Goal: Task Accomplishment & Management: Use online tool/utility

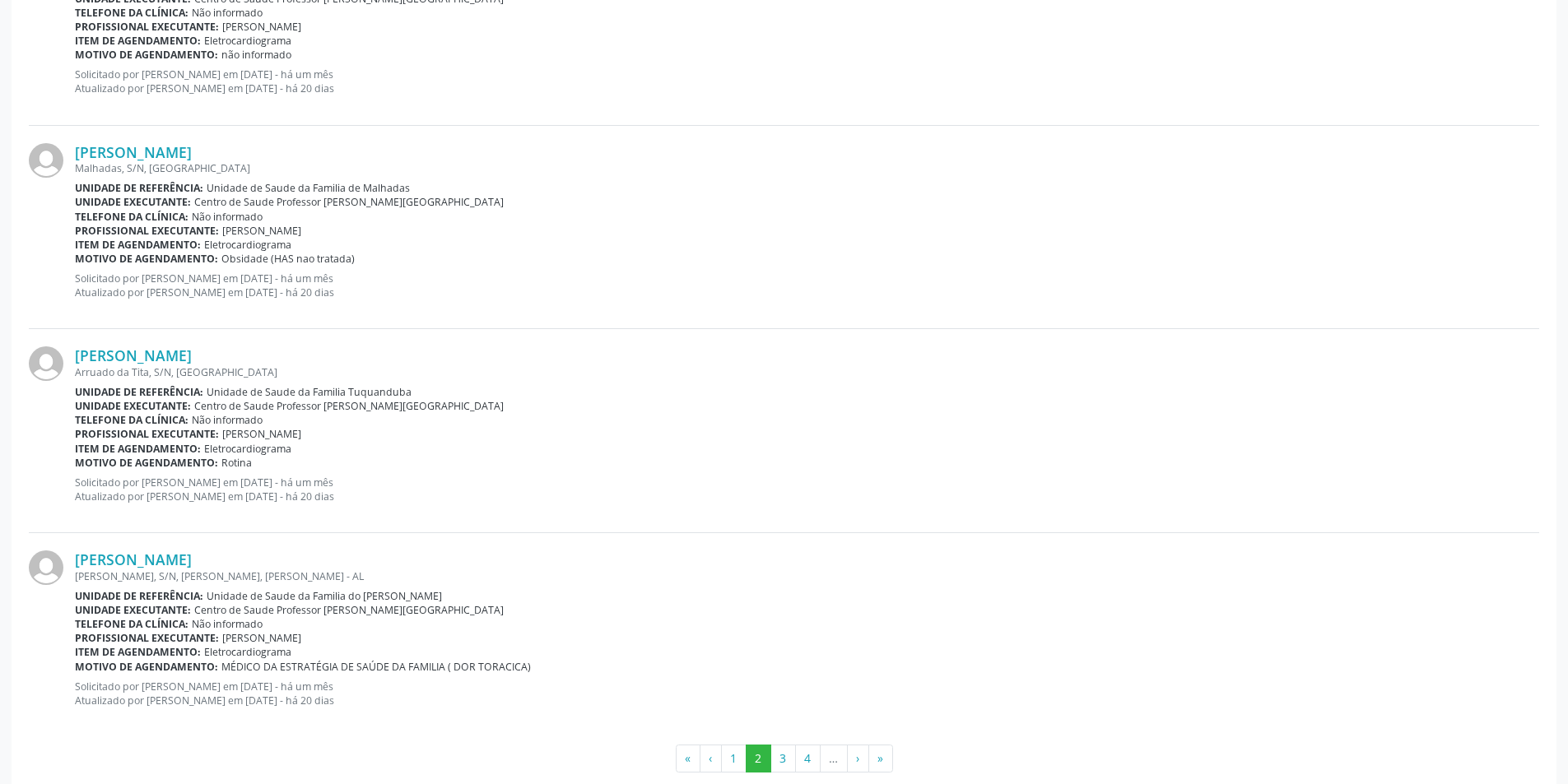
scroll to position [2847, 0]
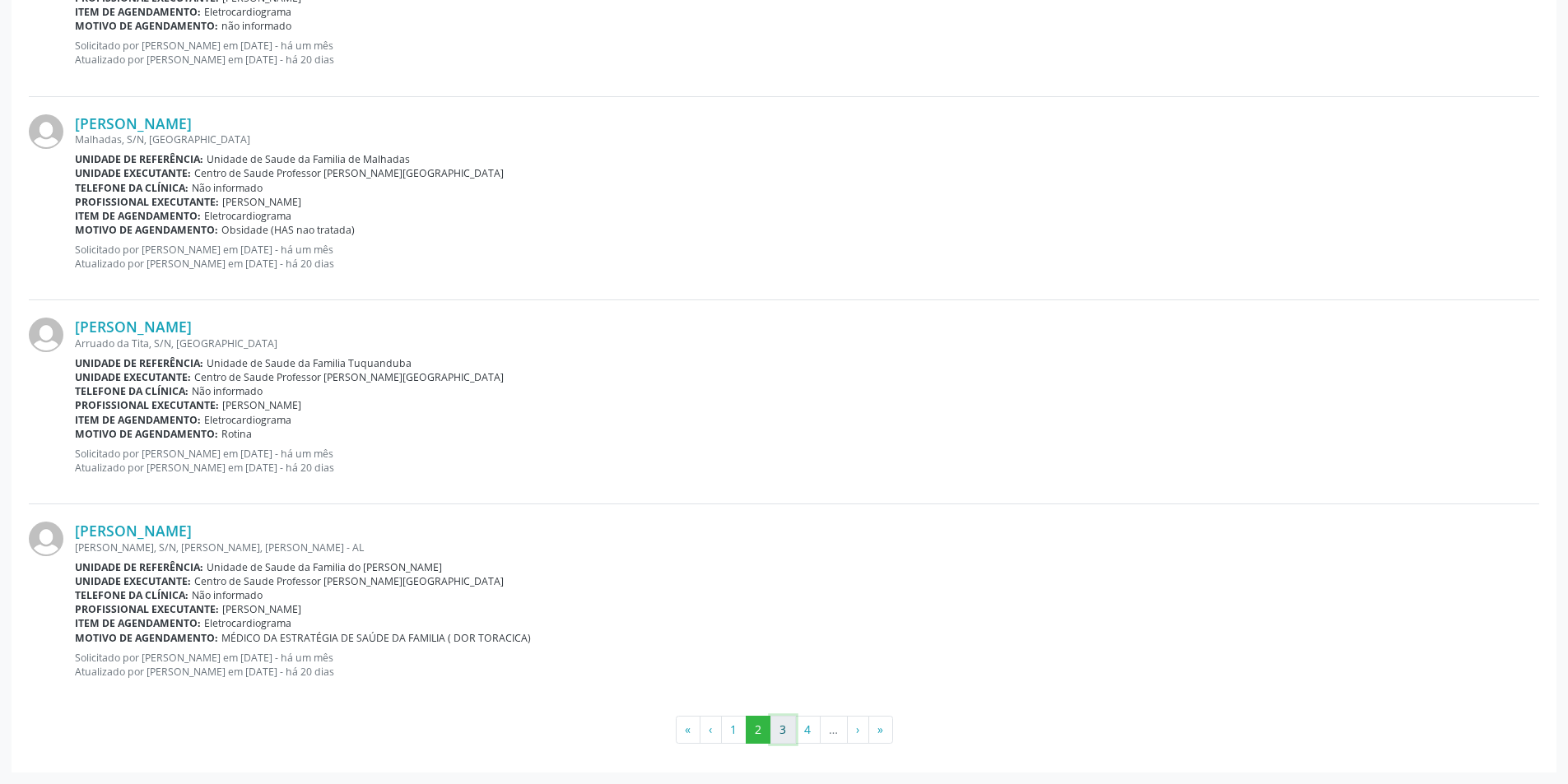
click at [784, 731] on button "3" at bounding box center [783, 729] width 26 height 28
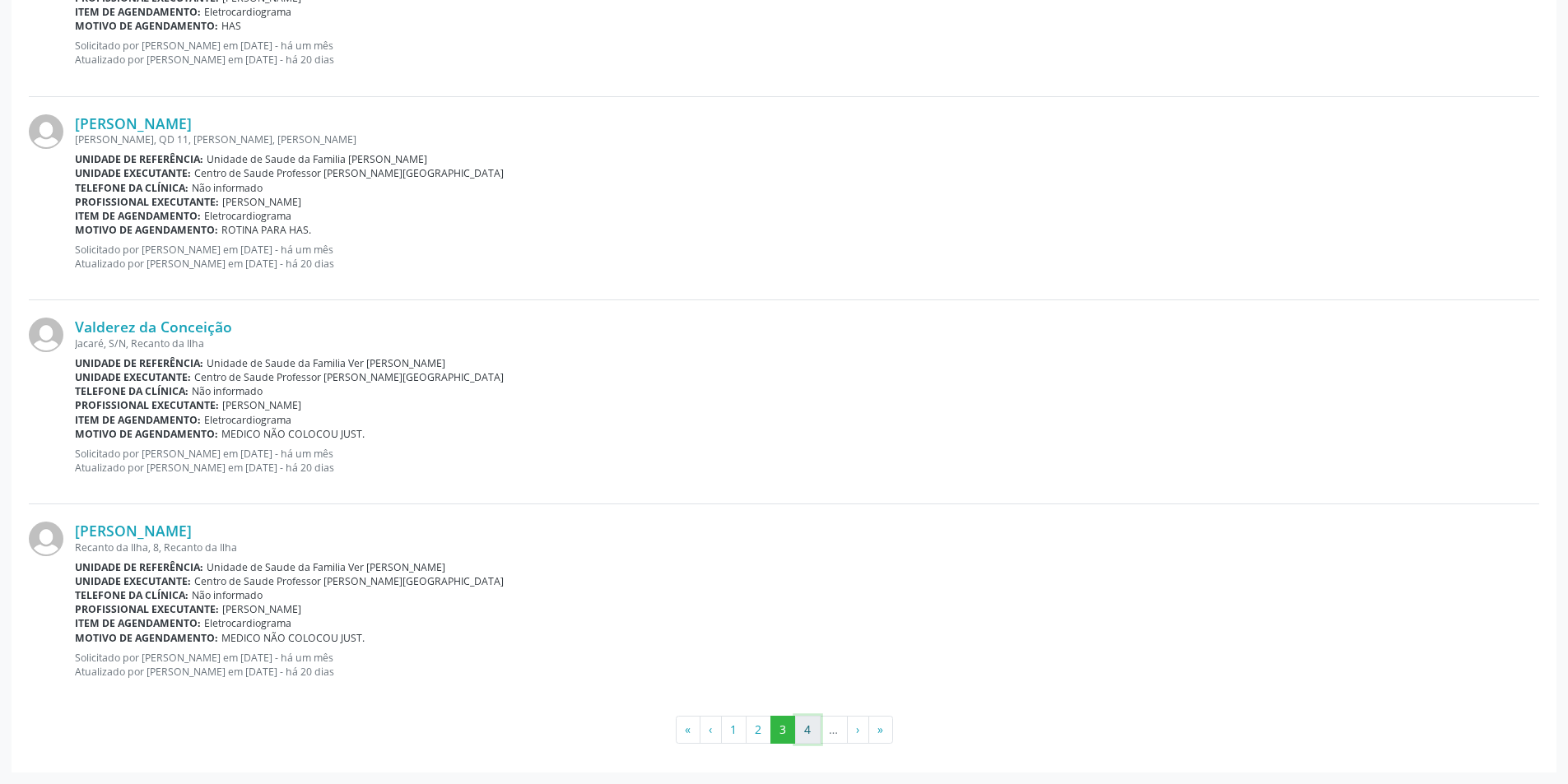
click at [802, 720] on button "4" at bounding box center [807, 729] width 26 height 28
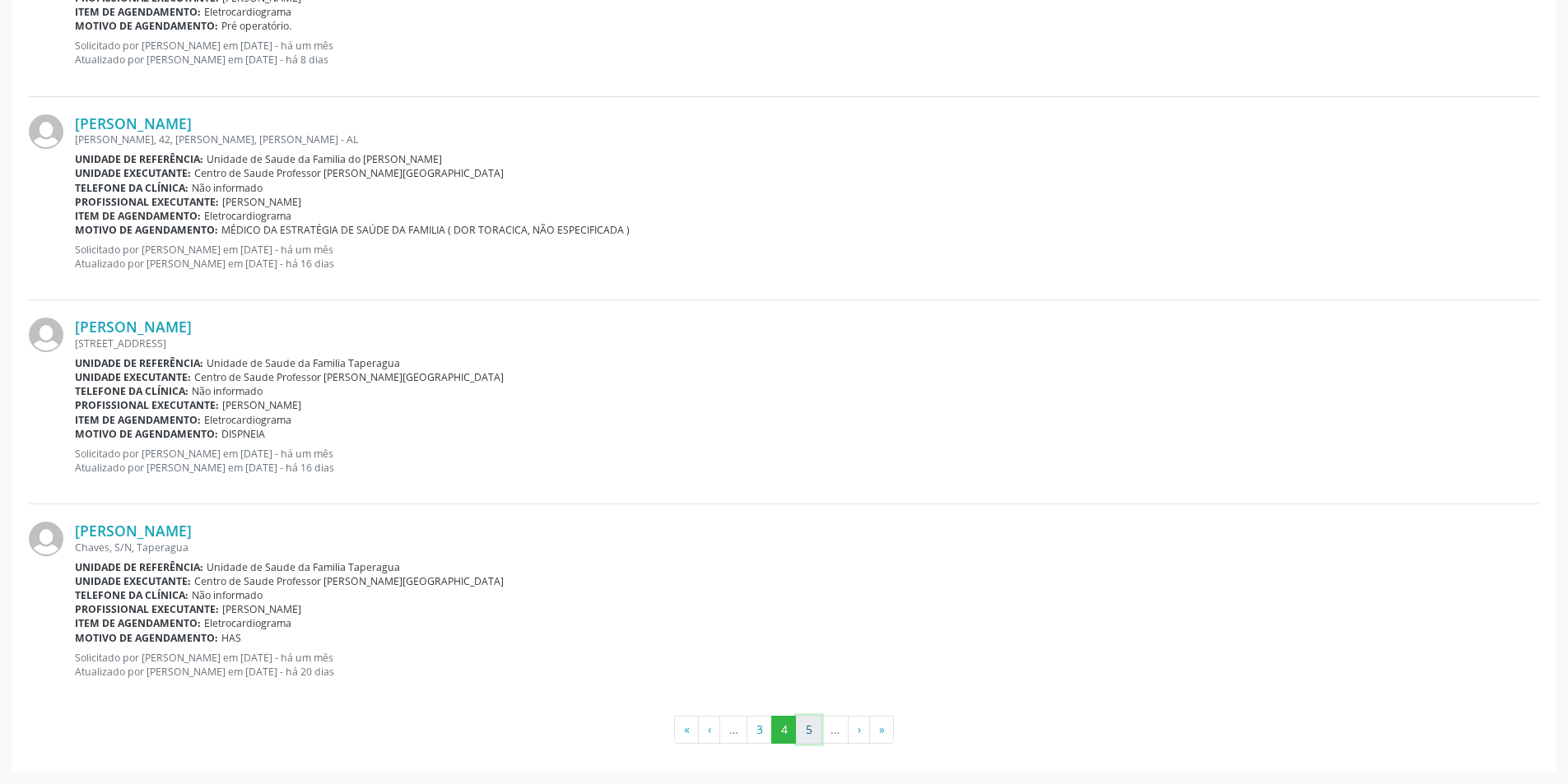
click at [797, 730] on button "5" at bounding box center [808, 729] width 26 height 28
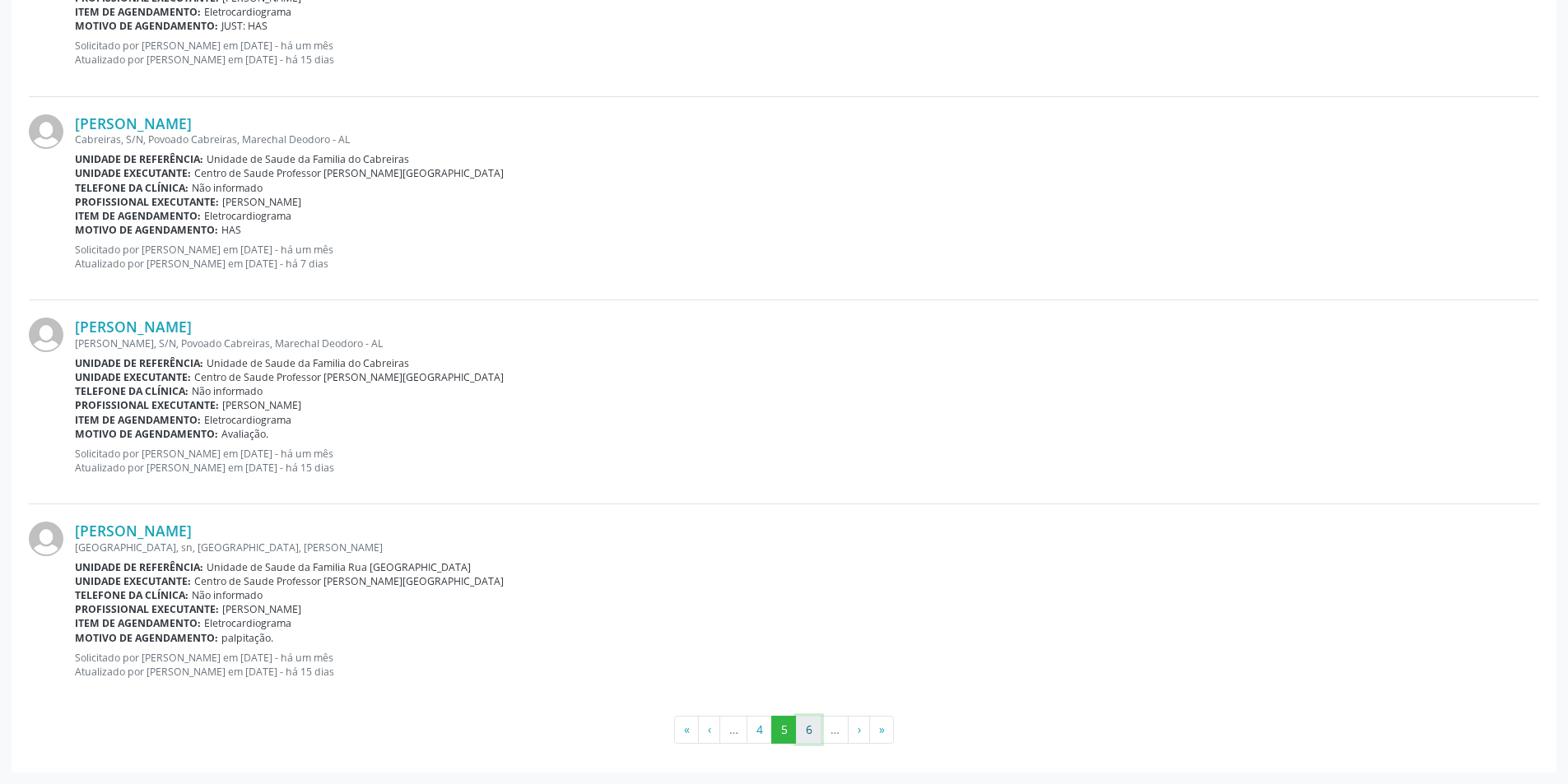
click at [814, 735] on button "6" at bounding box center [808, 729] width 26 height 28
click at [806, 723] on button "7" at bounding box center [808, 729] width 26 height 28
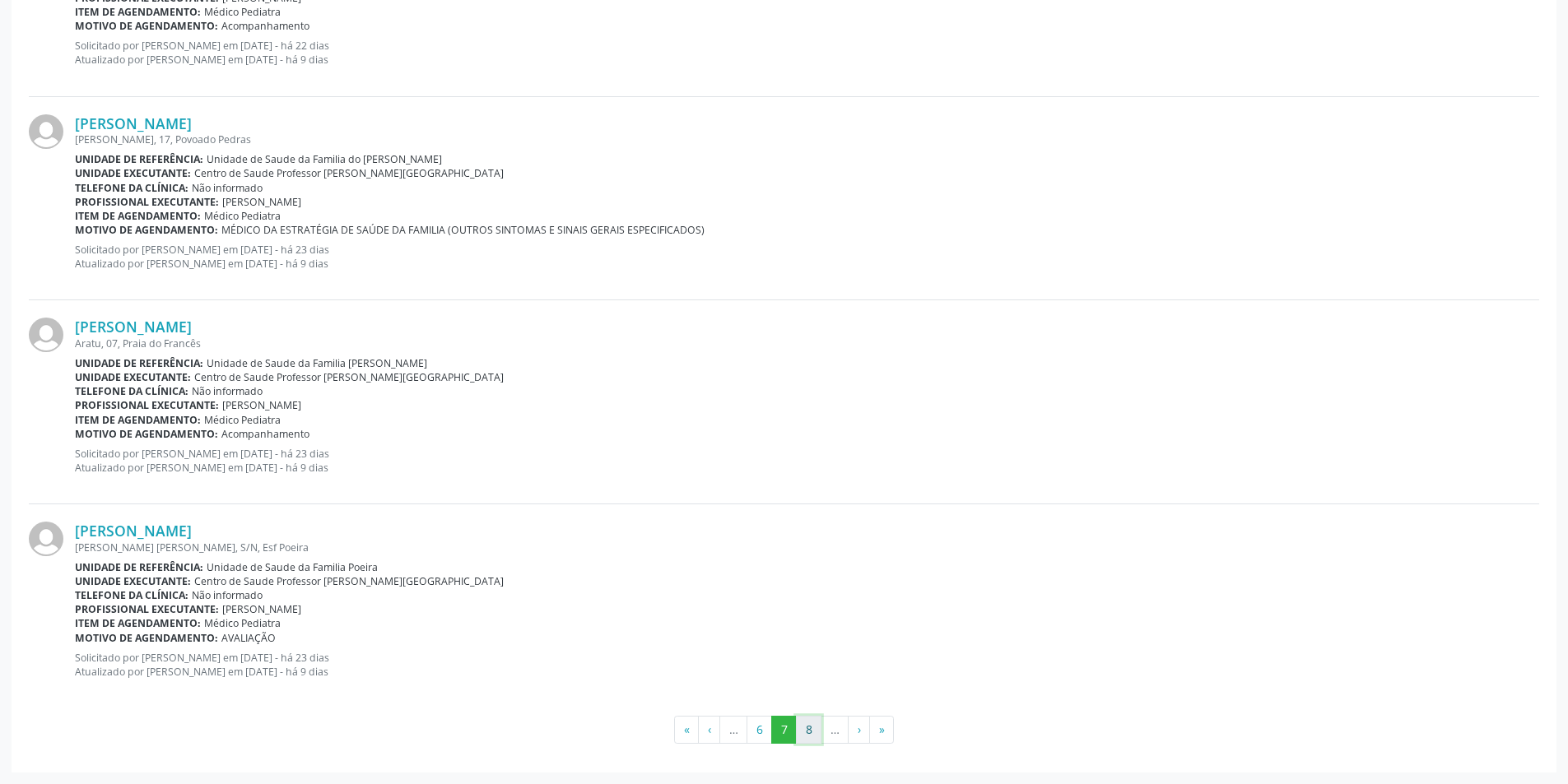
click at [818, 720] on button "8" at bounding box center [808, 729] width 26 height 28
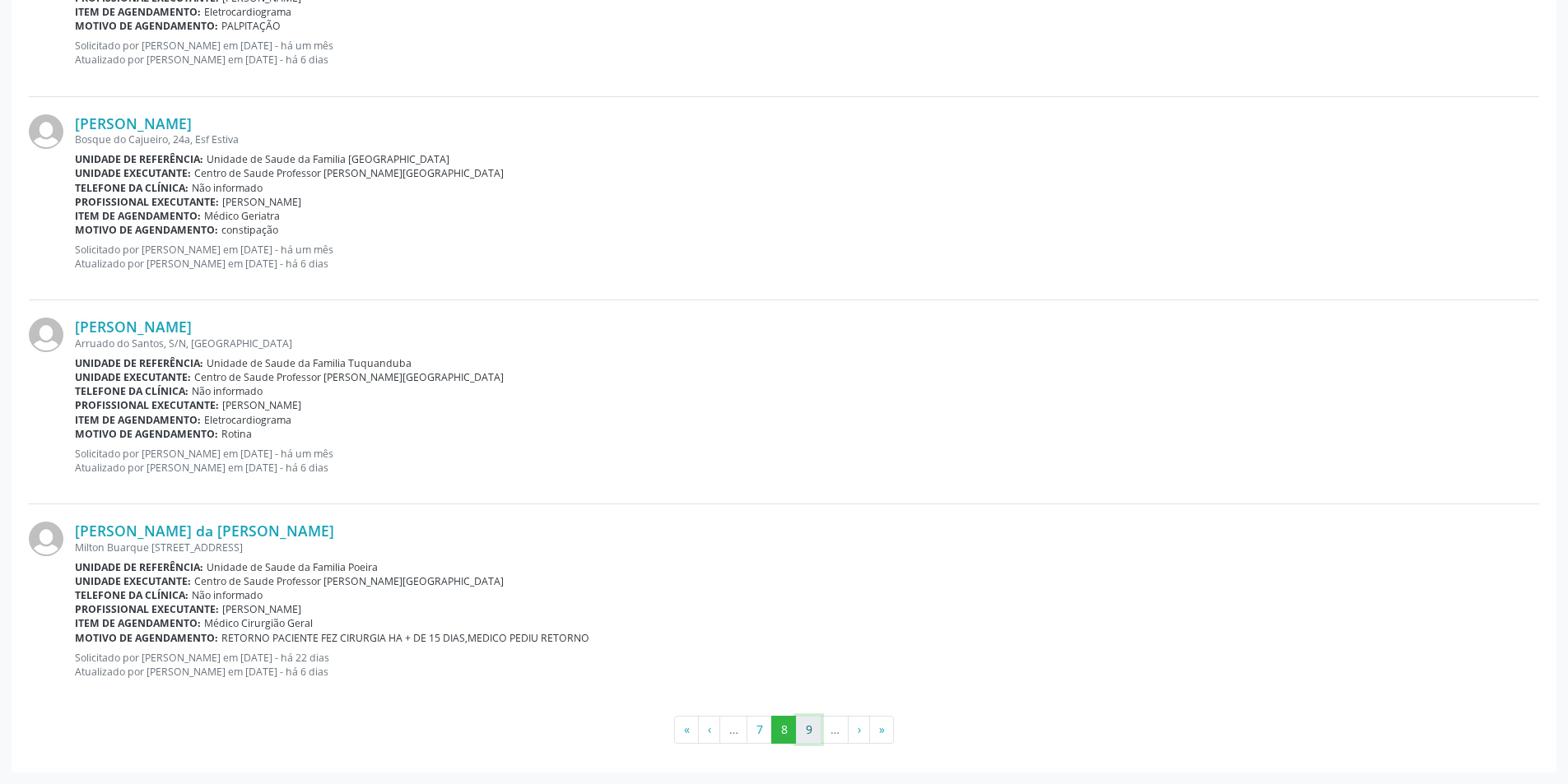
click at [804, 742] on button "9" at bounding box center [808, 729] width 26 height 28
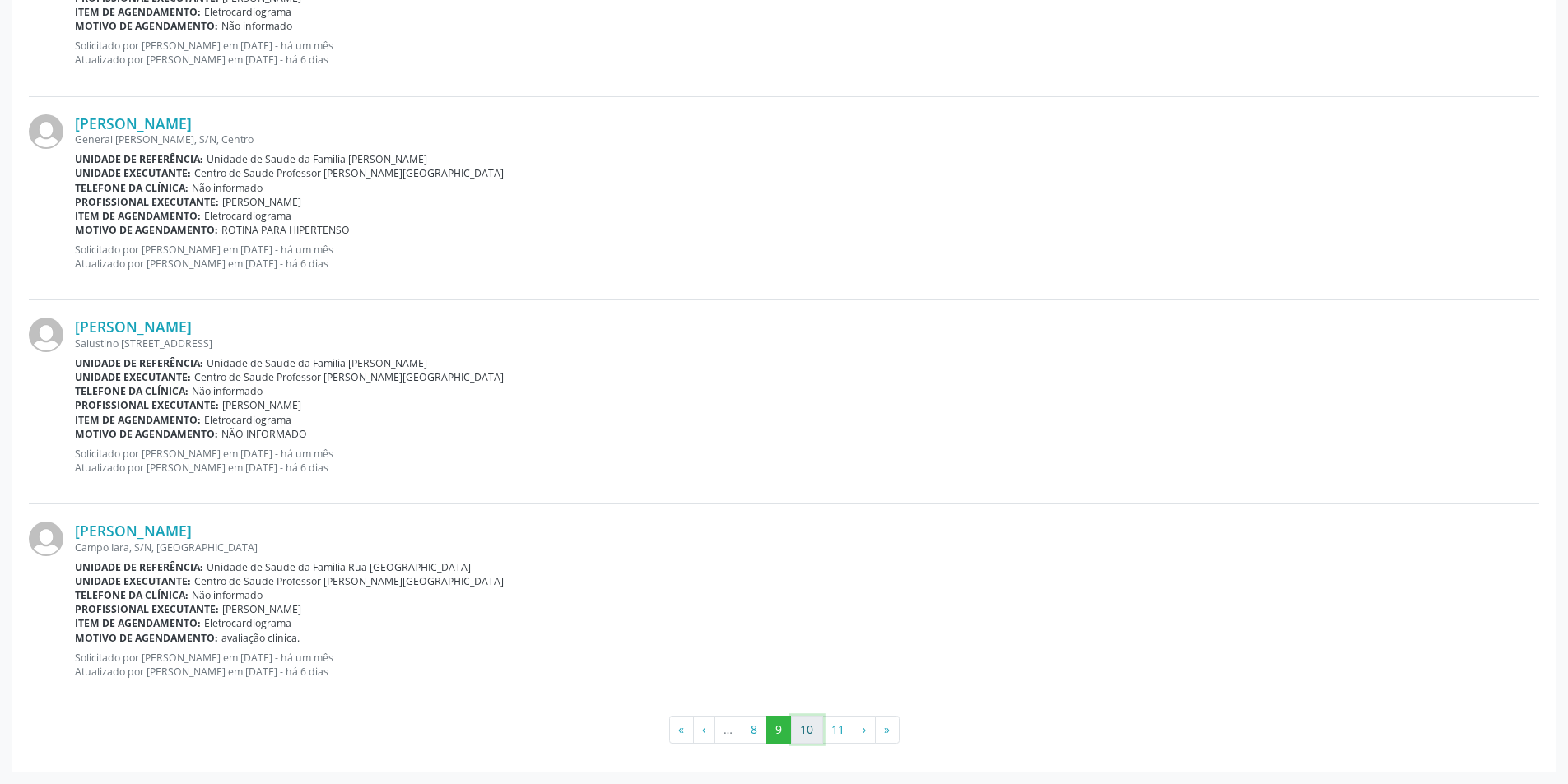
click at [819, 727] on button "10" at bounding box center [807, 729] width 32 height 28
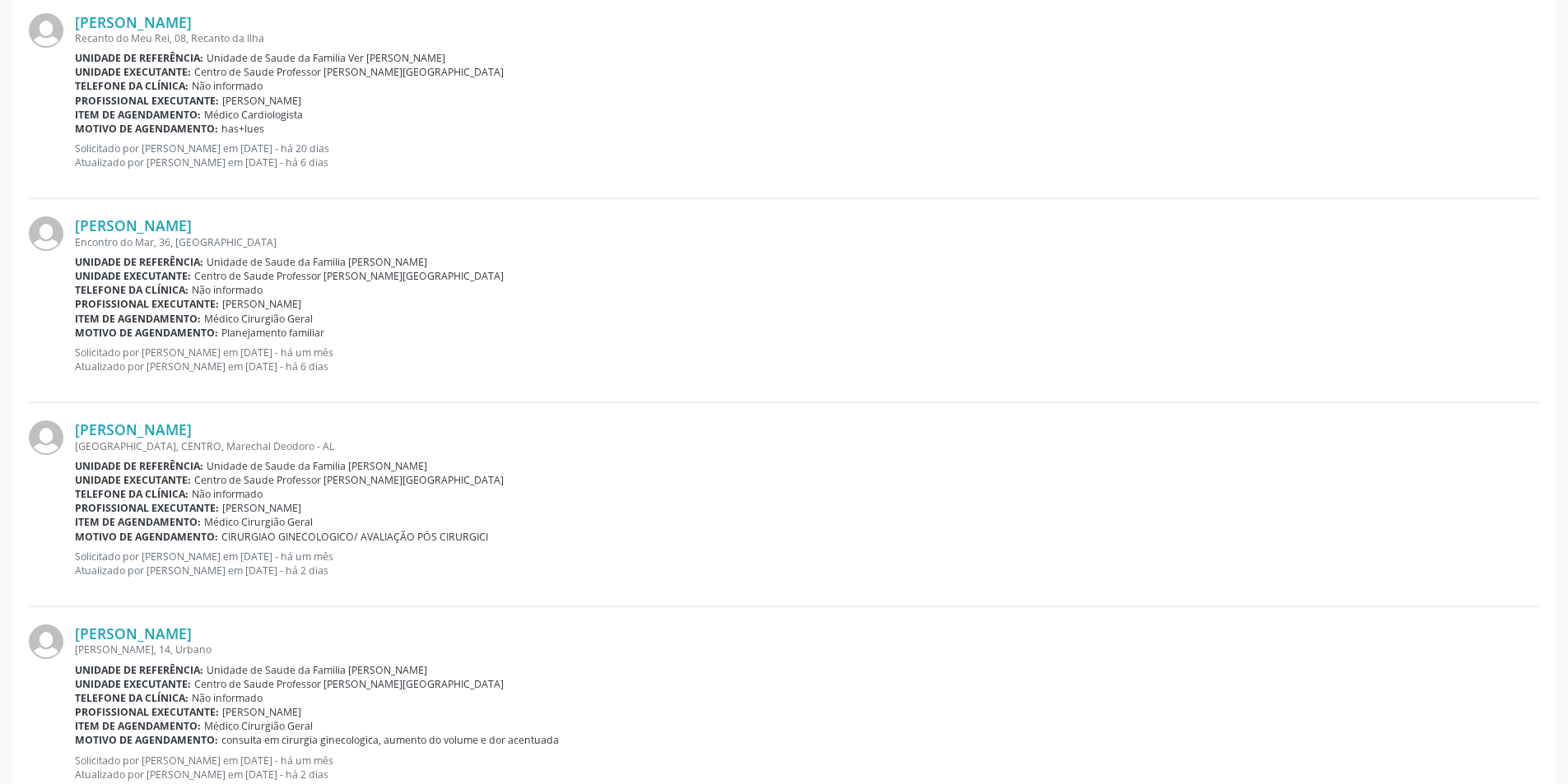
scroll to position [1892, 0]
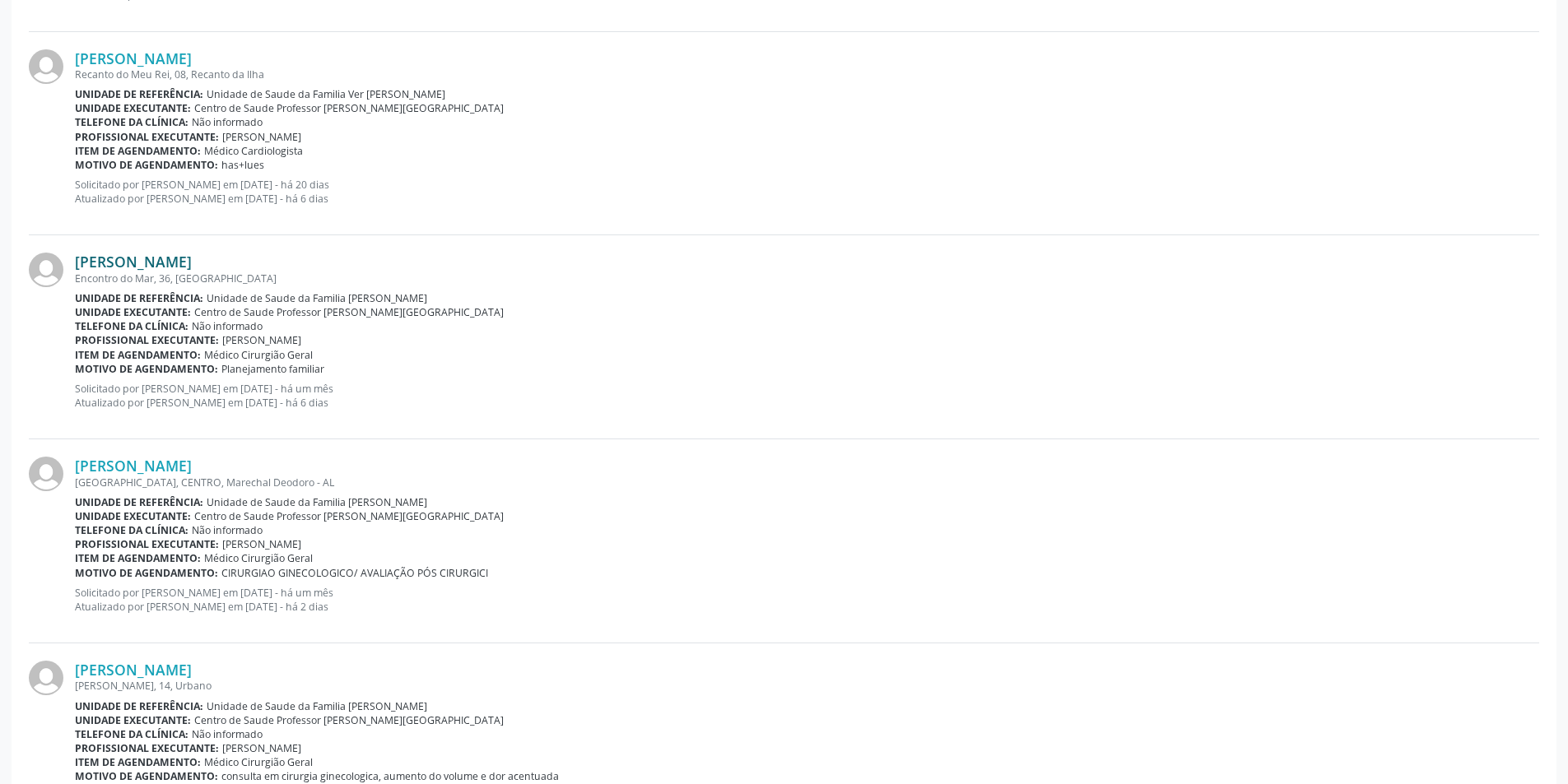
click at [168, 261] on link "[PERSON_NAME]" at bounding box center [133, 261] width 117 height 18
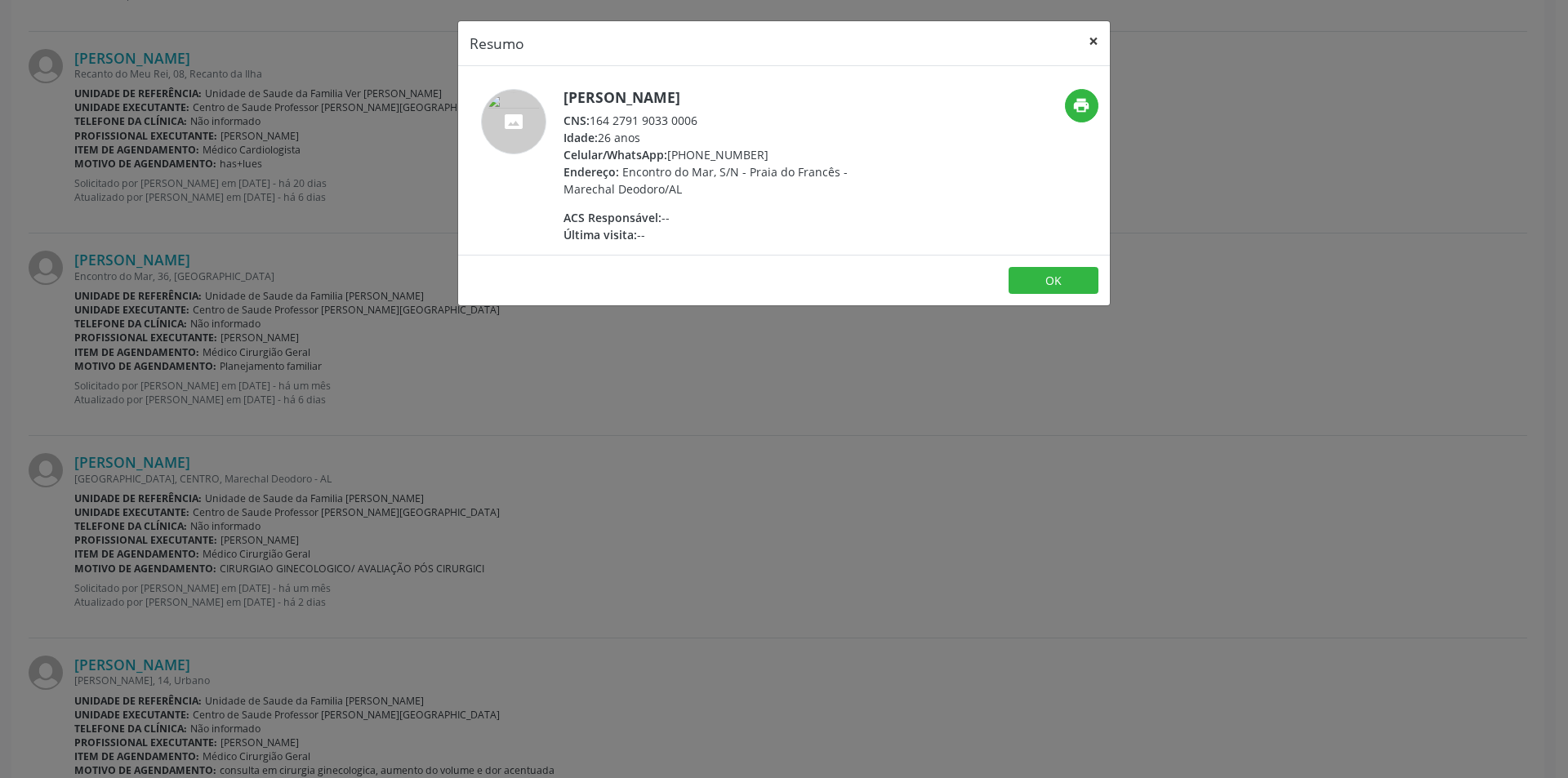
click at [1092, 40] on button "×" at bounding box center [1094, 41] width 33 height 40
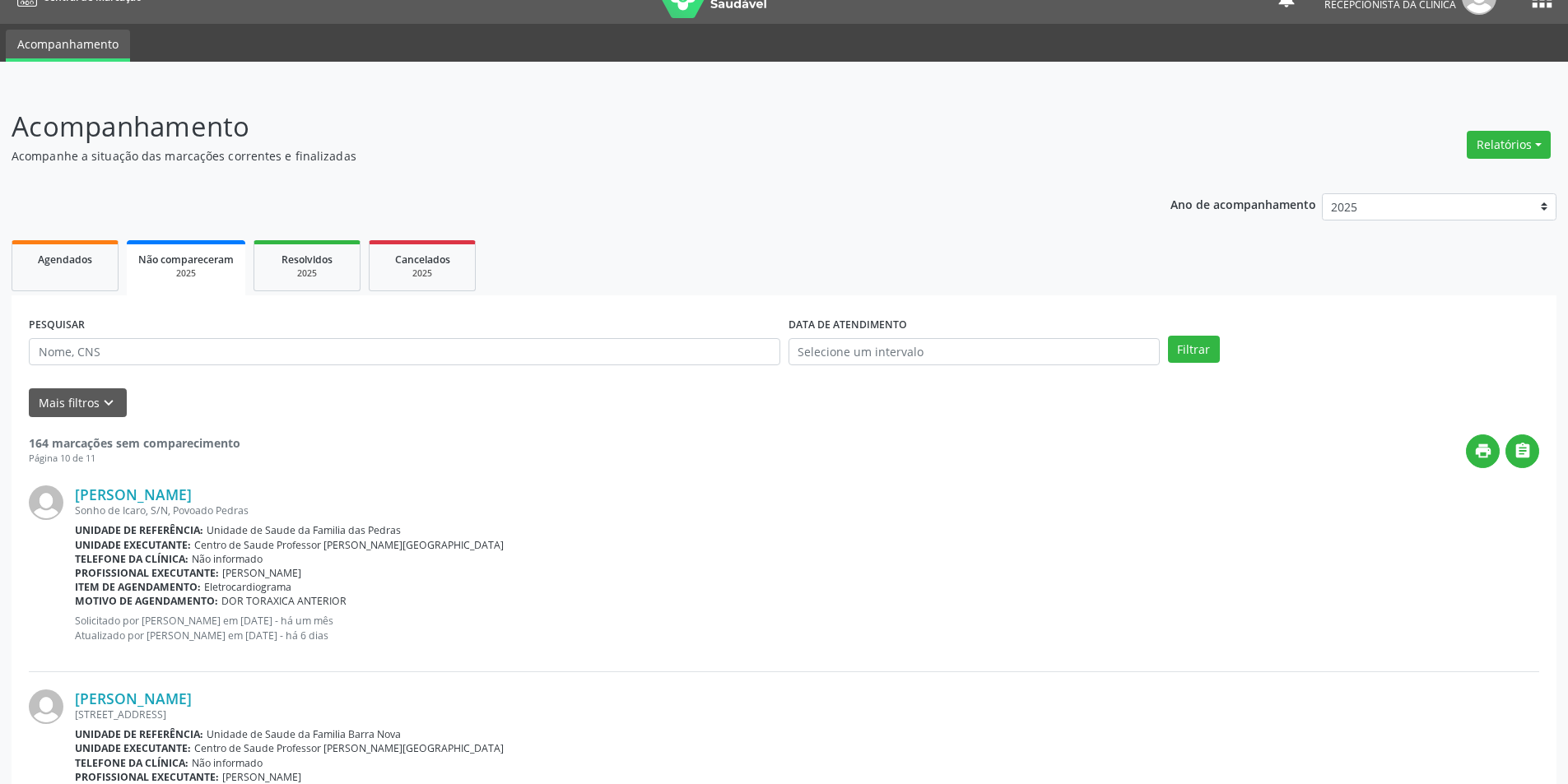
scroll to position [0, 0]
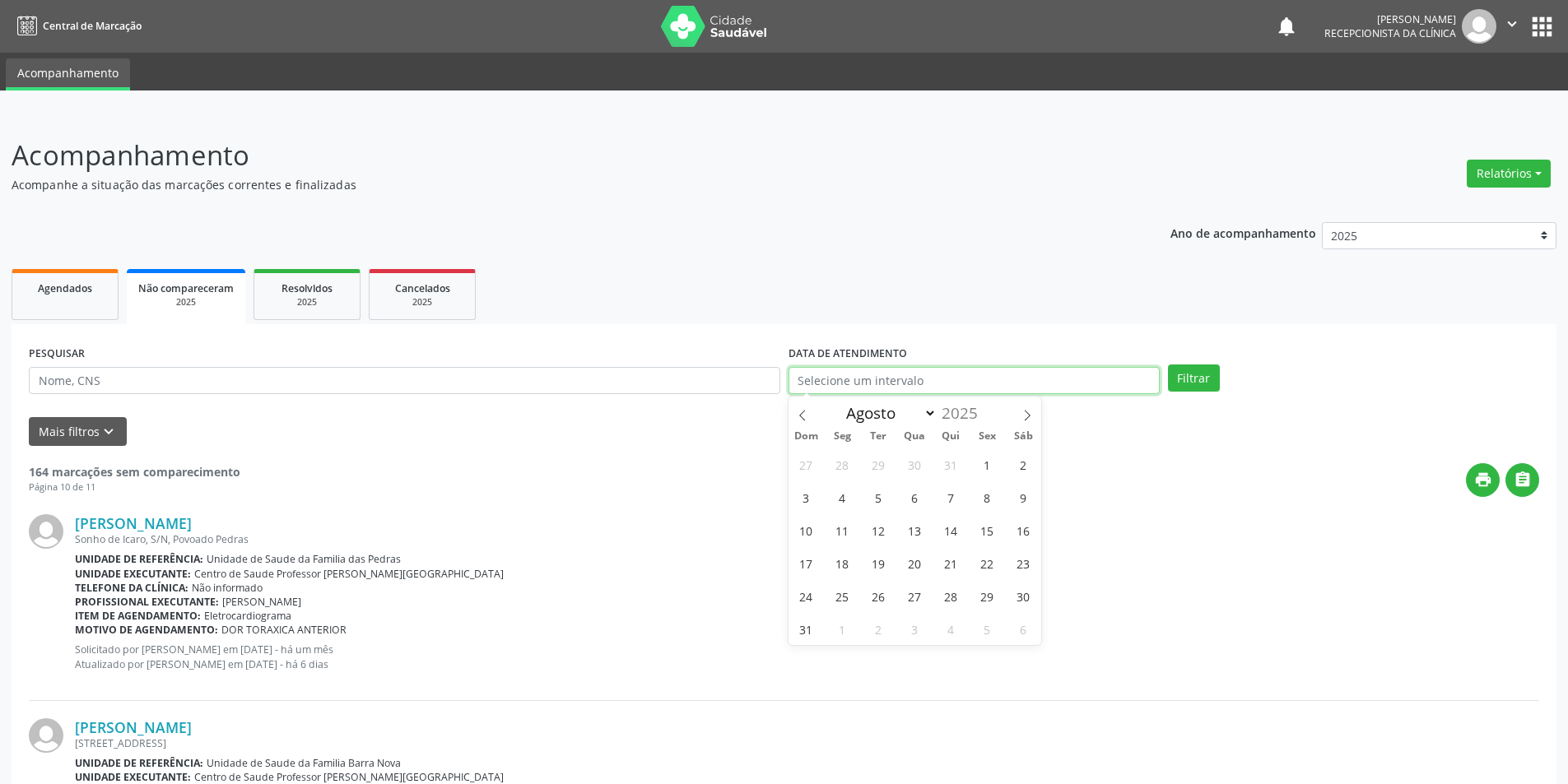
click at [988, 373] on input "text" at bounding box center [974, 381] width 371 height 28
click at [1025, 421] on icon at bounding box center [1027, 416] width 11 height 11
select select "8"
click at [923, 471] on span "3" at bounding box center [915, 464] width 32 height 32
type input "[DATE]"
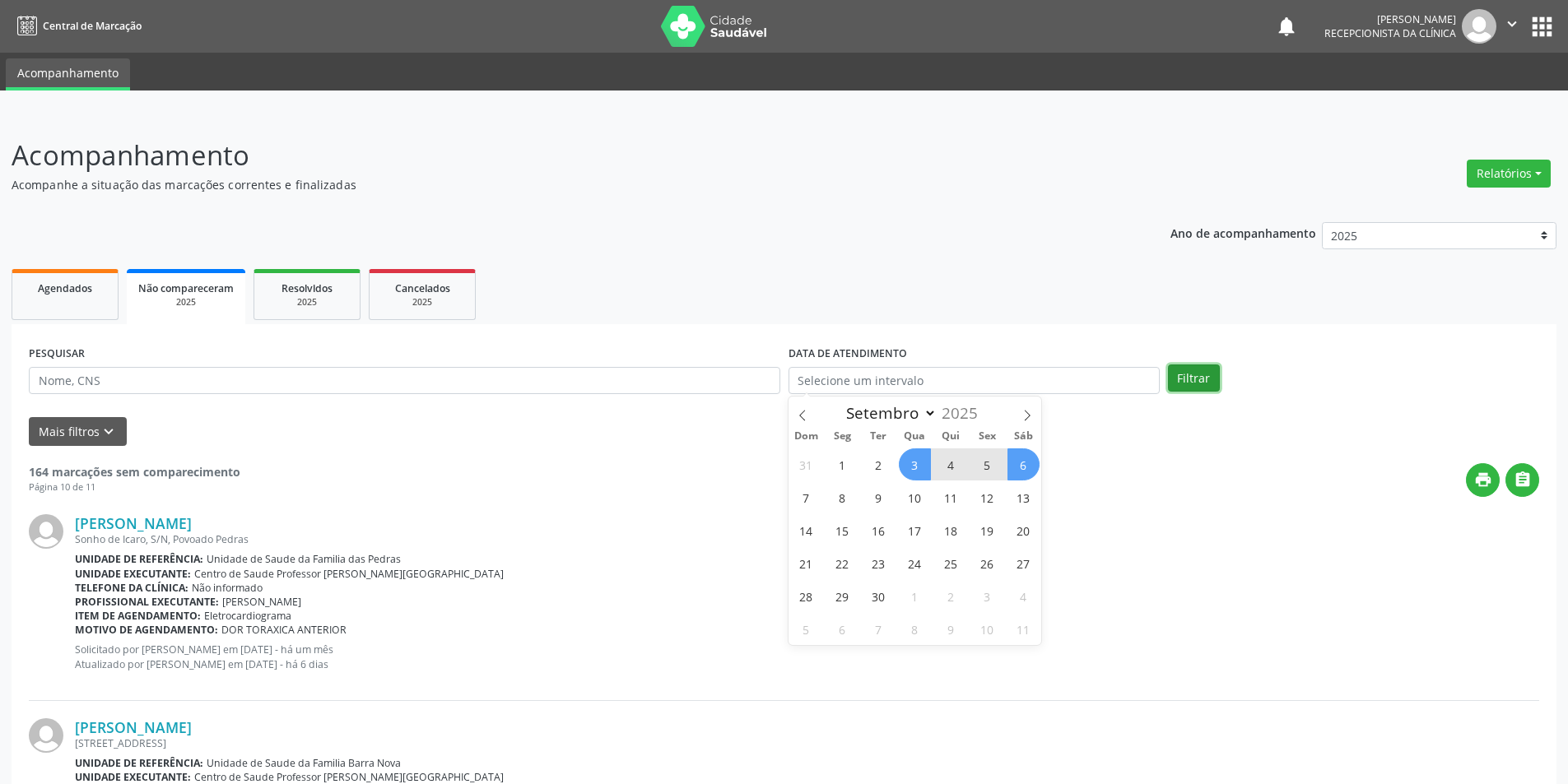
click at [1191, 377] on button "Filtrar" at bounding box center [1194, 378] width 51 height 28
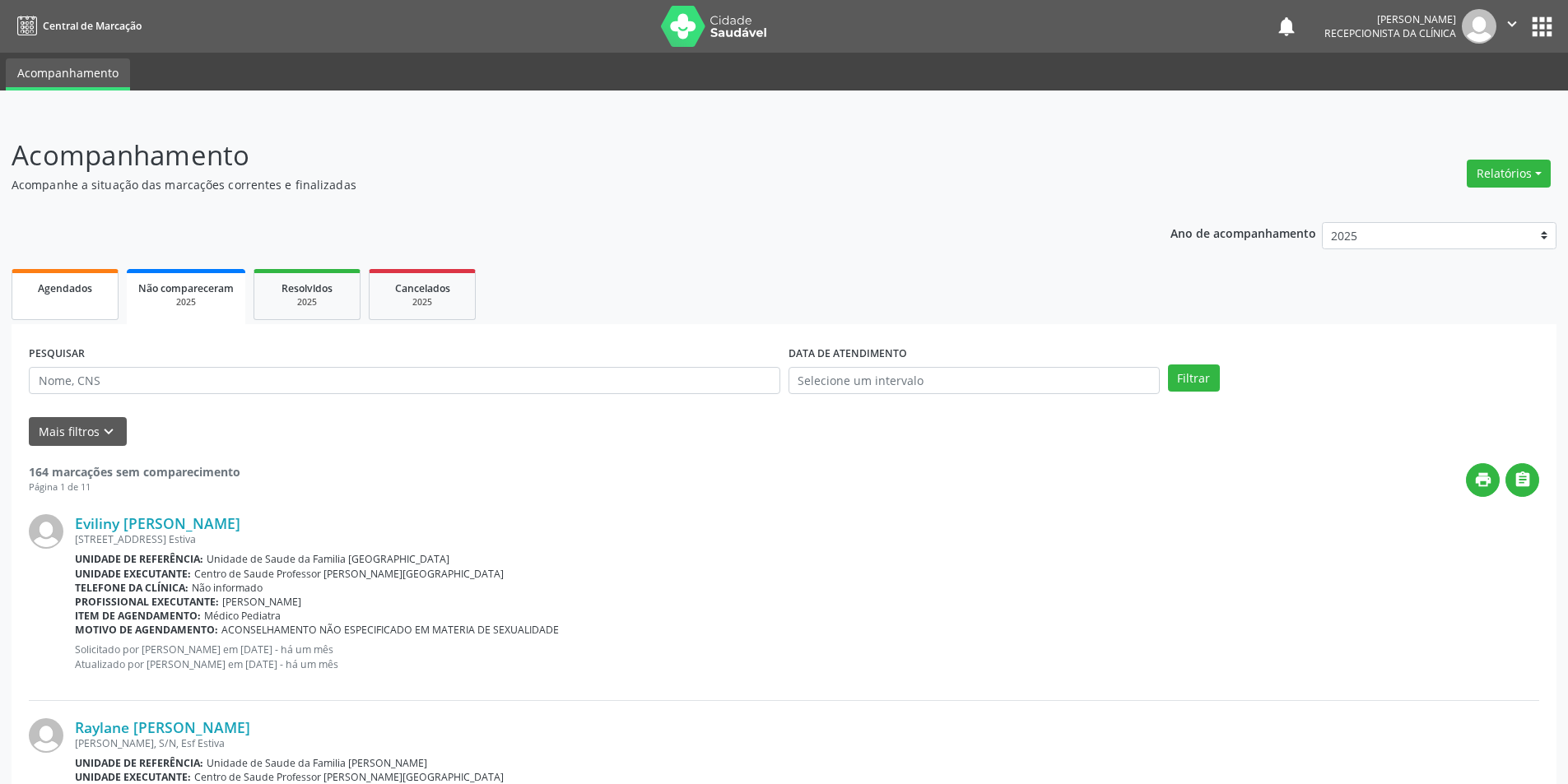
click at [100, 279] on div "Agendados" at bounding box center [65, 287] width 82 height 17
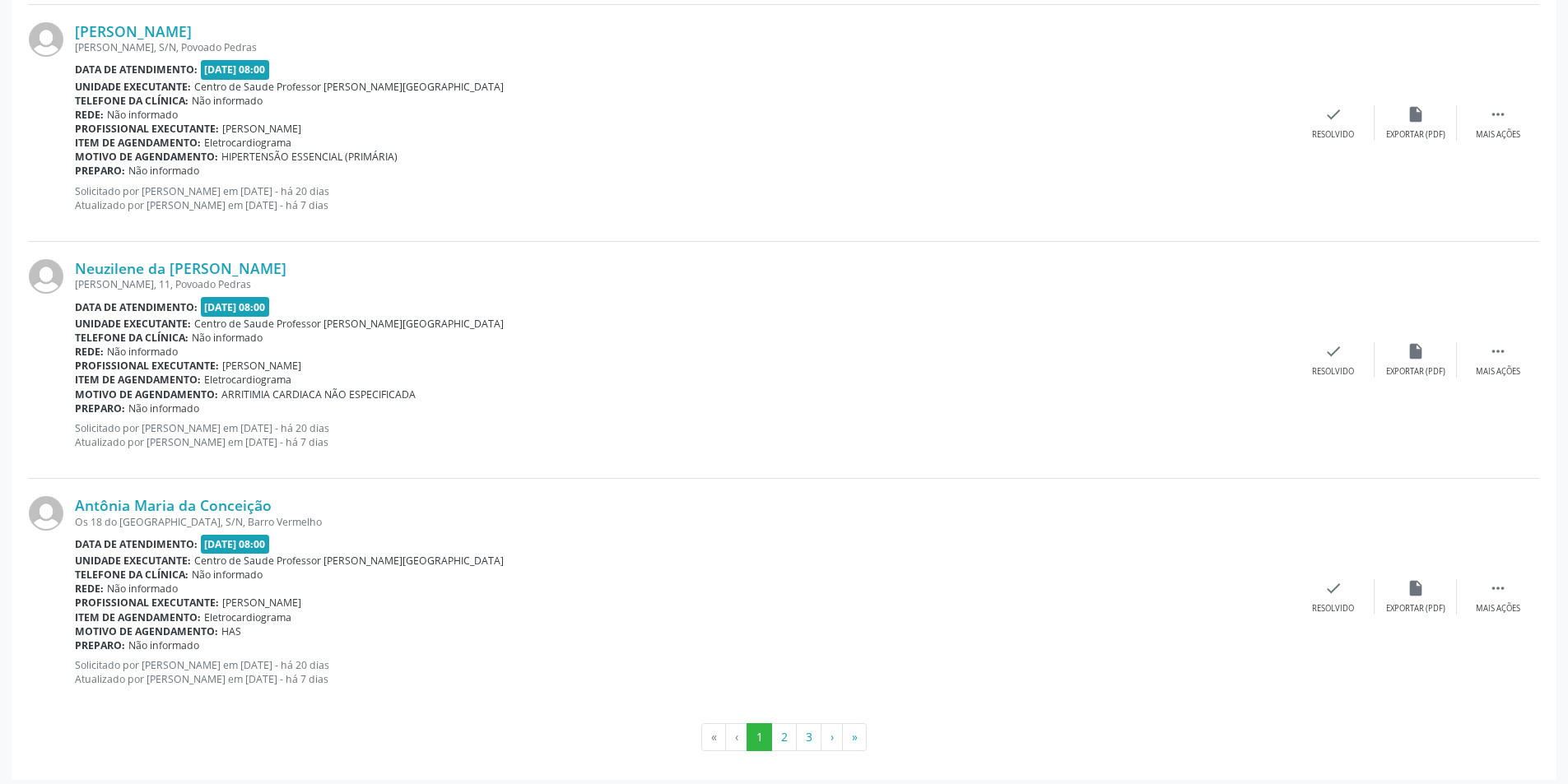
scroll to position [3360, 0]
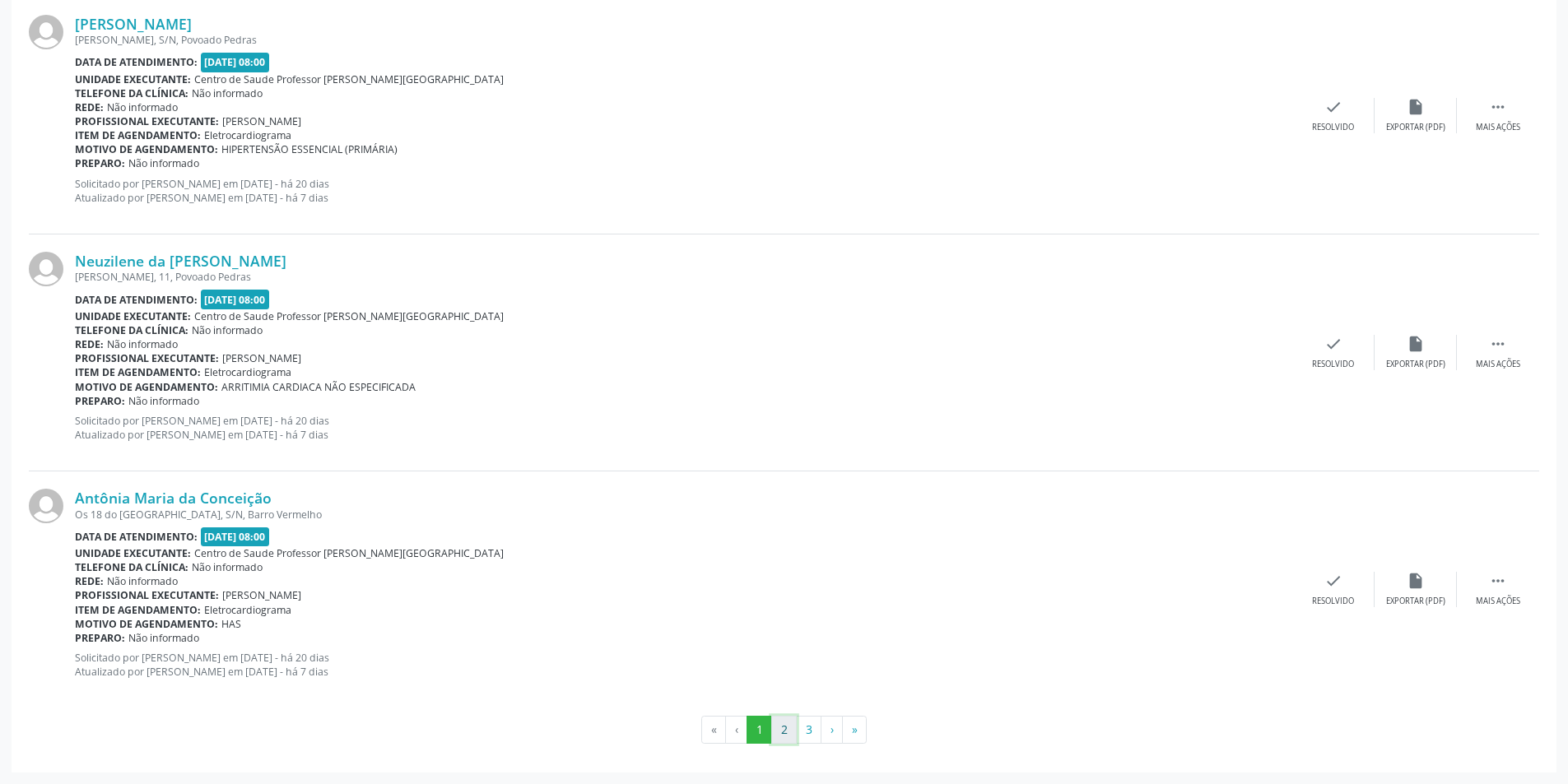
click at [778, 731] on button "2" at bounding box center [784, 729] width 26 height 28
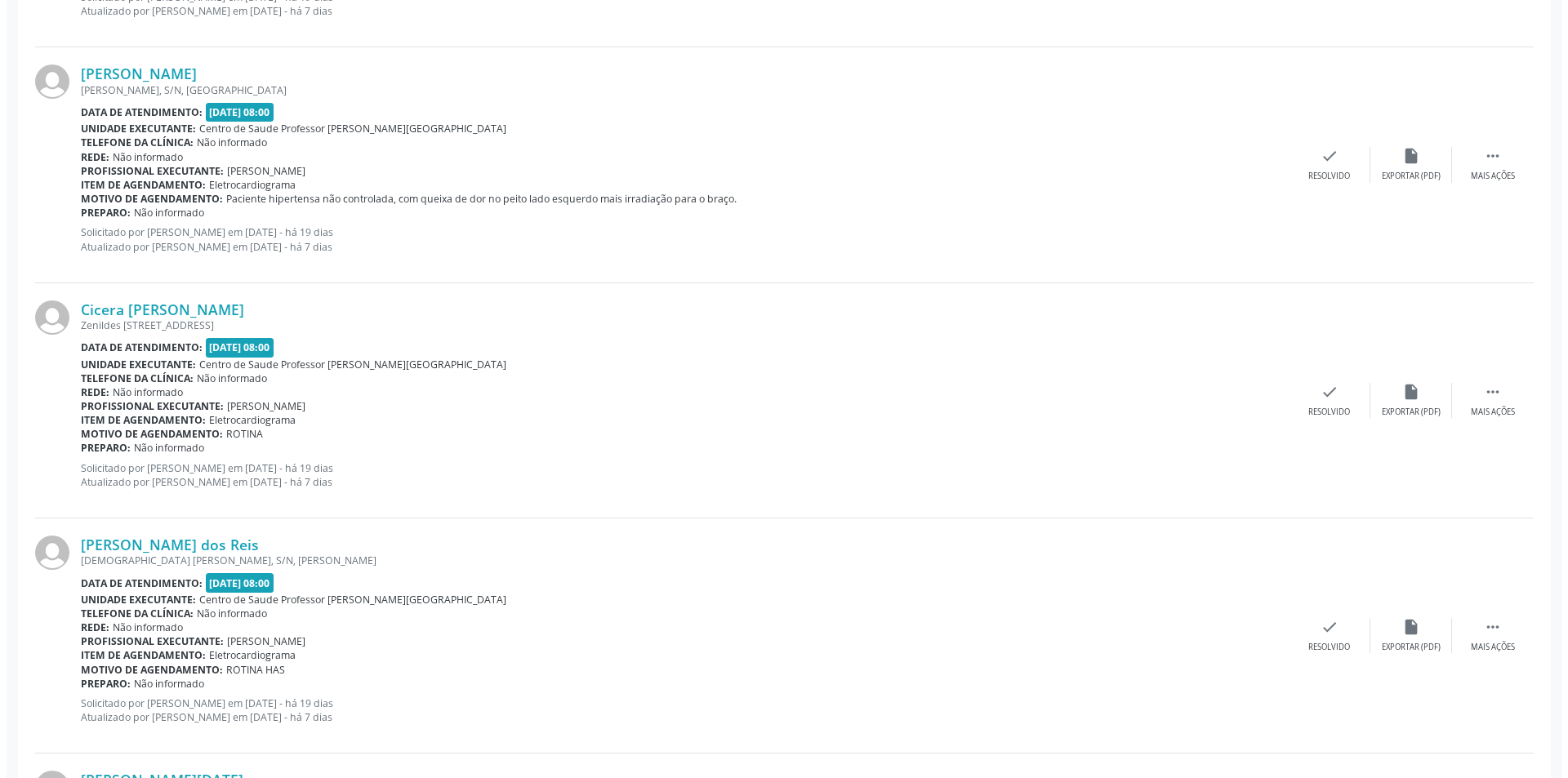
scroll to position [1388, 0]
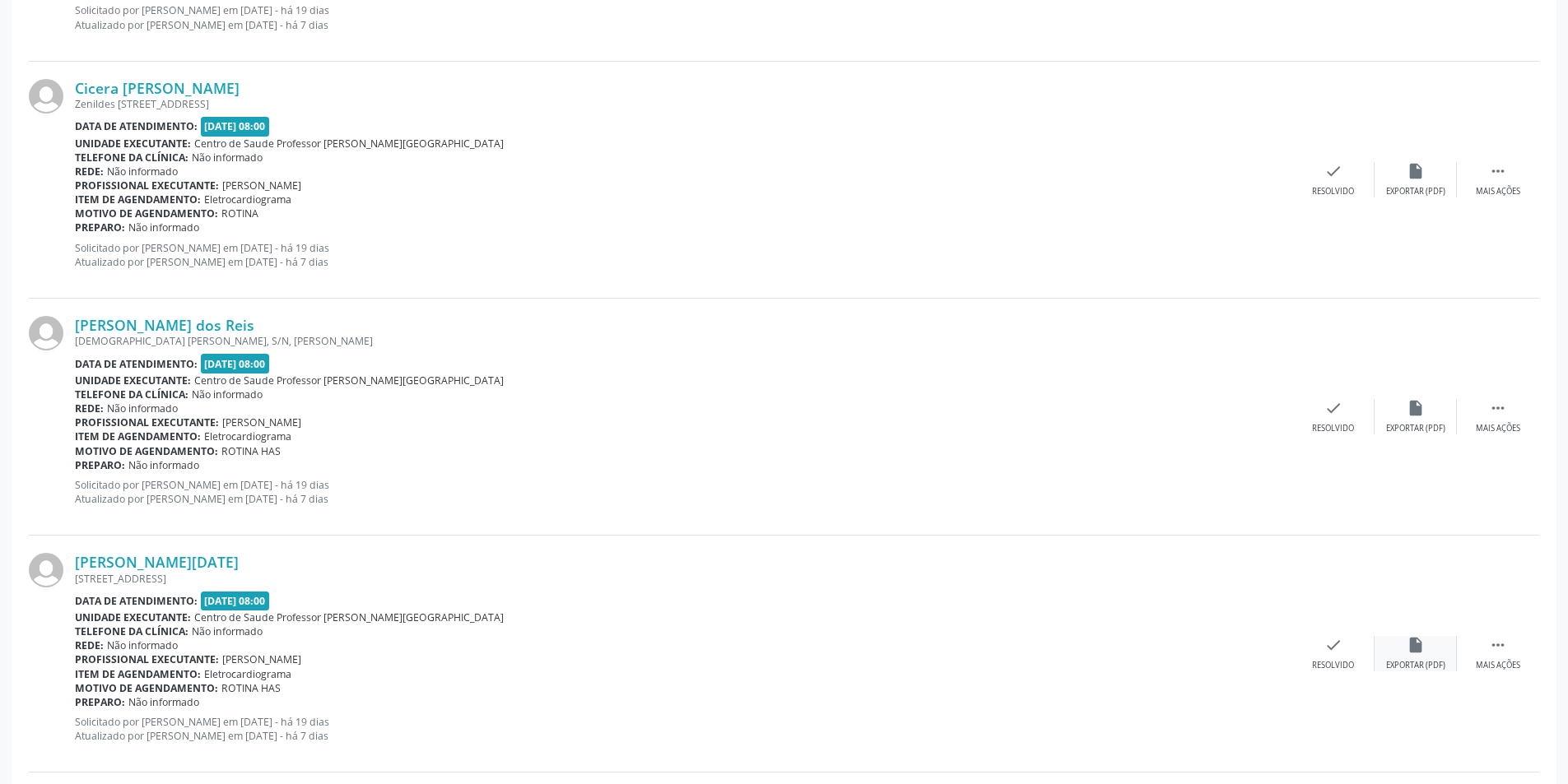
click at [1406, 656] on div "insert_drive_file Exportar (PDF)" at bounding box center [1416, 653] width 82 height 35
click at [1336, 645] on icon "check" at bounding box center [1333, 644] width 18 height 18
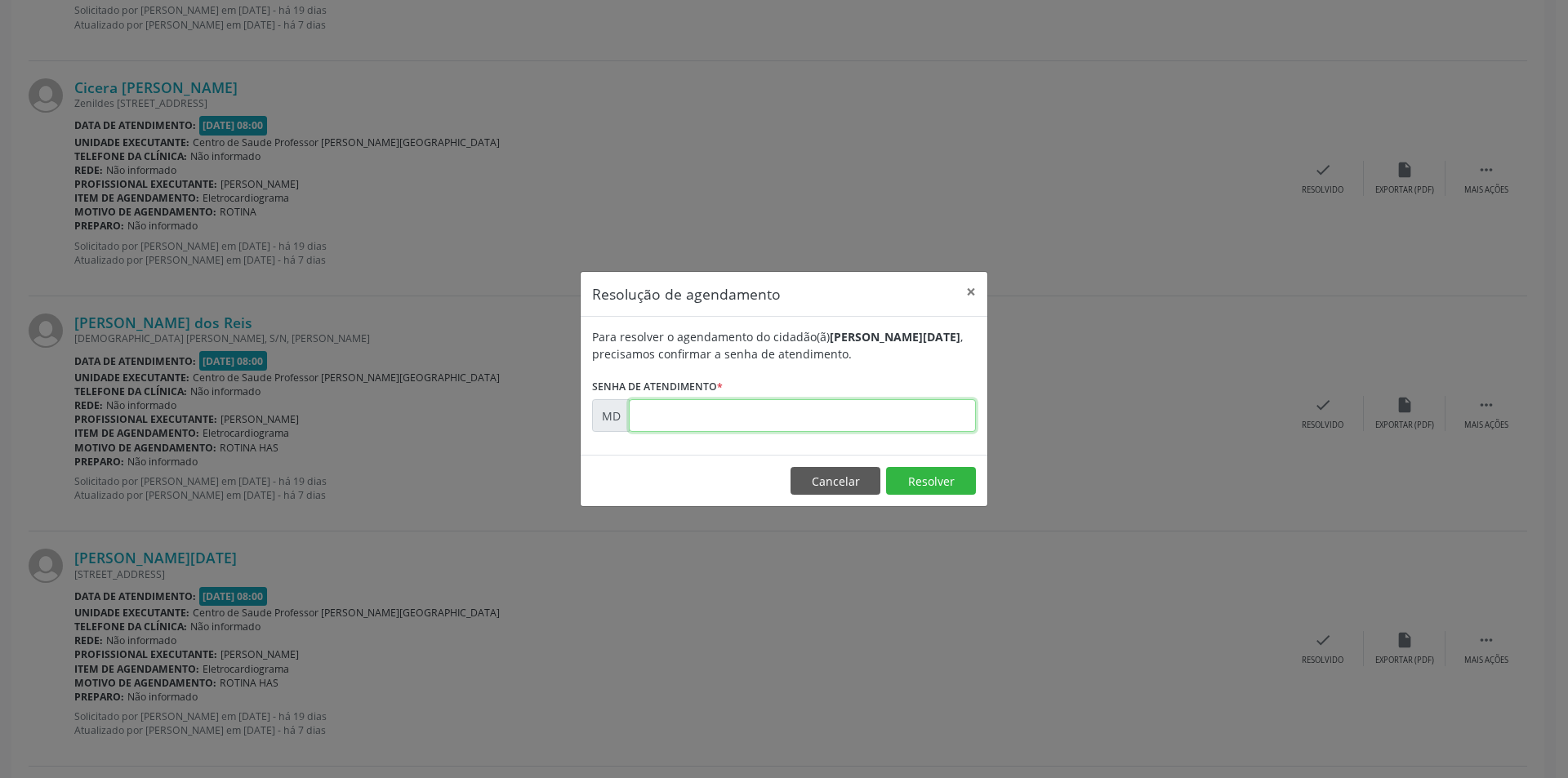
paste input "00005563"
type input "00005563"
click at [930, 474] on button "Resolver" at bounding box center [930, 481] width 90 height 27
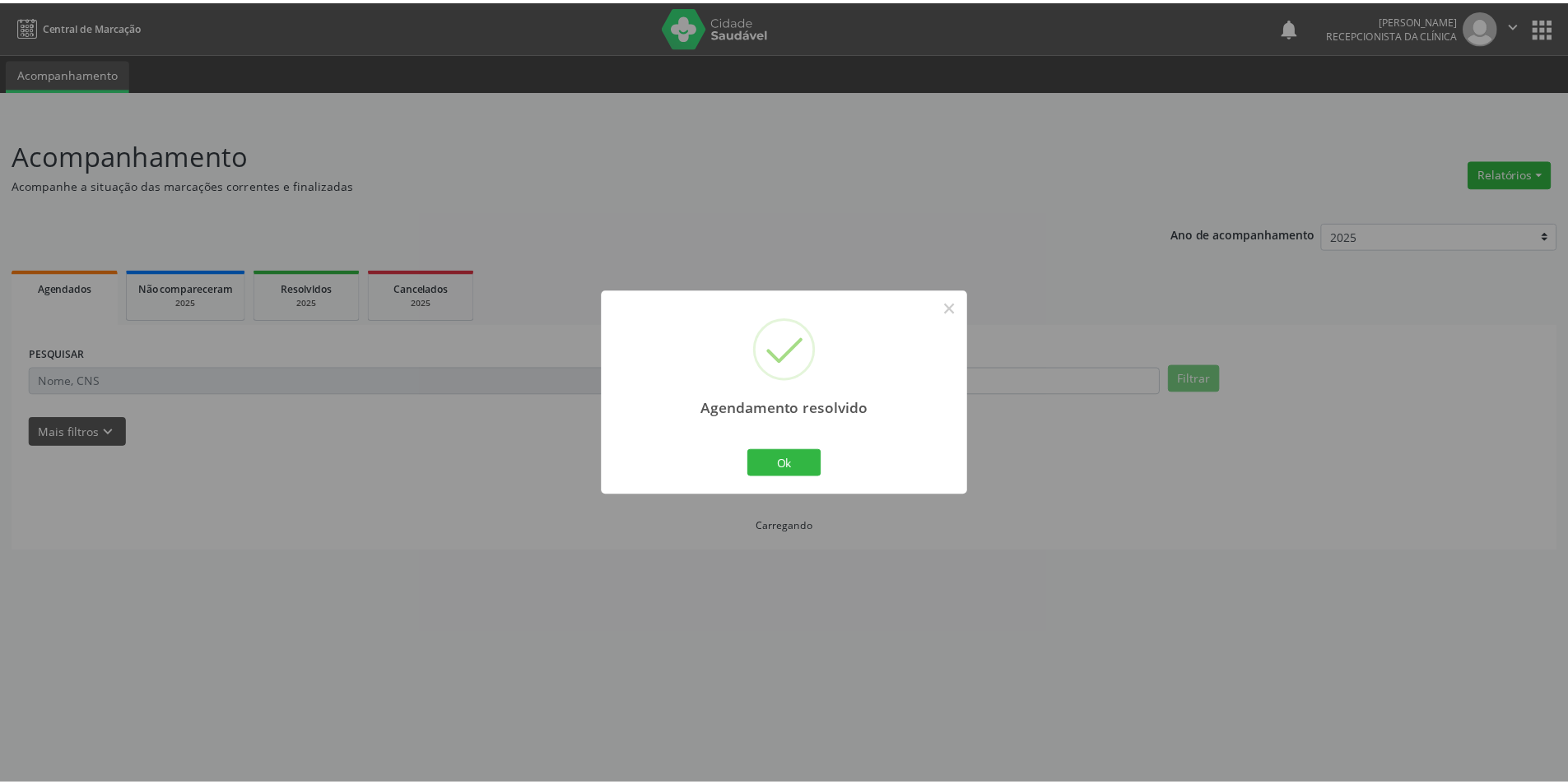
scroll to position [0, 0]
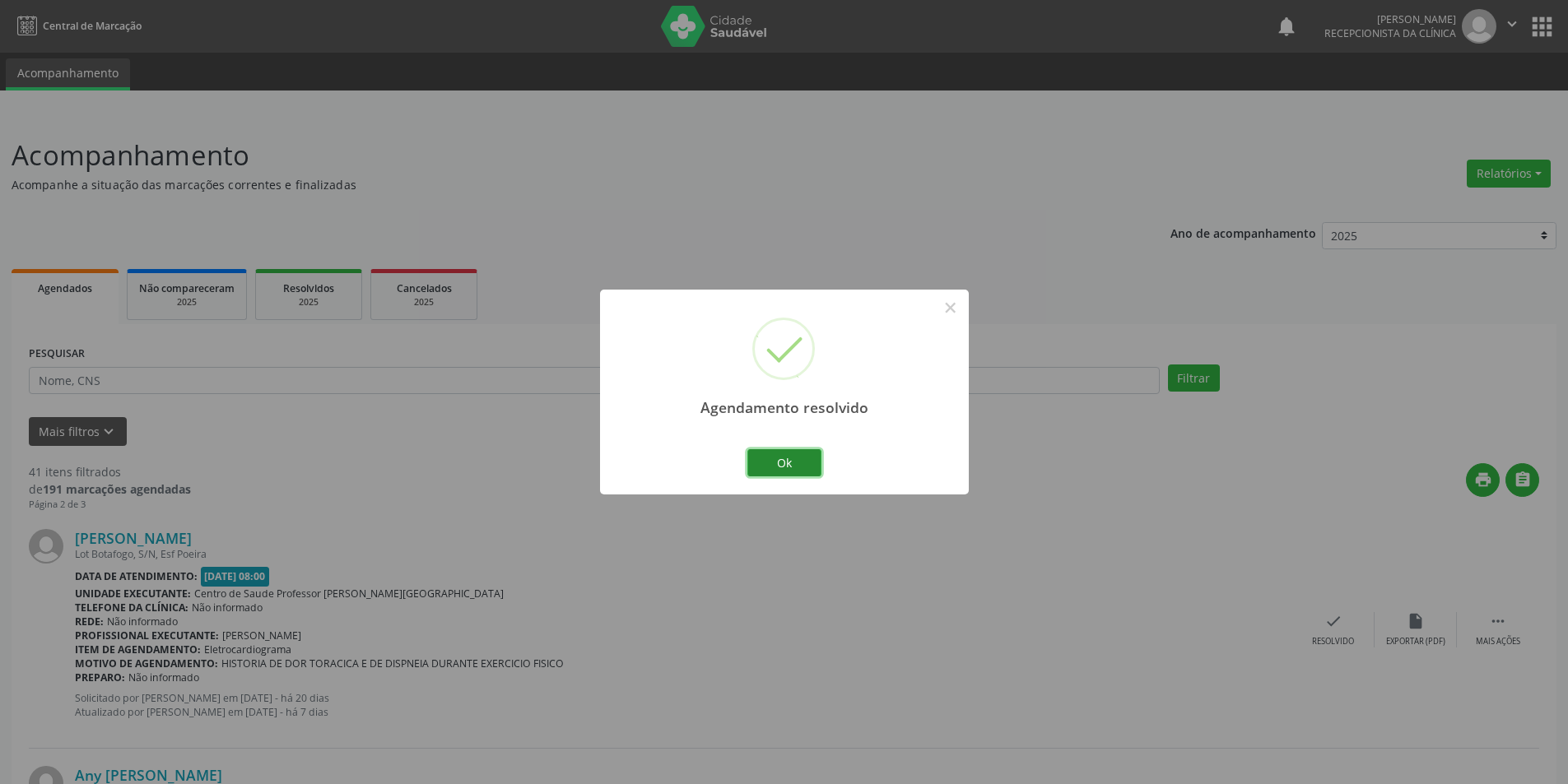
click at [800, 463] on button "Ok" at bounding box center [784, 462] width 74 height 28
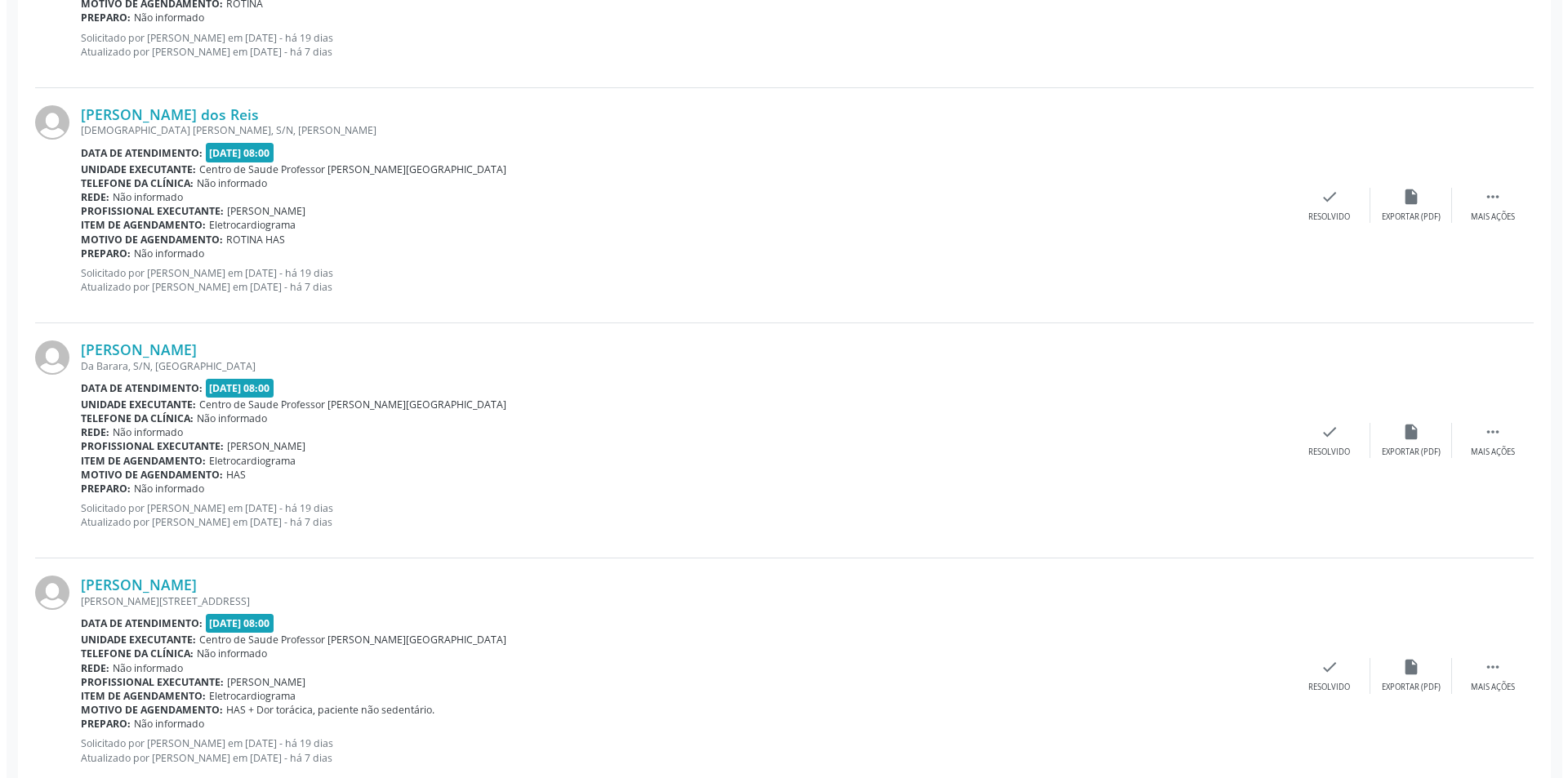
scroll to position [1632, 0]
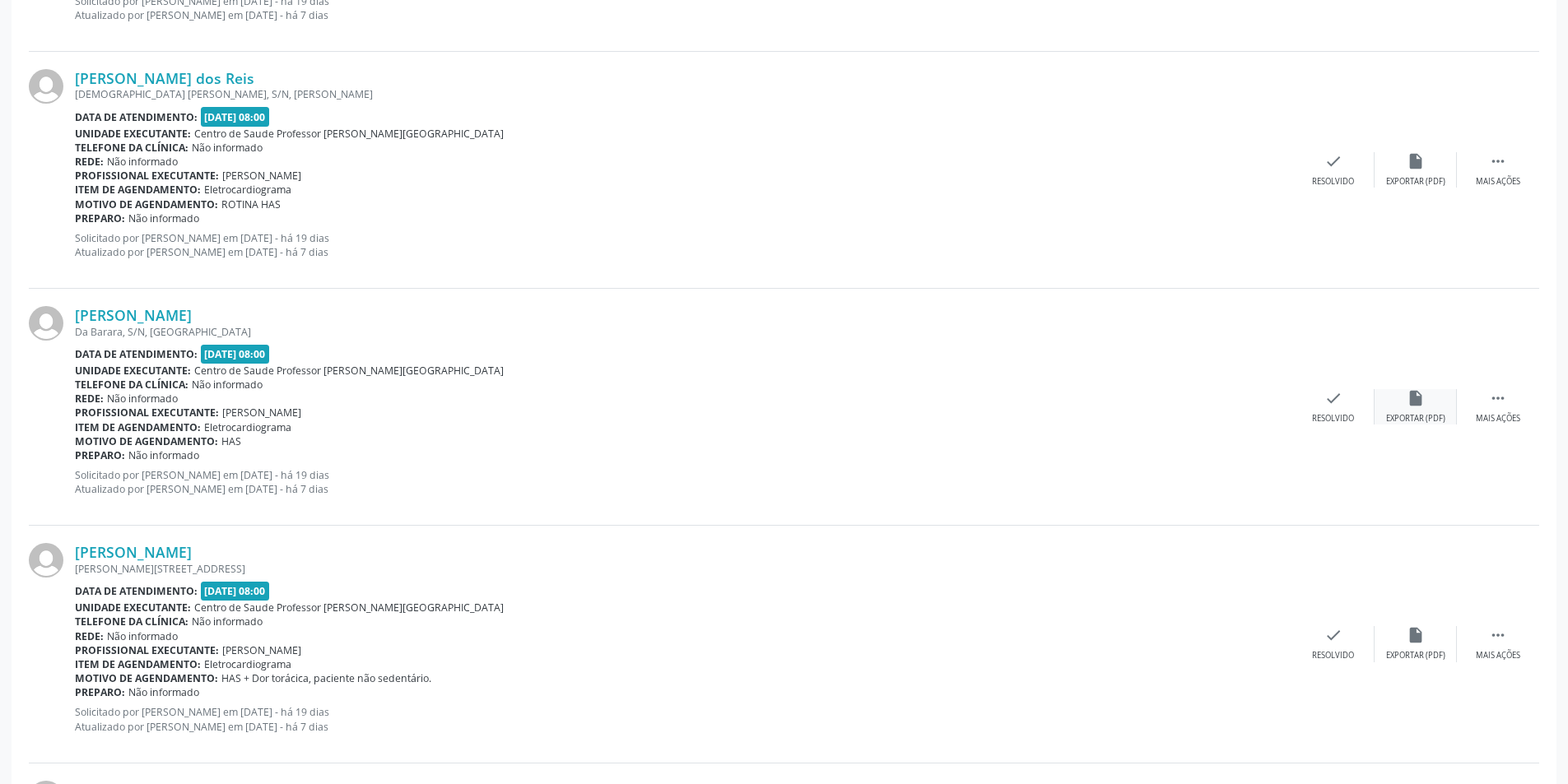
click at [1394, 399] on div "insert_drive_file Exportar (PDF)" at bounding box center [1416, 406] width 82 height 35
click at [1328, 406] on icon "check" at bounding box center [1333, 398] width 18 height 18
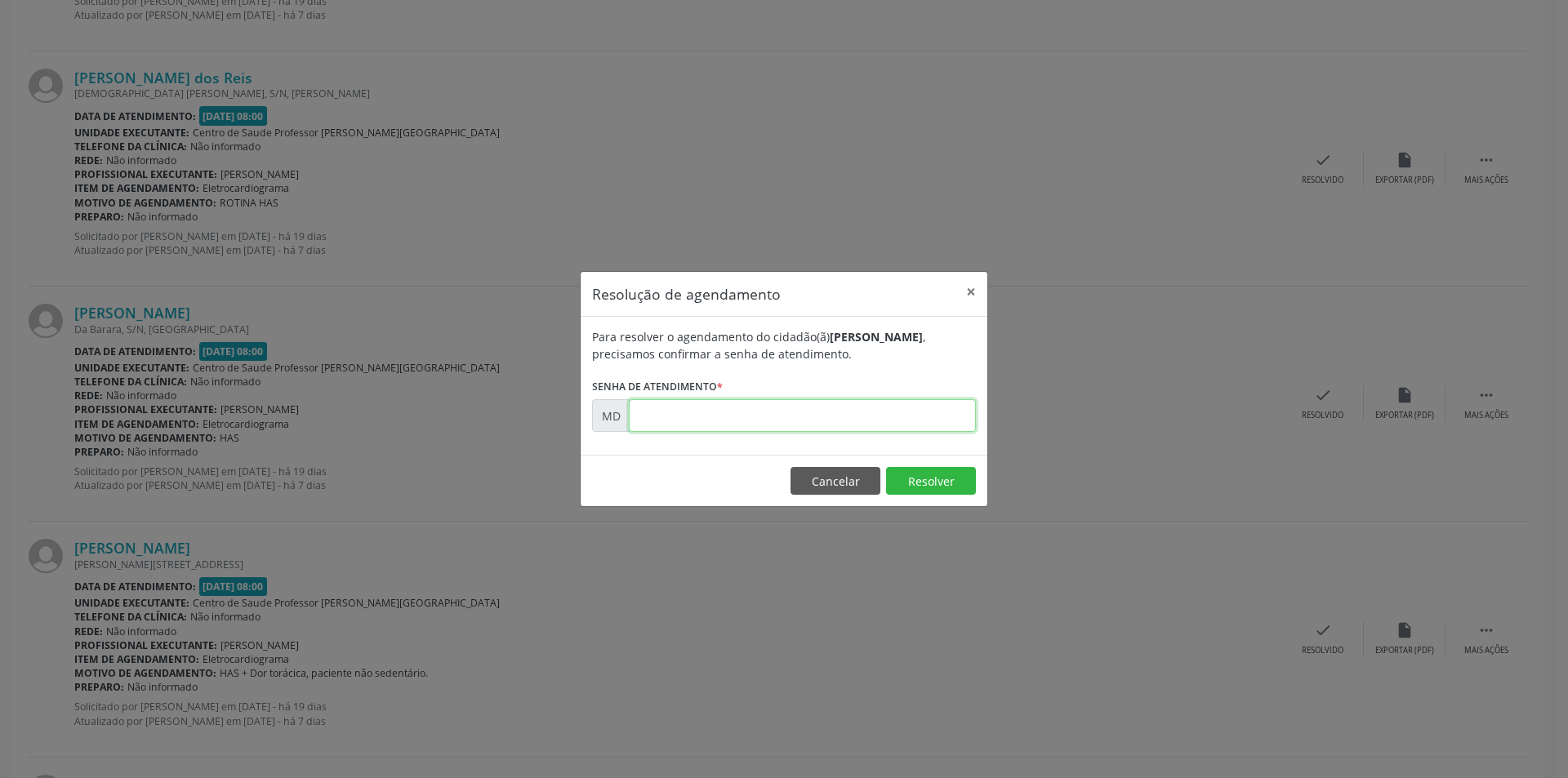
paste input "00005588"
type input "00005588"
click at [929, 474] on button "Resolver" at bounding box center [930, 481] width 90 height 27
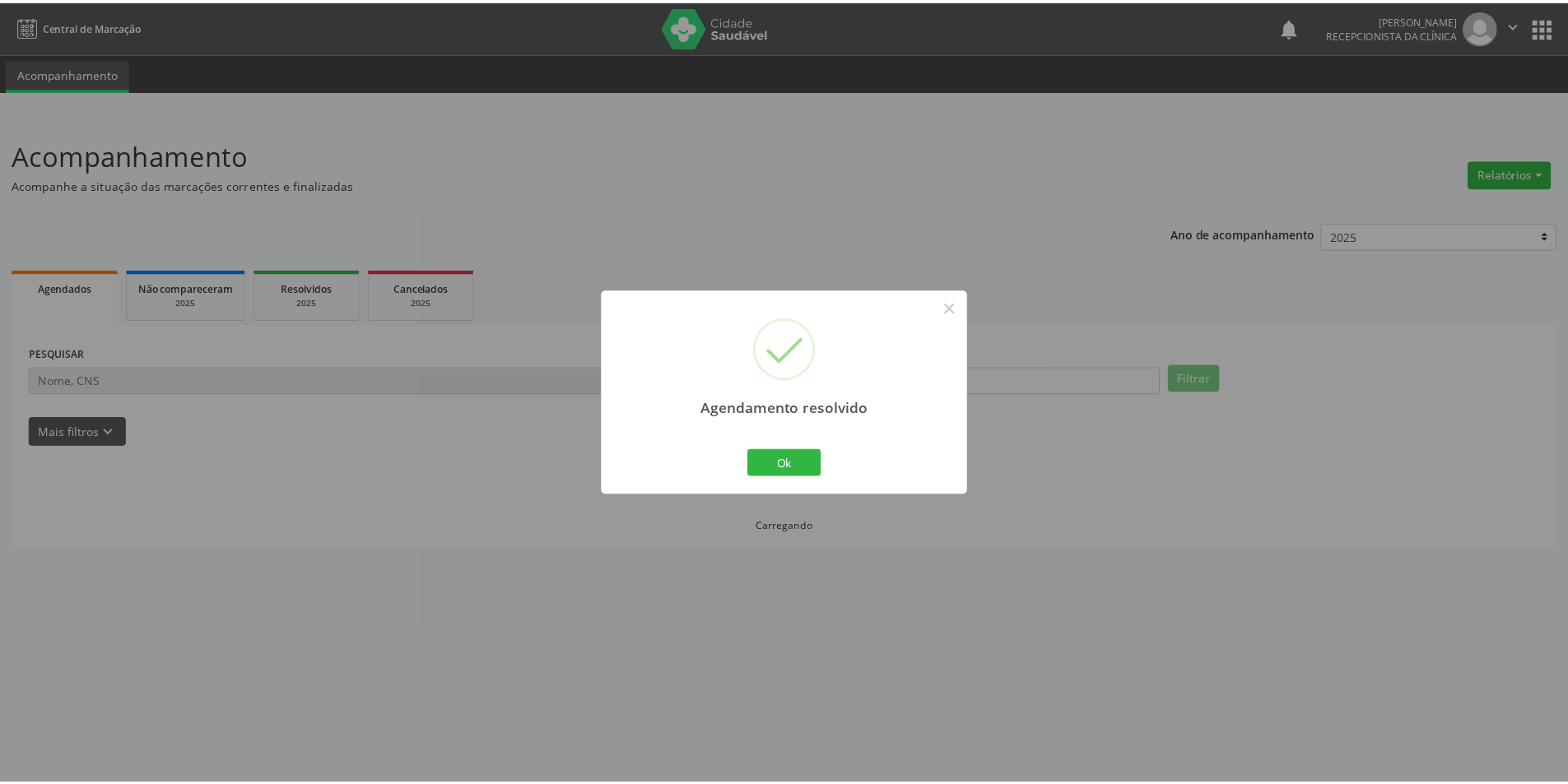
scroll to position [0, 0]
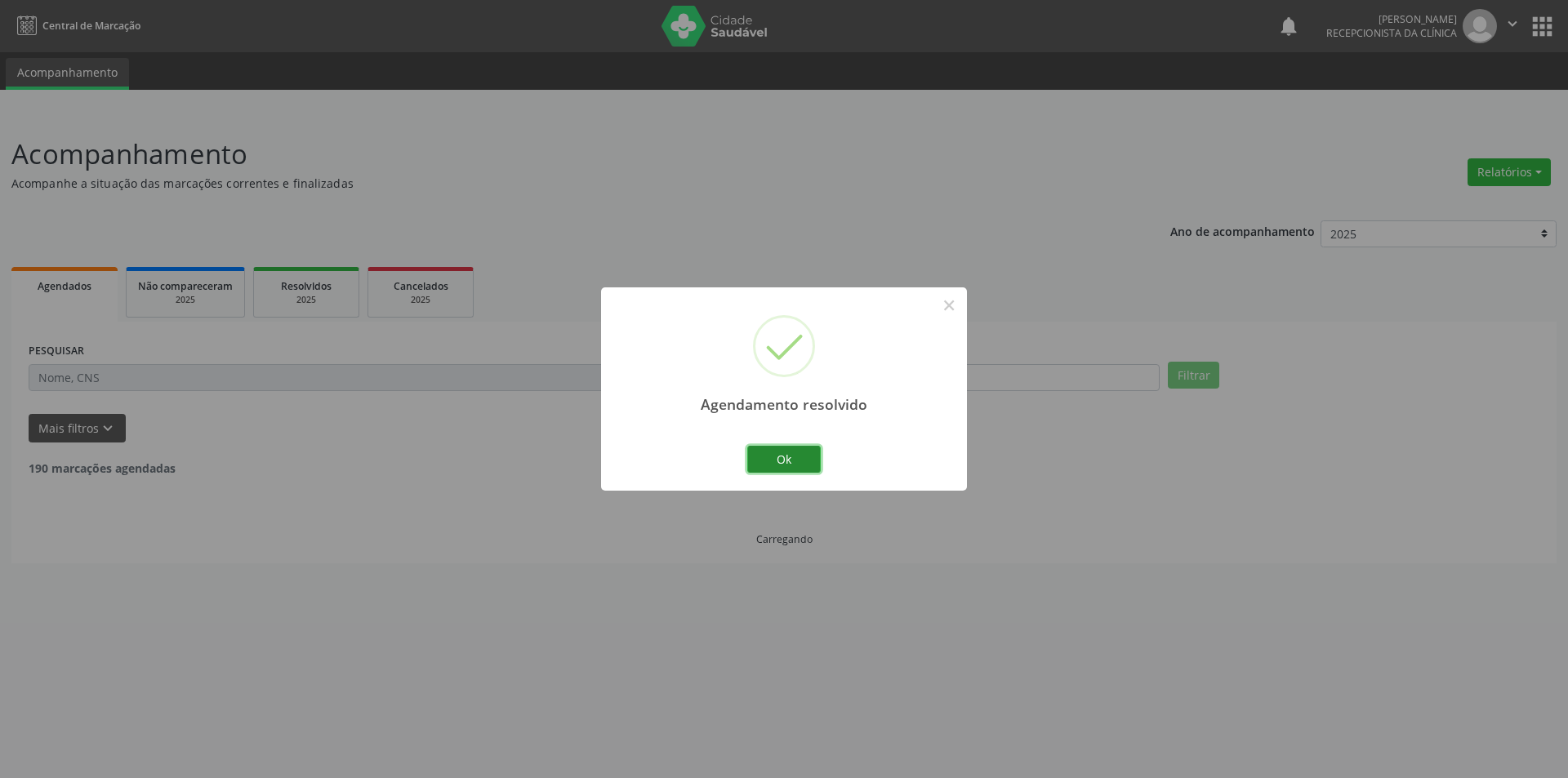
click at [789, 458] on button "Ok" at bounding box center [784, 459] width 74 height 27
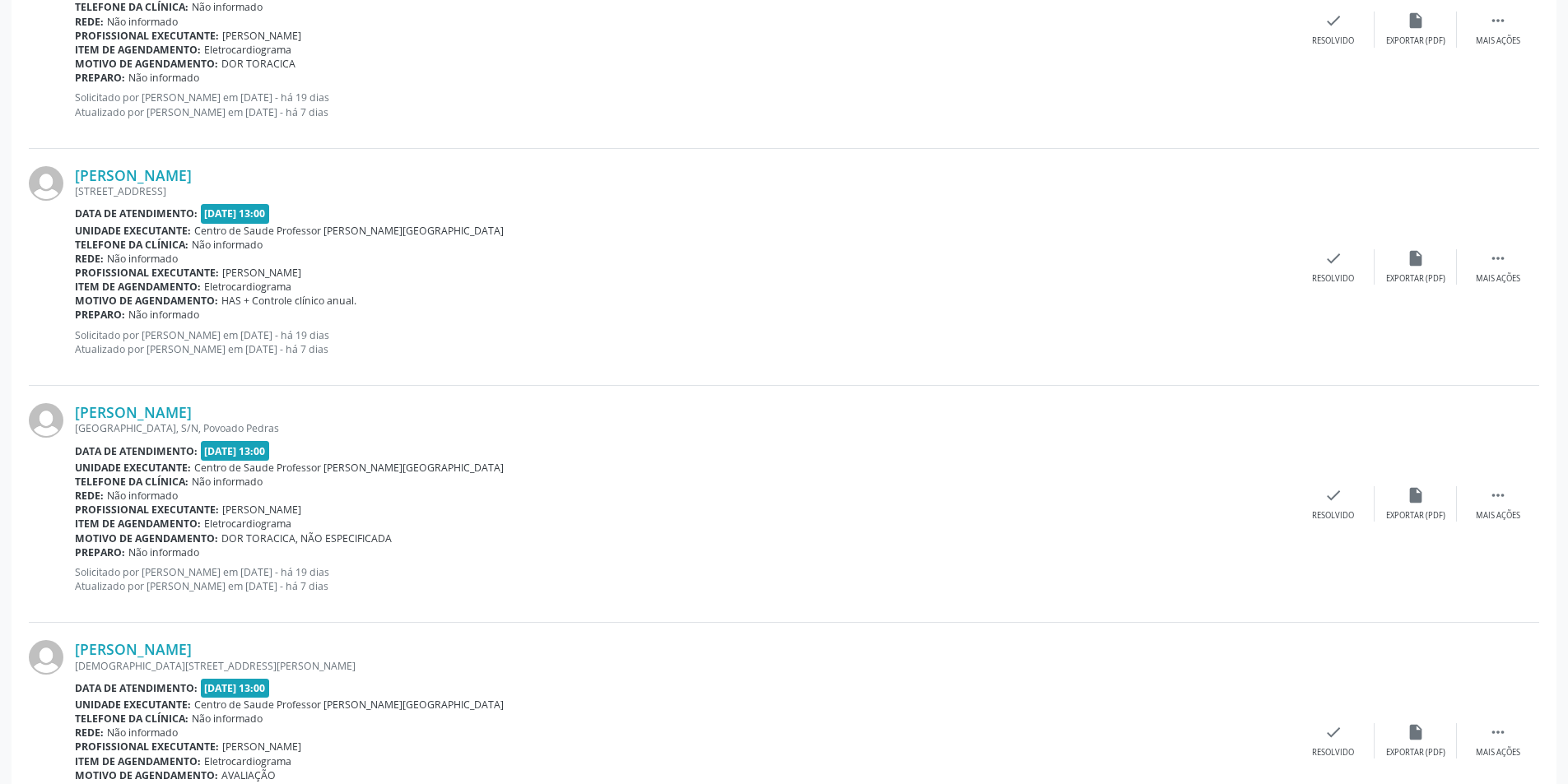
scroll to position [3360, 0]
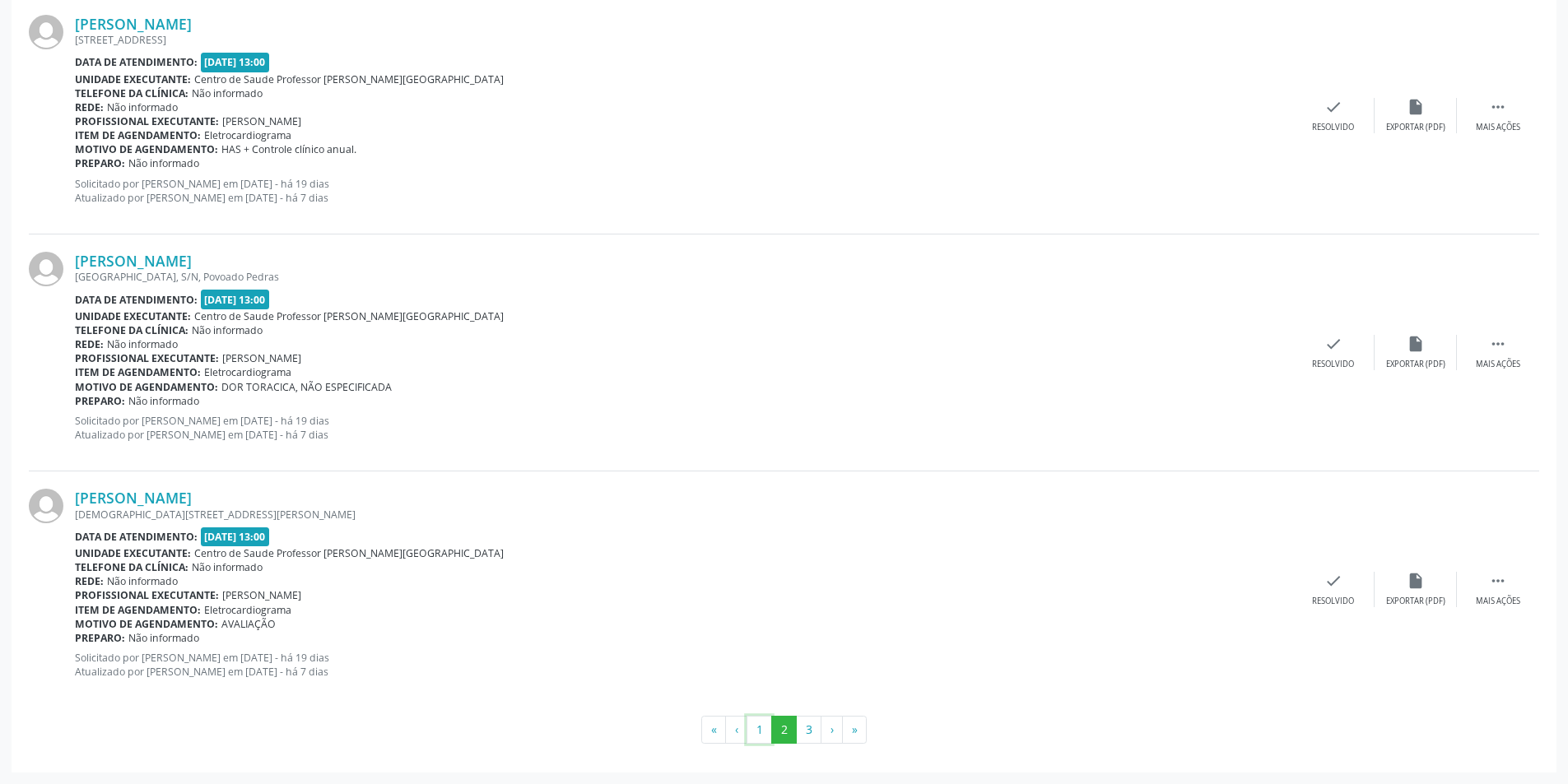
click at [753, 722] on button "1" at bounding box center [759, 729] width 26 height 28
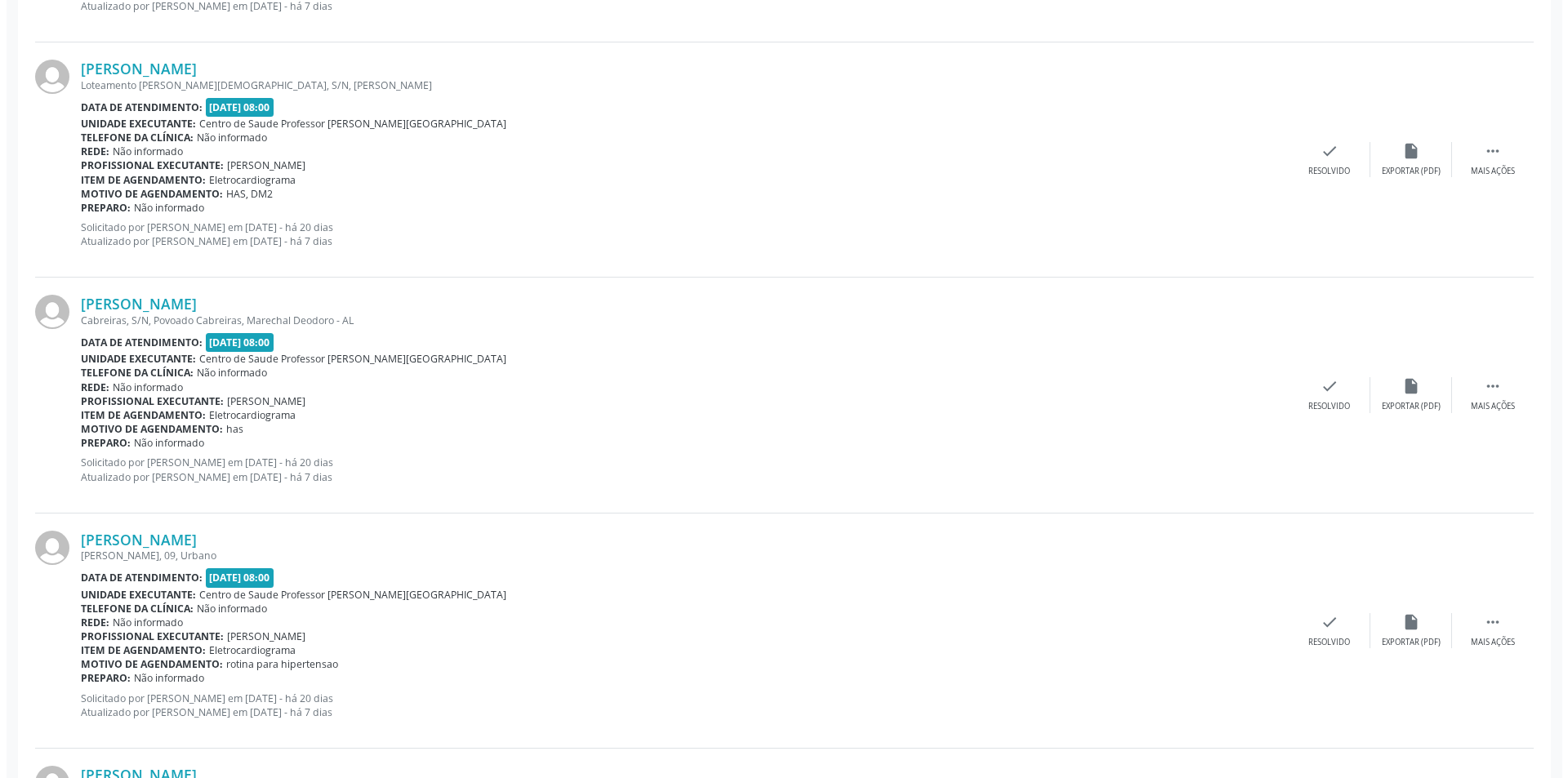
scroll to position [1878, 0]
click at [1402, 394] on div "insert_drive_file Exportar (PDF)" at bounding box center [1405, 394] width 81 height 35
click at [1335, 399] on div "check Resolvido" at bounding box center [1323, 394] width 81 height 35
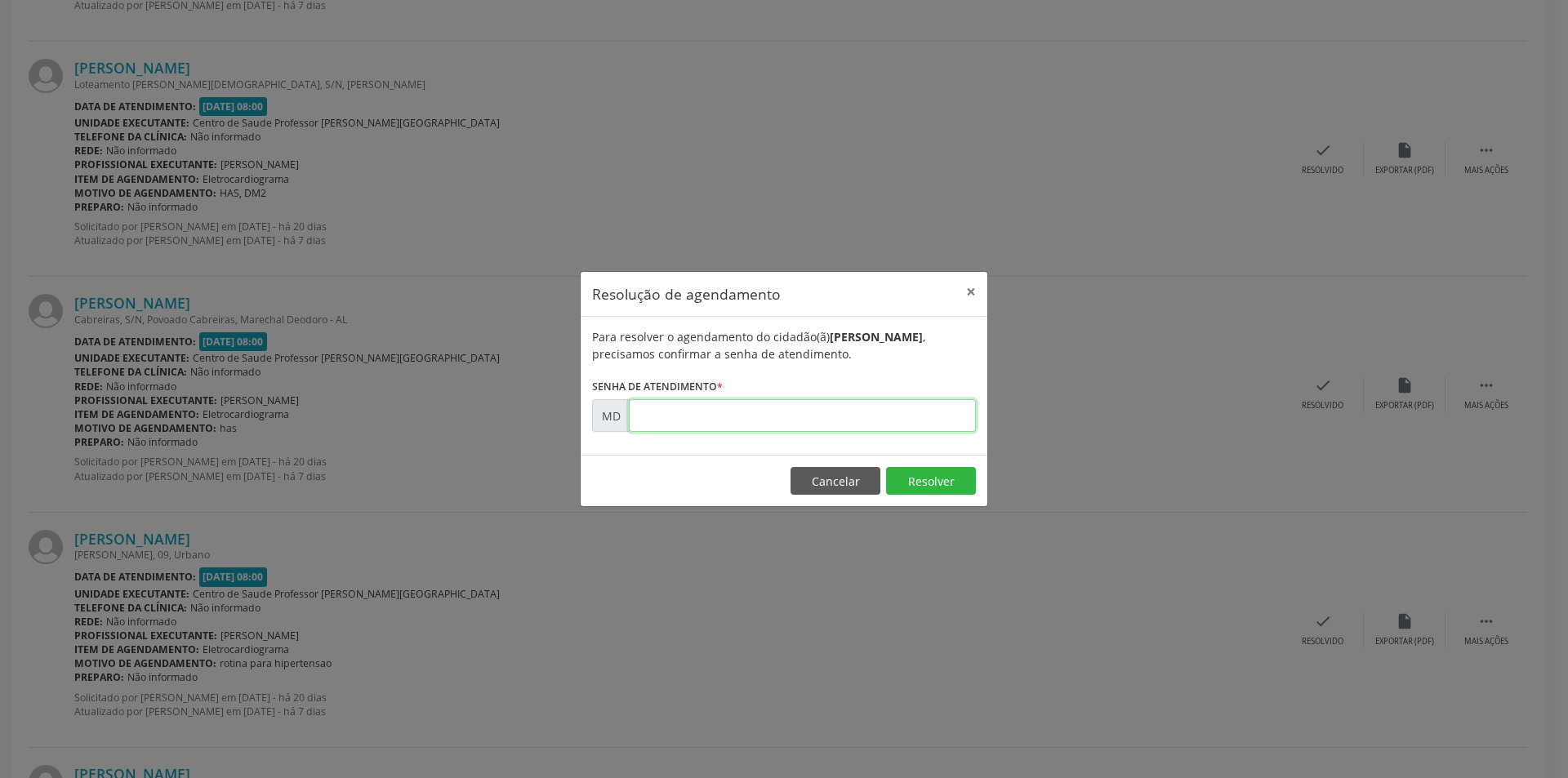
paste input "00005316"
type input "00005316"
click at [941, 469] on button "Resolver" at bounding box center [930, 481] width 90 height 27
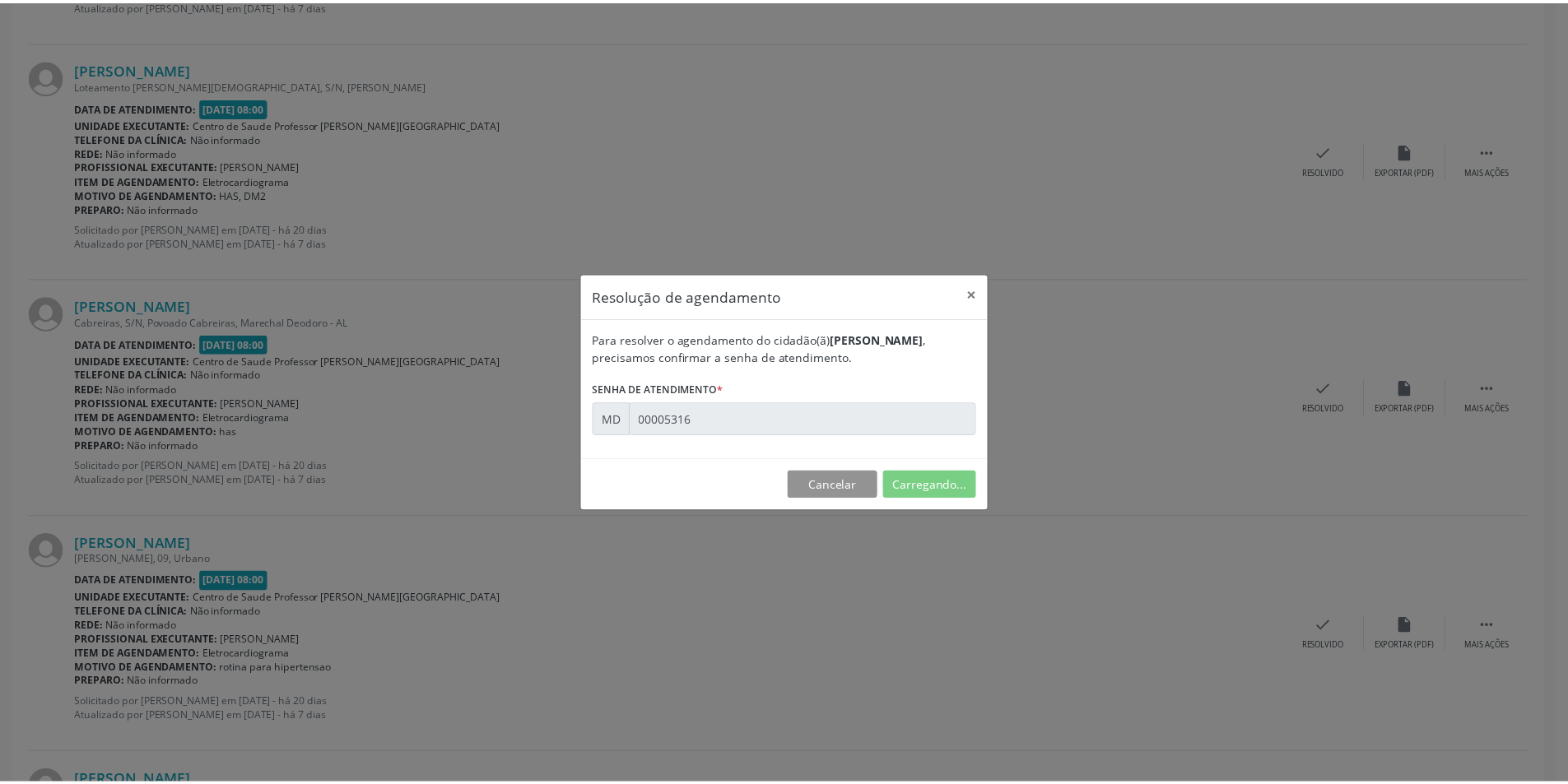
scroll to position [0, 0]
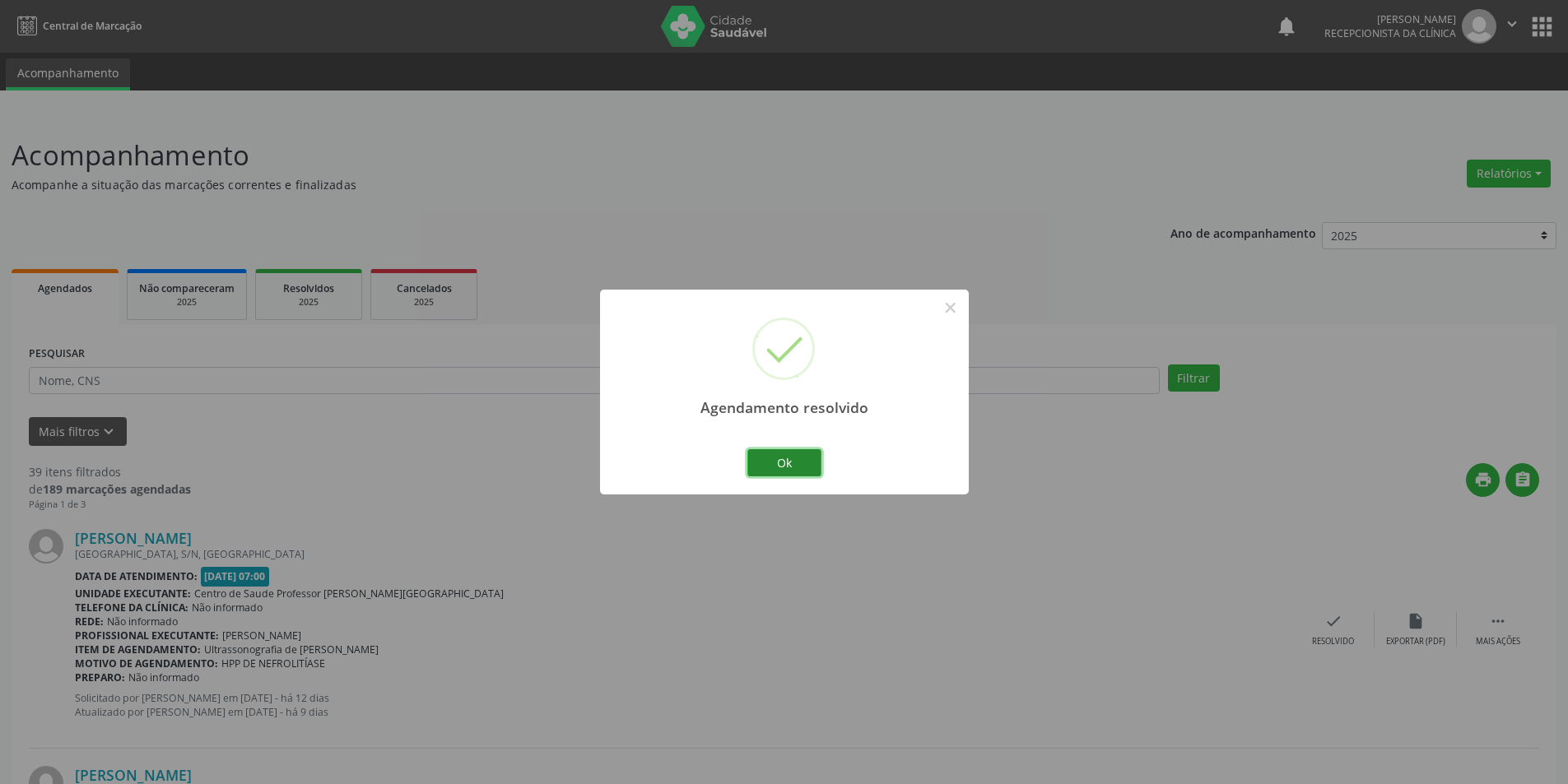
click at [785, 471] on button "Ok" at bounding box center [784, 462] width 74 height 28
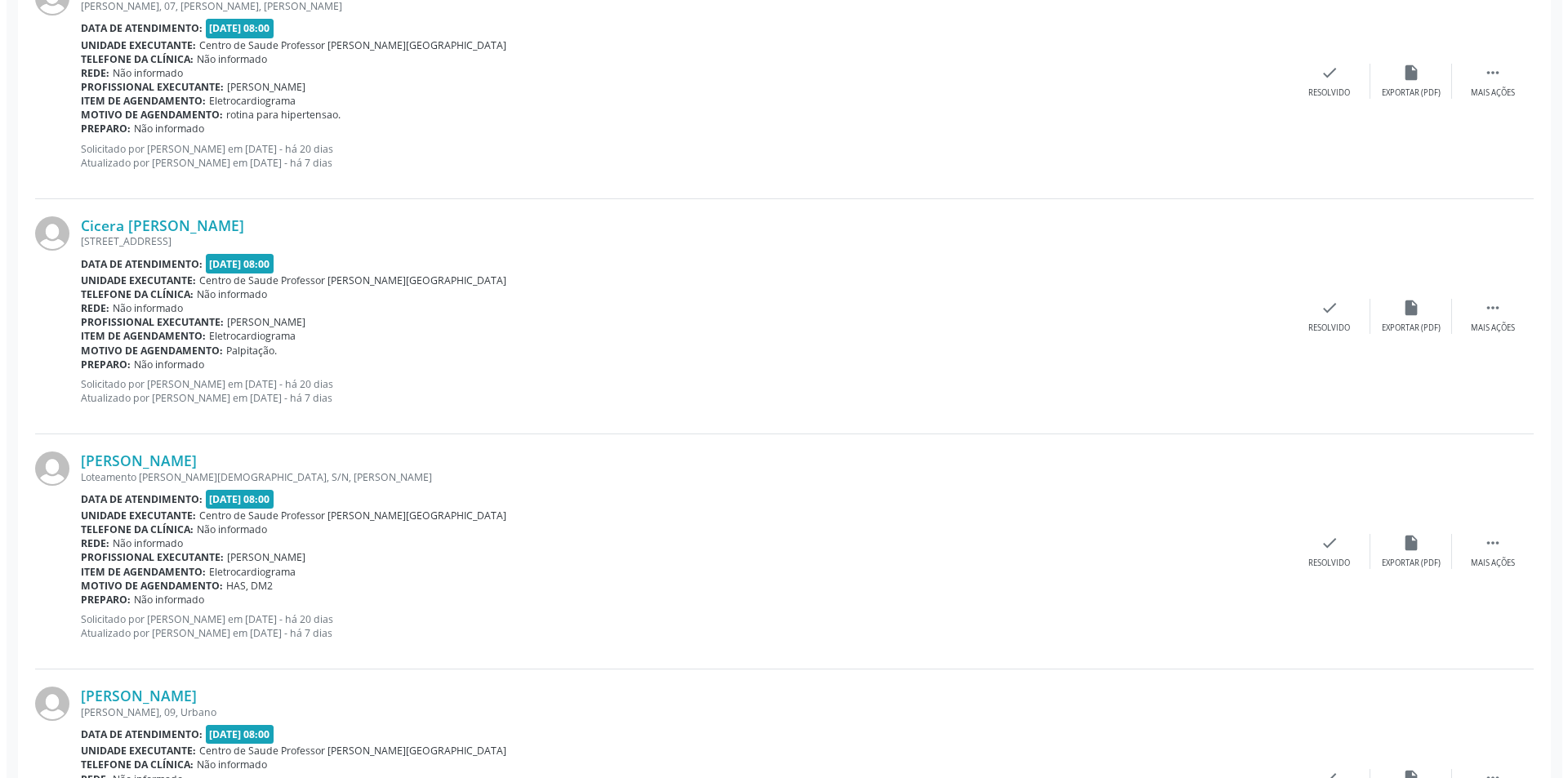
scroll to position [1457, 0]
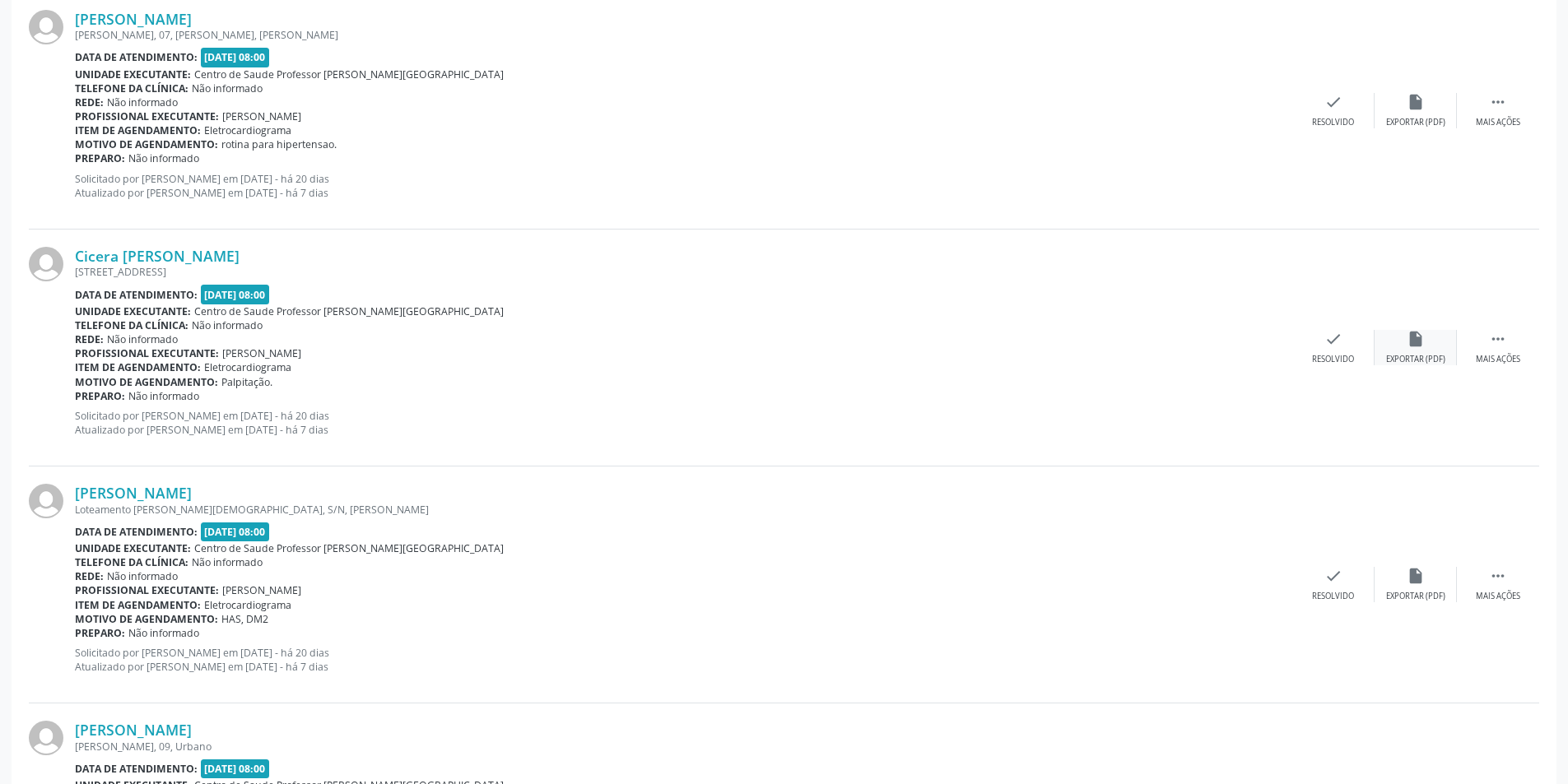
click at [1420, 358] on div "Exportar (PDF)" at bounding box center [1416, 360] width 59 height 11
click at [1346, 362] on div "Resolvido" at bounding box center [1333, 360] width 42 height 11
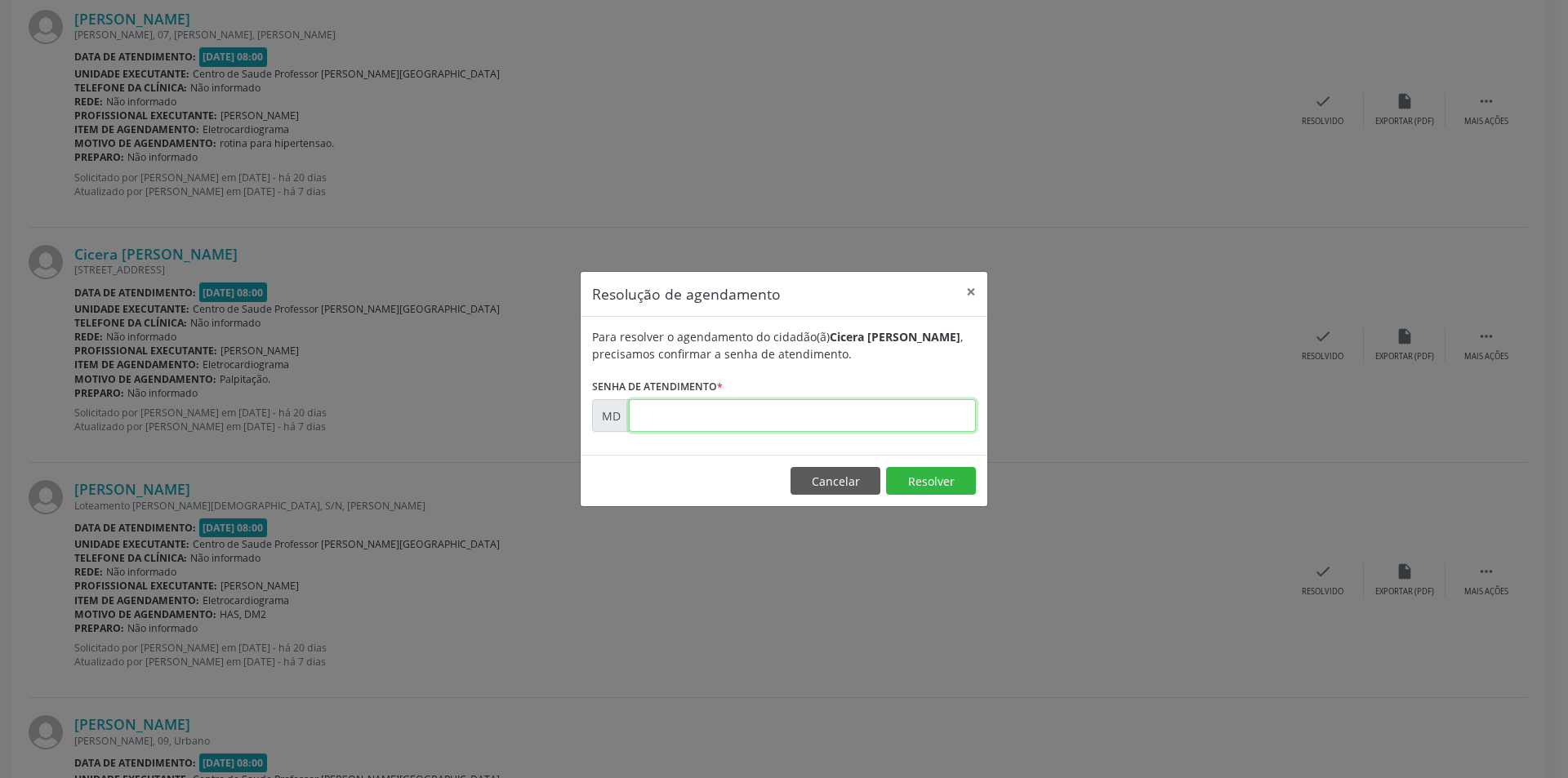
paste input "00005281"
type input "00005281"
click at [924, 485] on button "Resolver" at bounding box center [930, 481] width 90 height 27
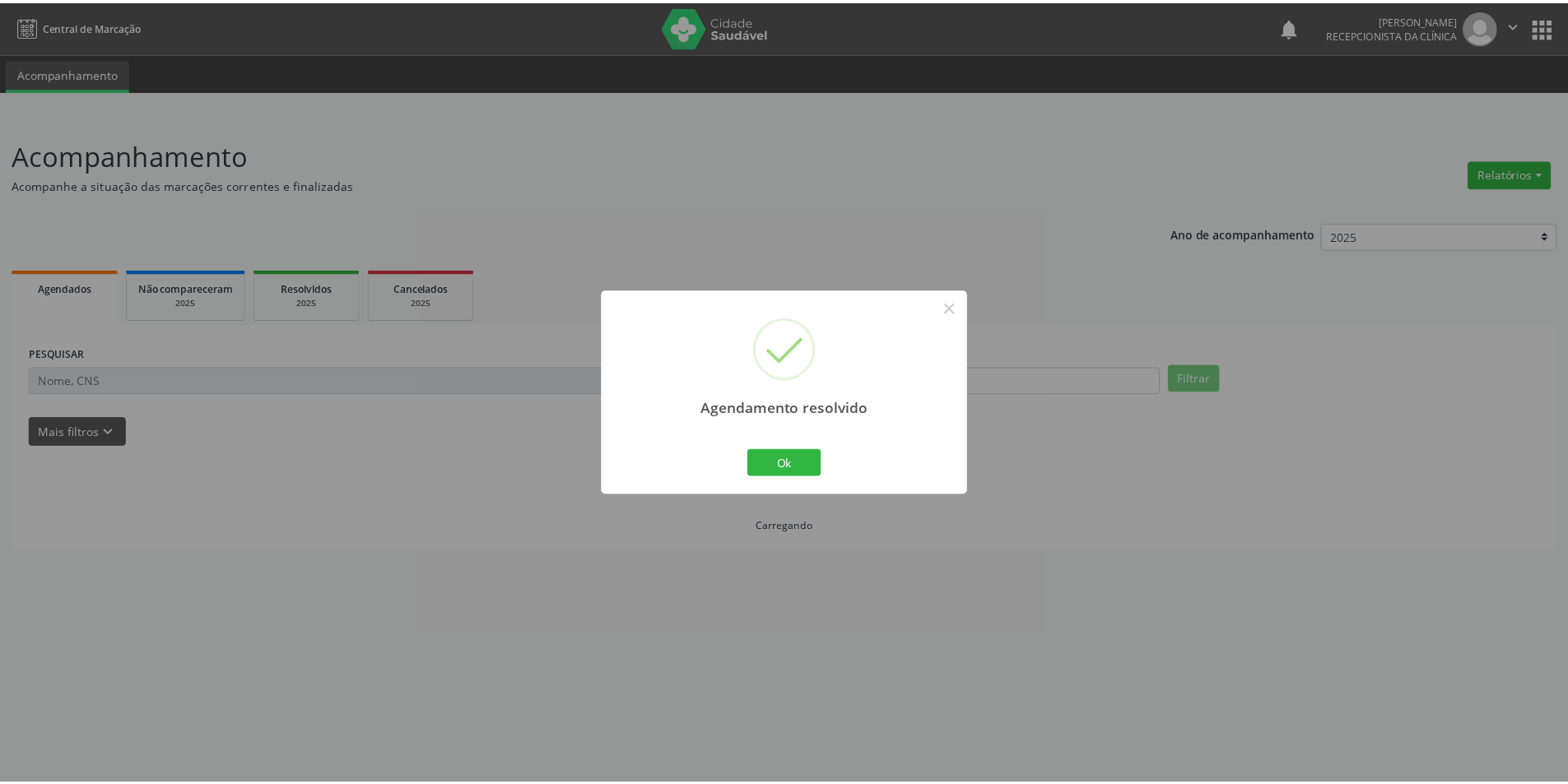
scroll to position [0, 0]
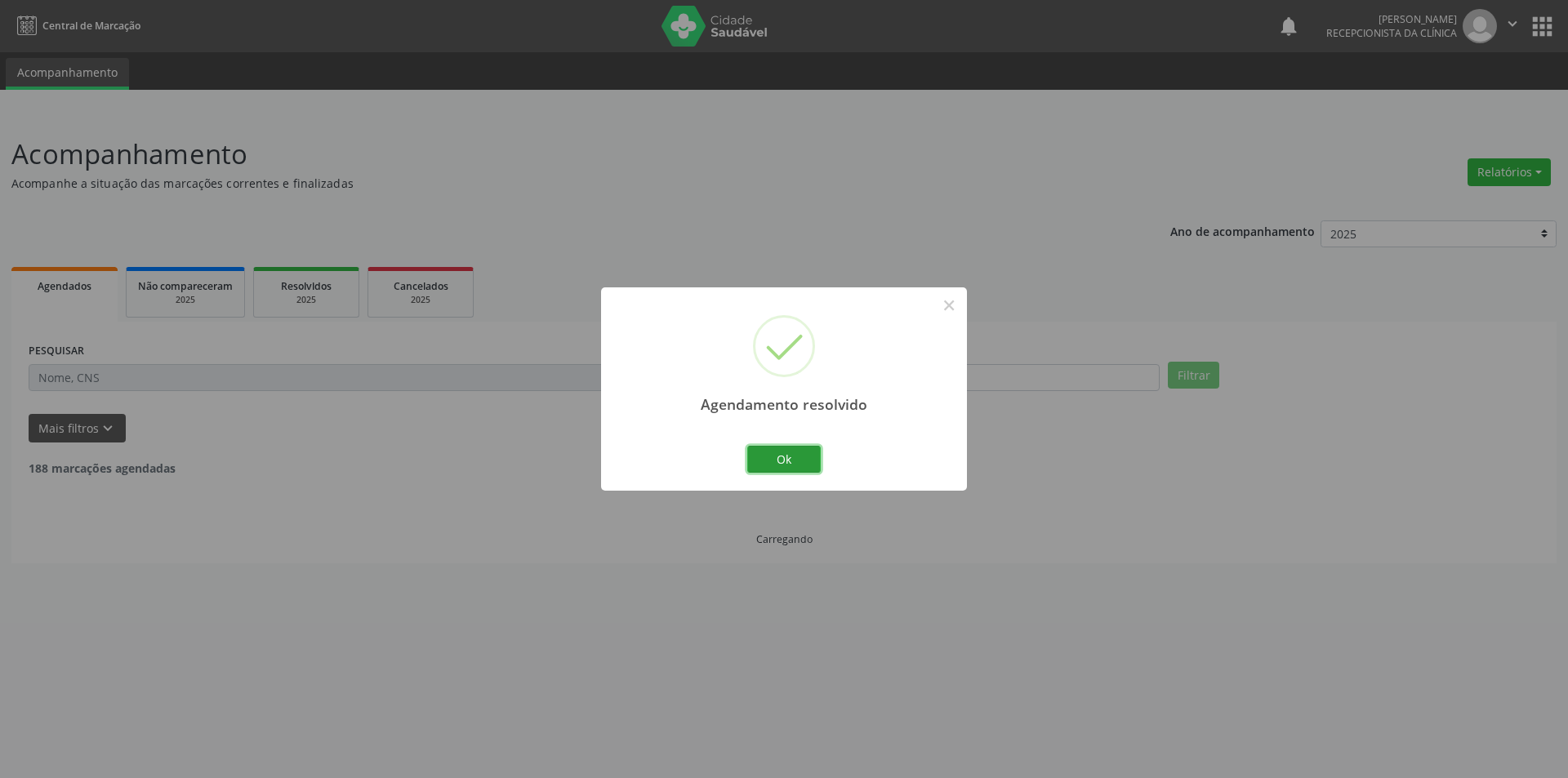
drag, startPoint x: 798, startPoint y: 458, endPoint x: 824, endPoint y: 358, distance: 103.3
click at [797, 449] on button "Ok" at bounding box center [784, 459] width 74 height 27
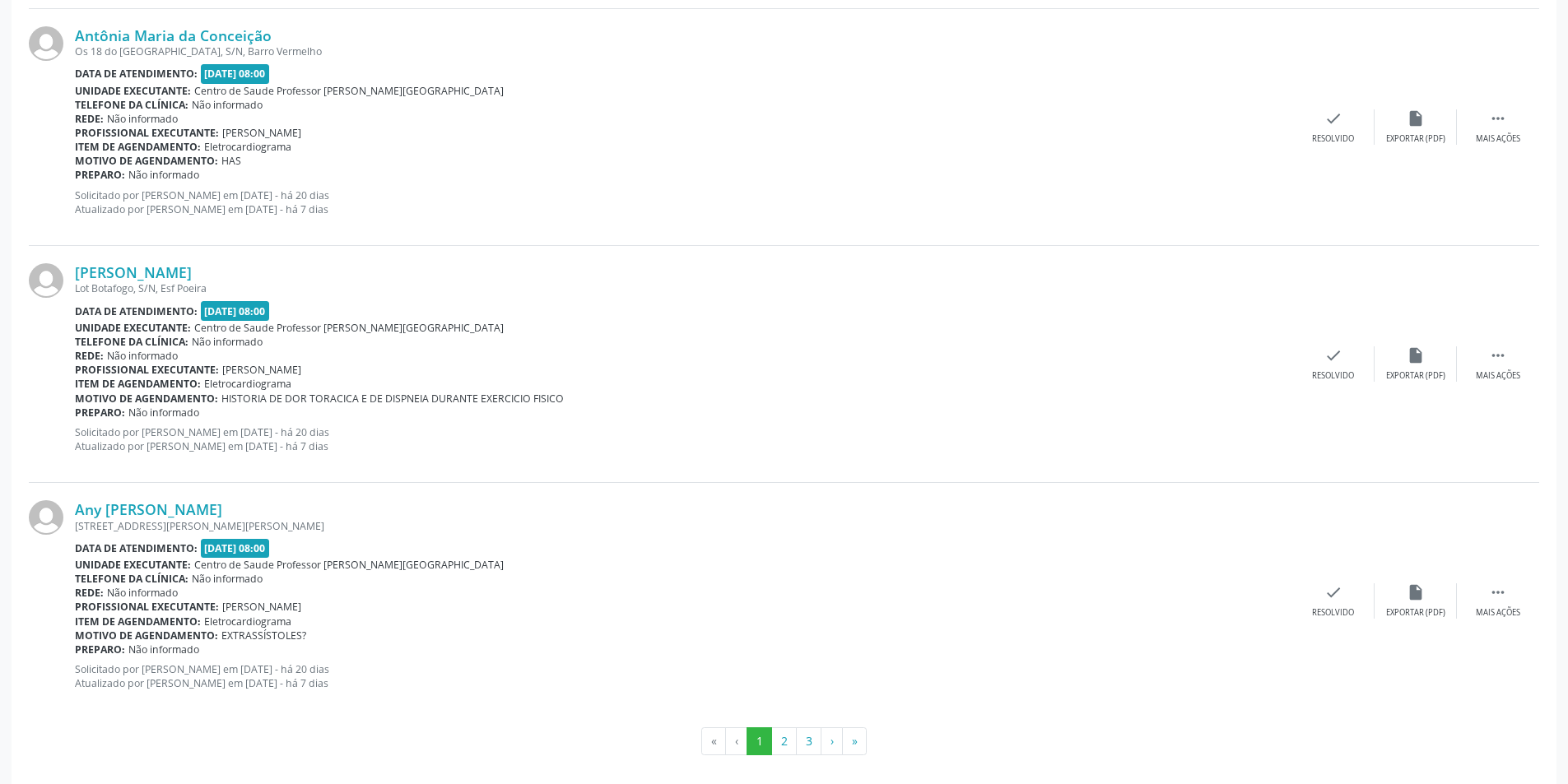
scroll to position [3360, 0]
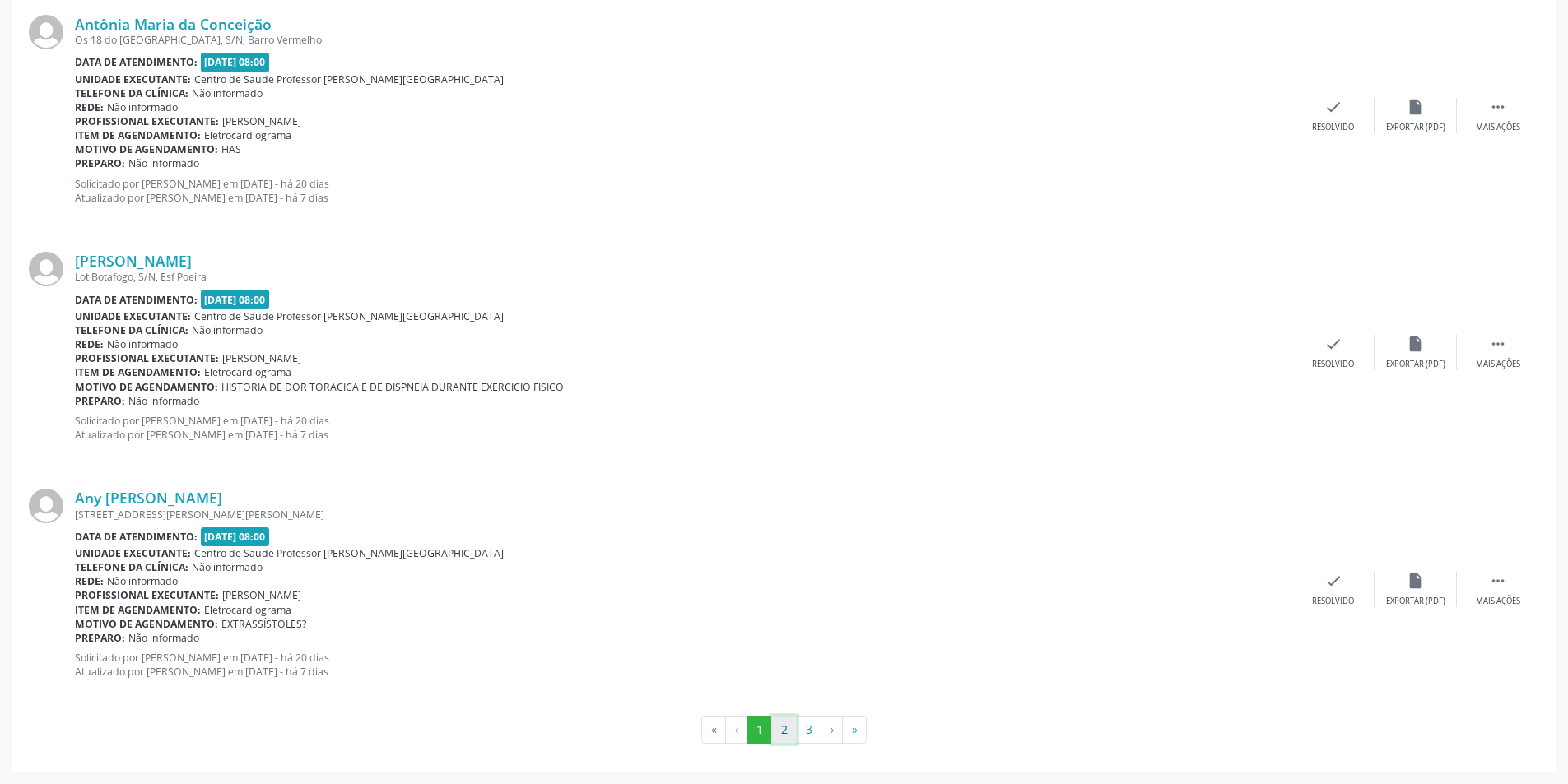
click at [779, 734] on button "2" at bounding box center [784, 729] width 26 height 28
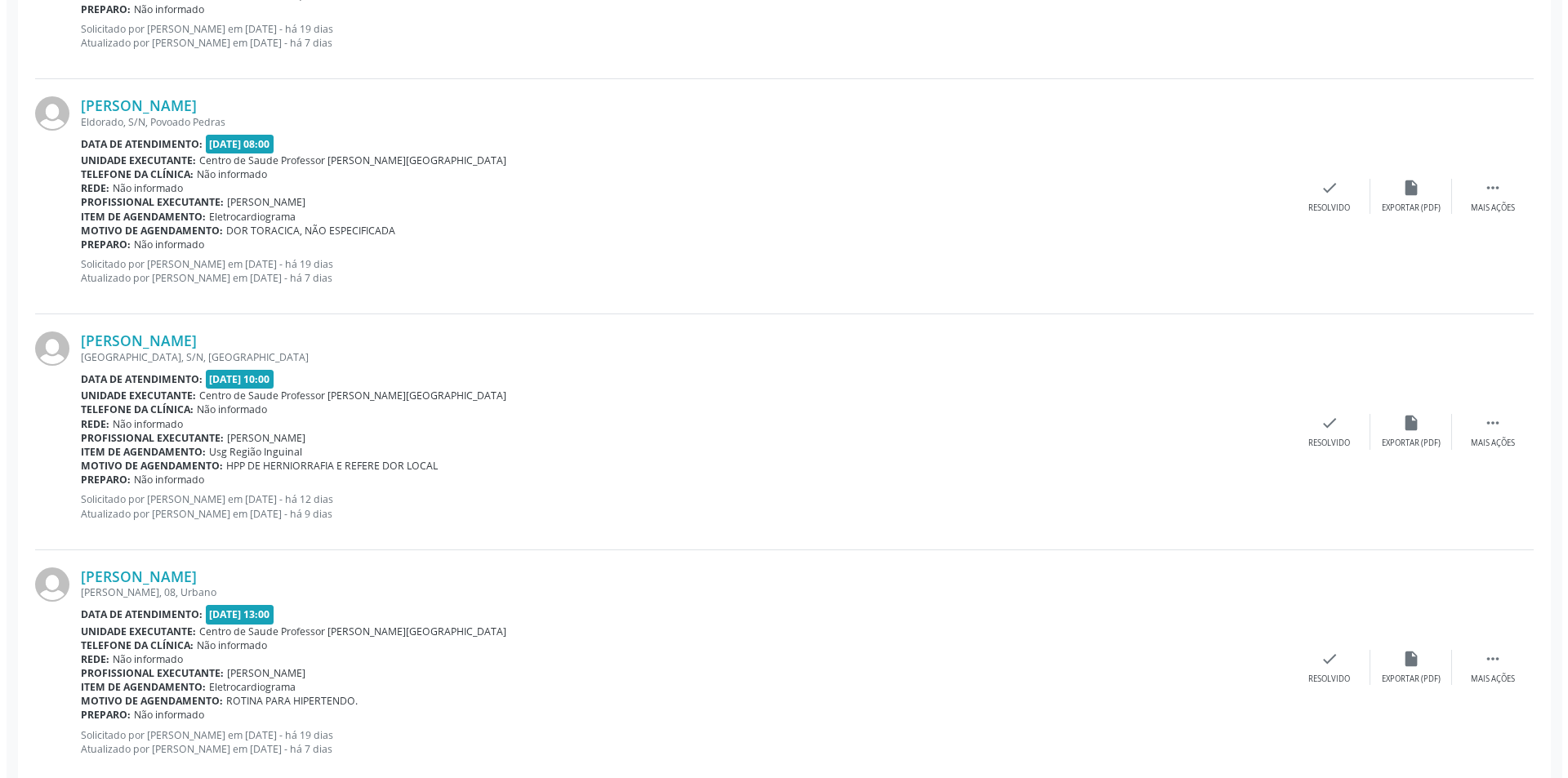
scroll to position [2123, 0]
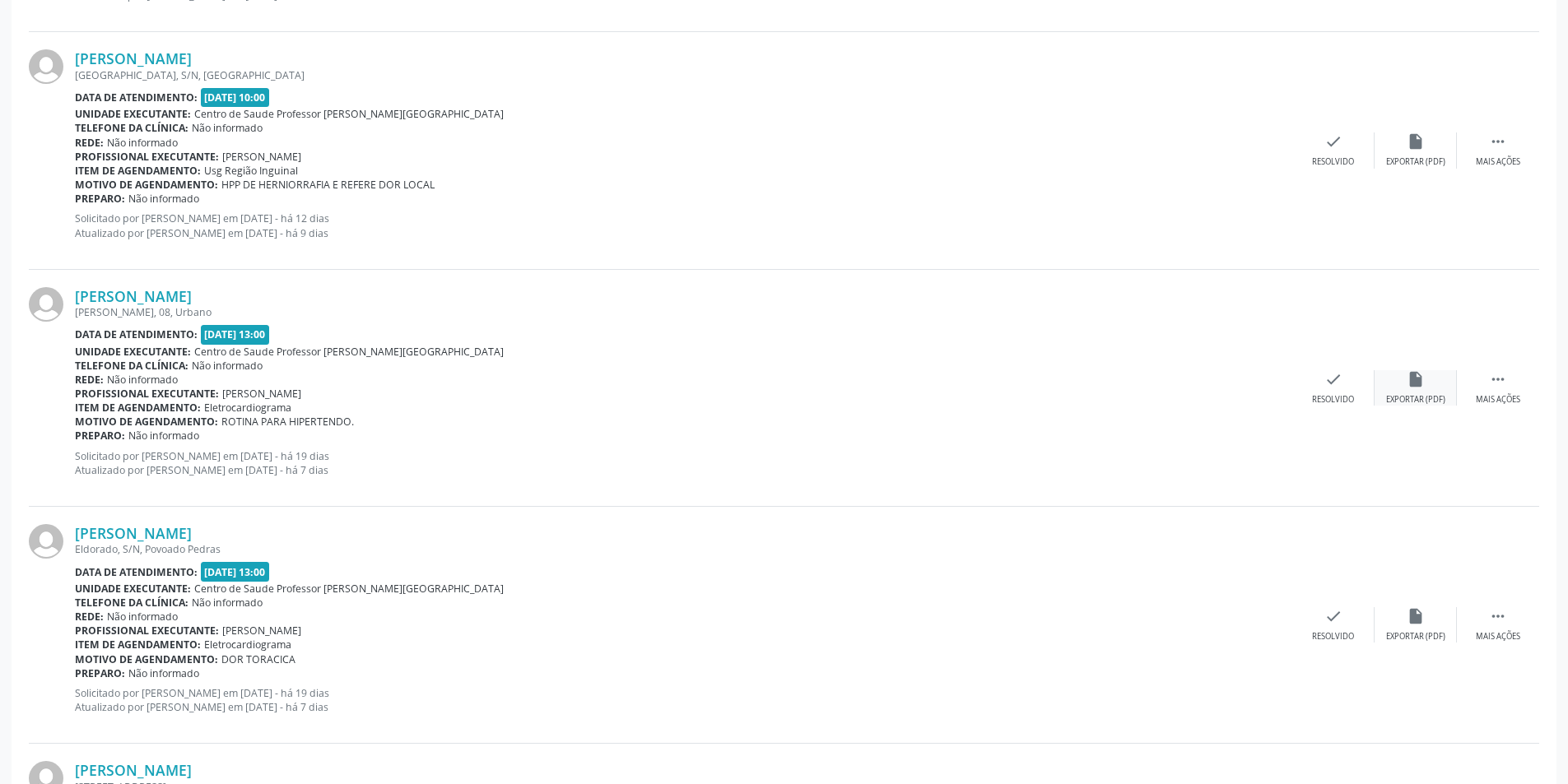
click at [1424, 397] on div "Exportar (PDF)" at bounding box center [1416, 400] width 59 height 11
click at [1336, 392] on div "check Resolvido" at bounding box center [1334, 387] width 82 height 35
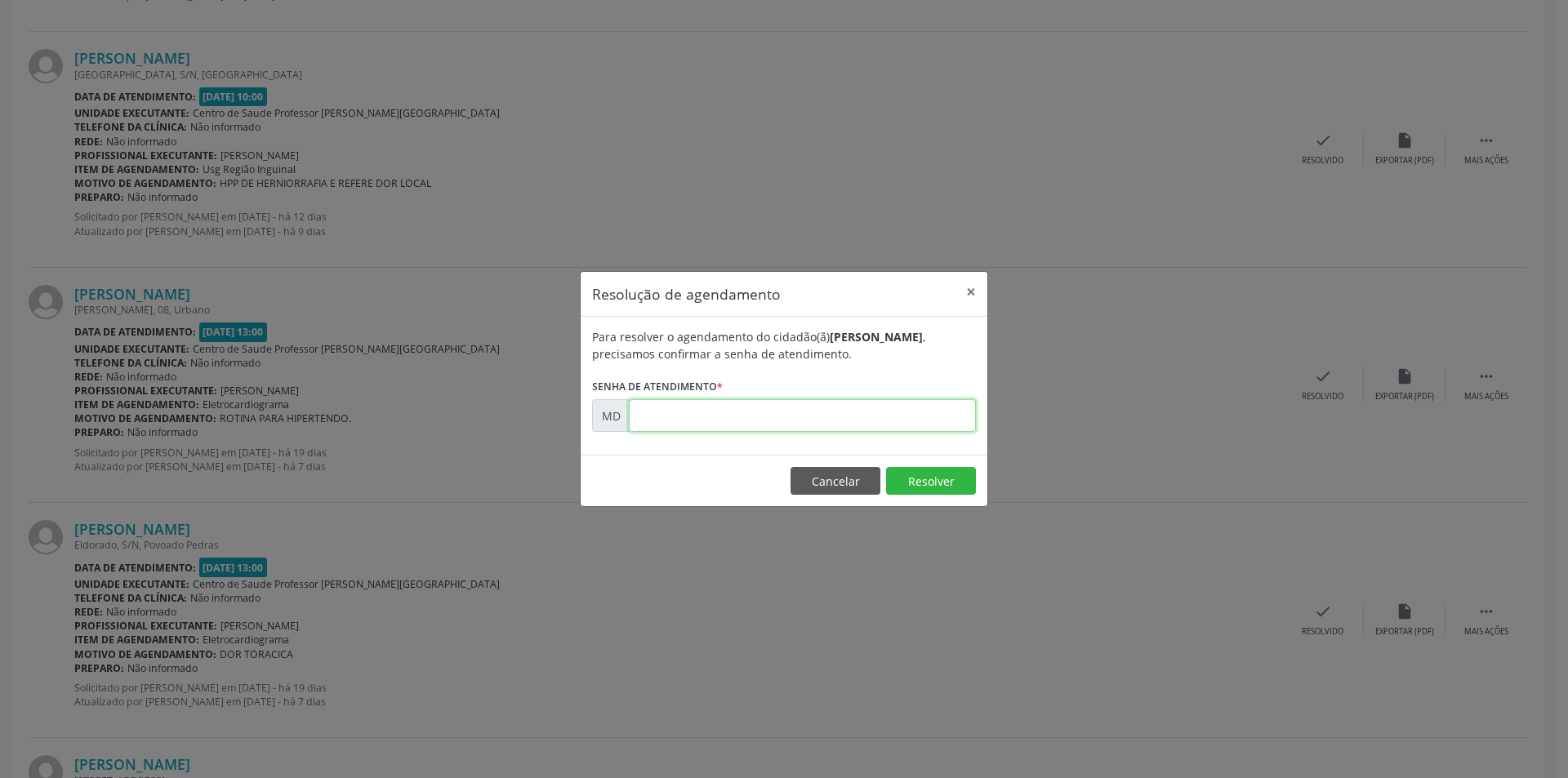
paste input "00005614"
type input "00005614"
click at [939, 485] on button "Resolver" at bounding box center [930, 481] width 90 height 27
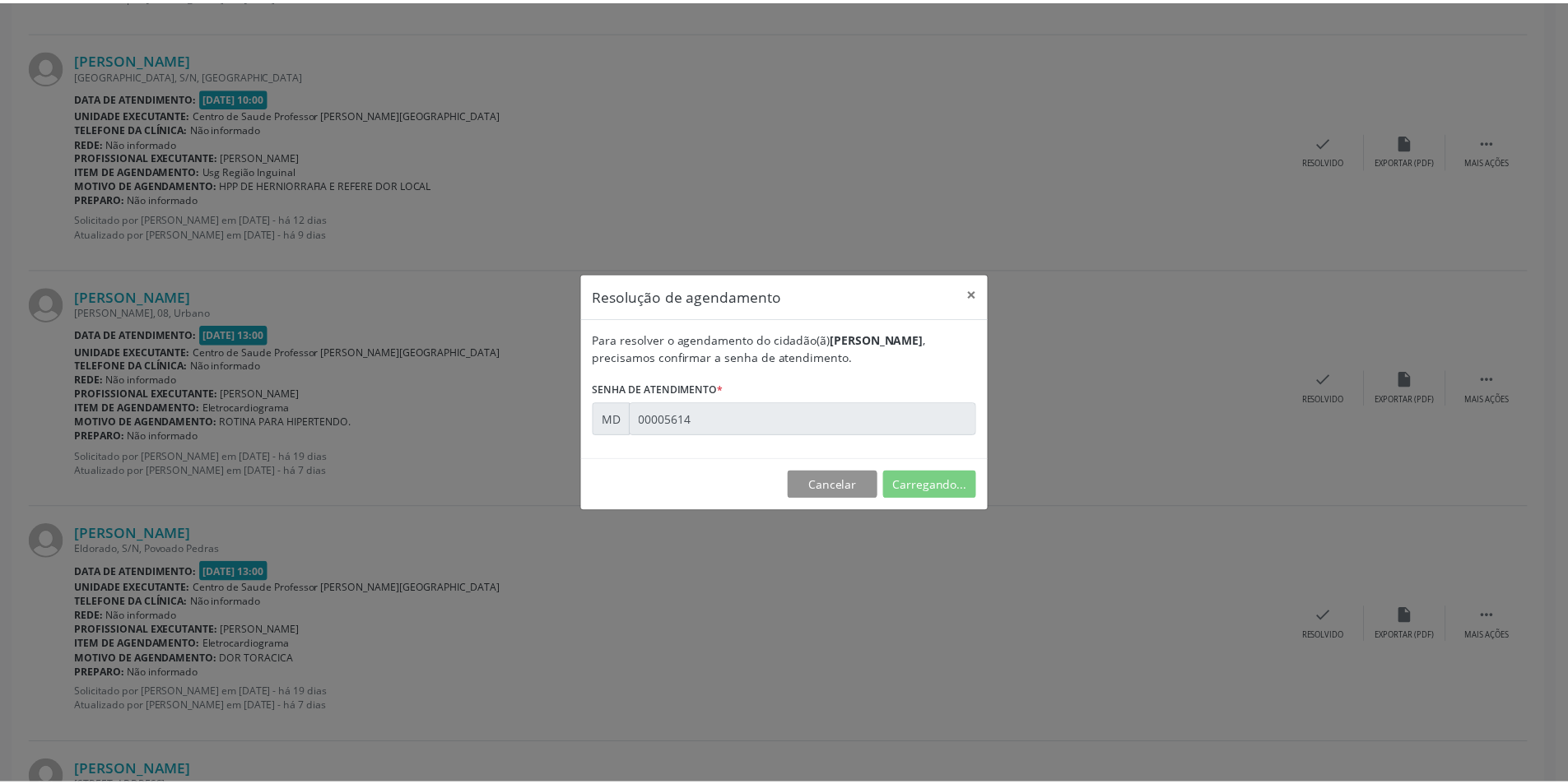
scroll to position [0, 0]
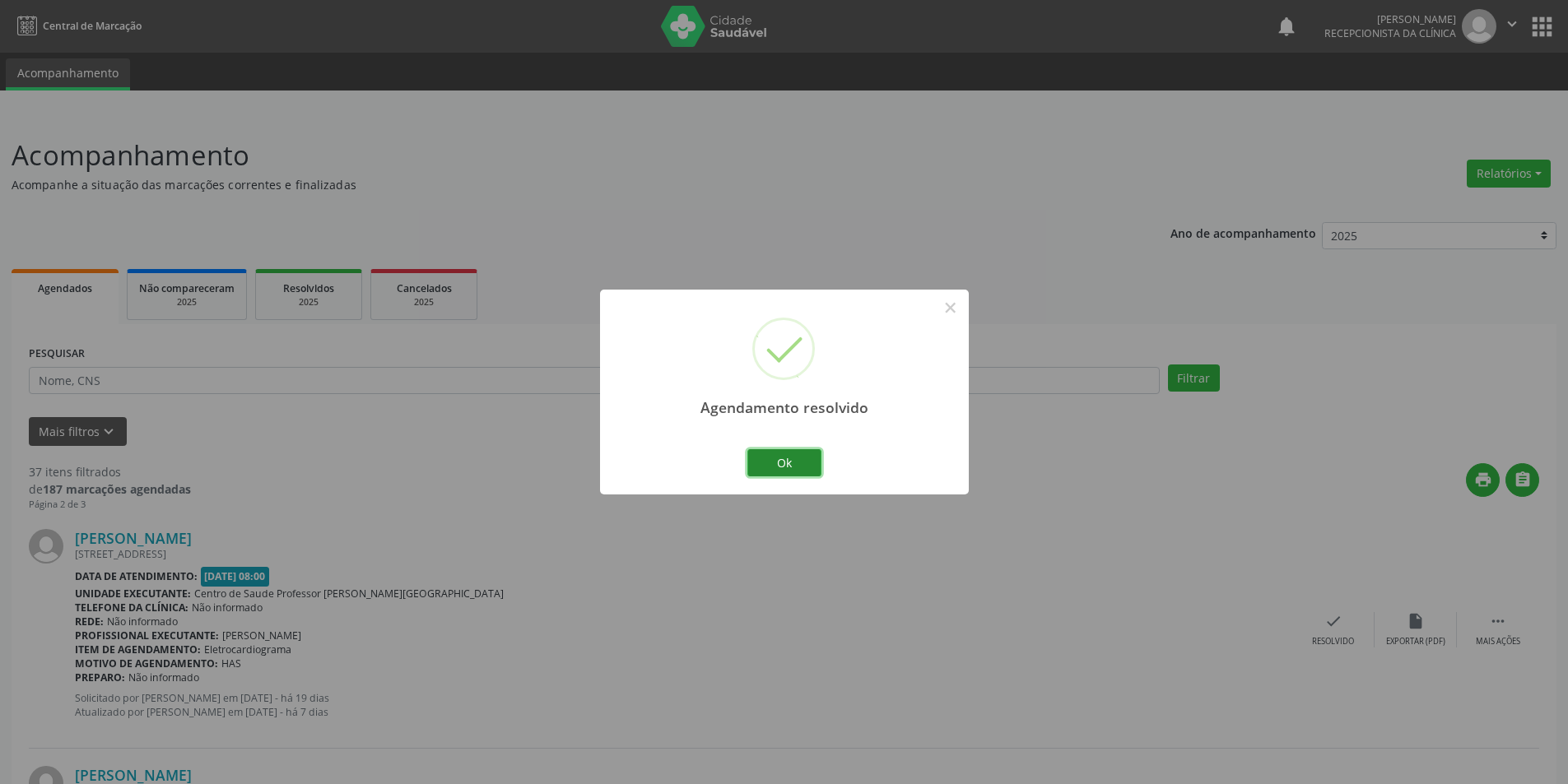
click at [795, 451] on button "Ok" at bounding box center [784, 462] width 74 height 28
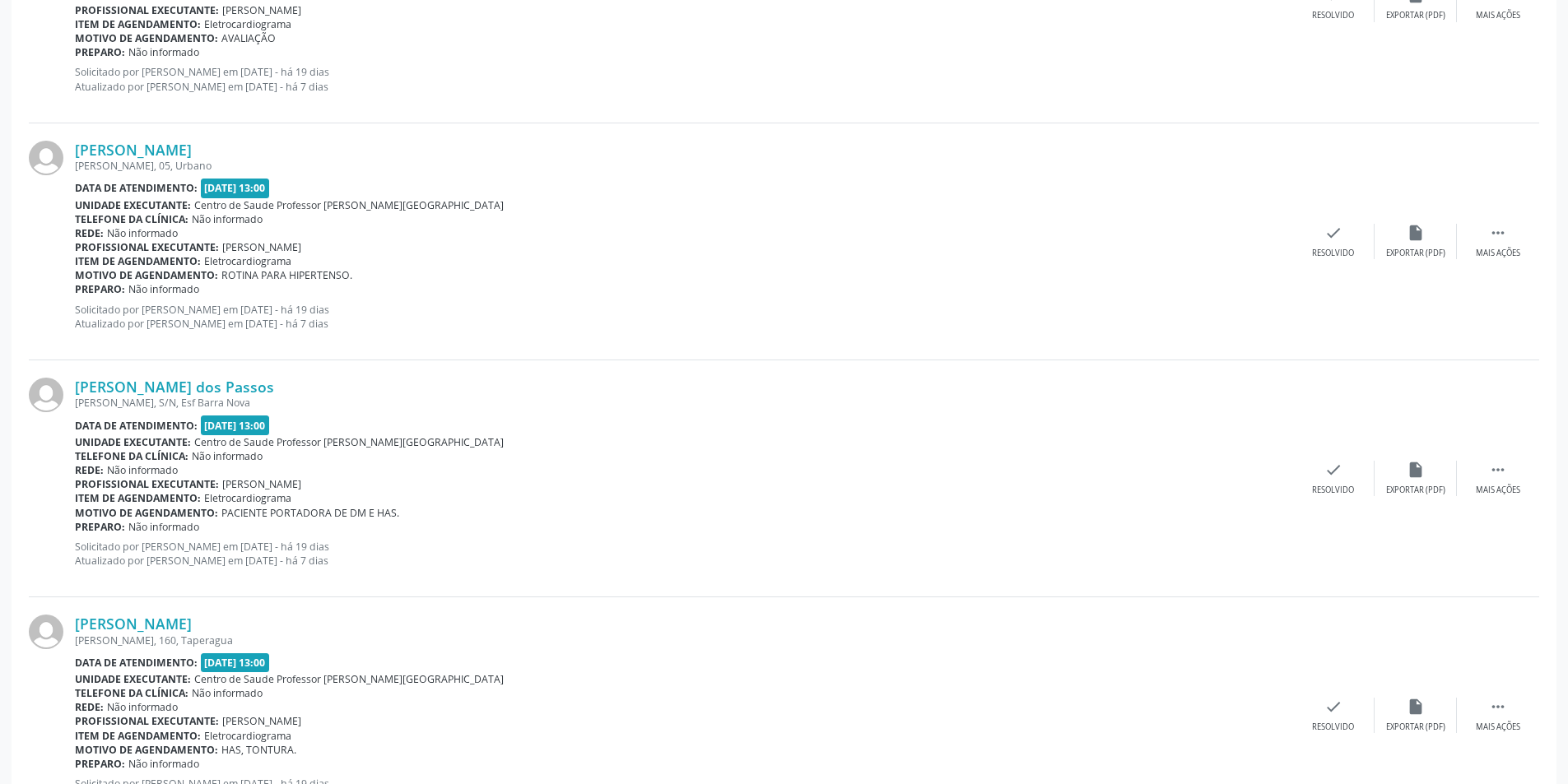
scroll to position [3360, 0]
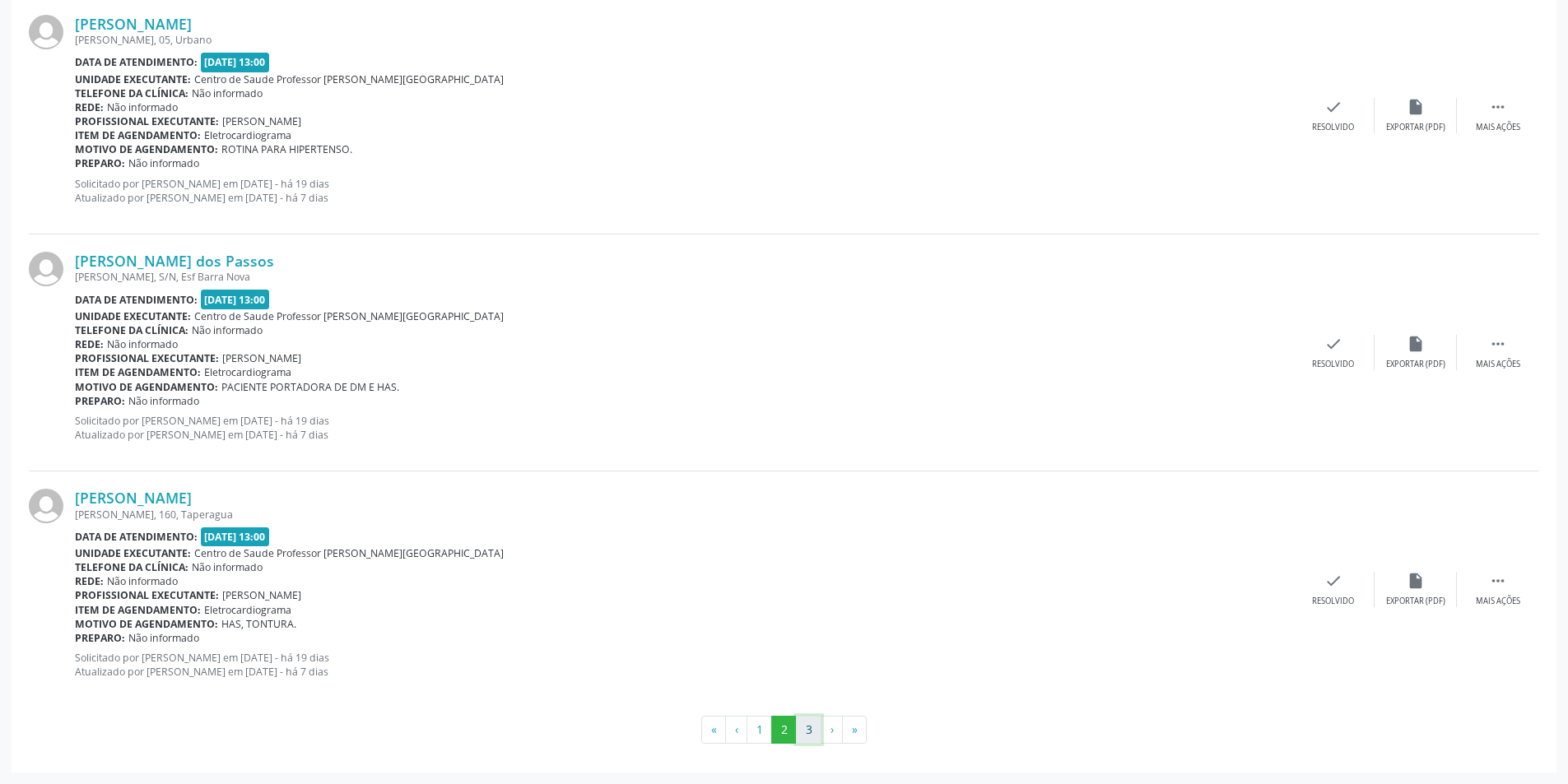
click at [812, 738] on button "3" at bounding box center [808, 729] width 26 height 28
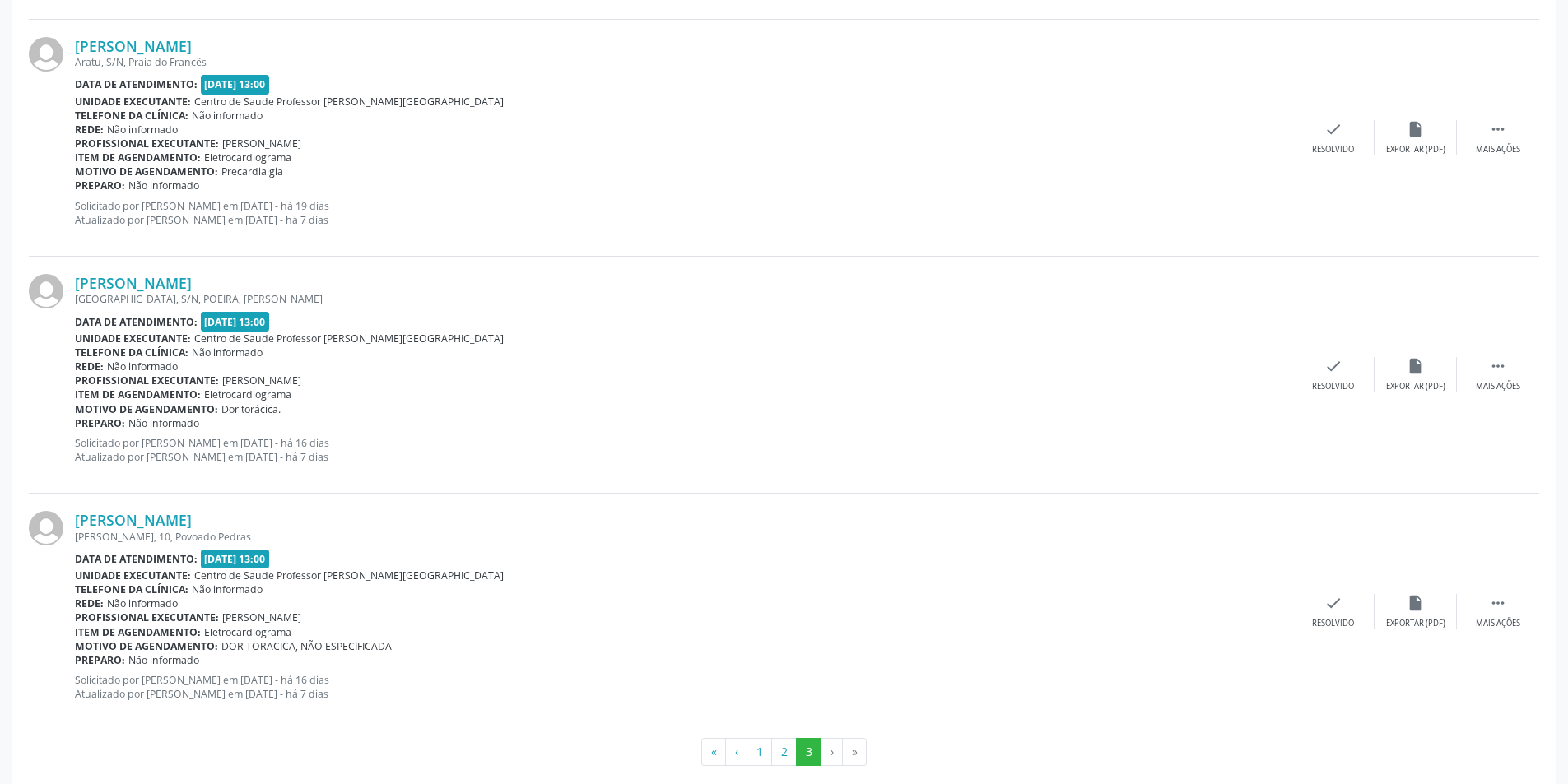
scroll to position [1462, 0]
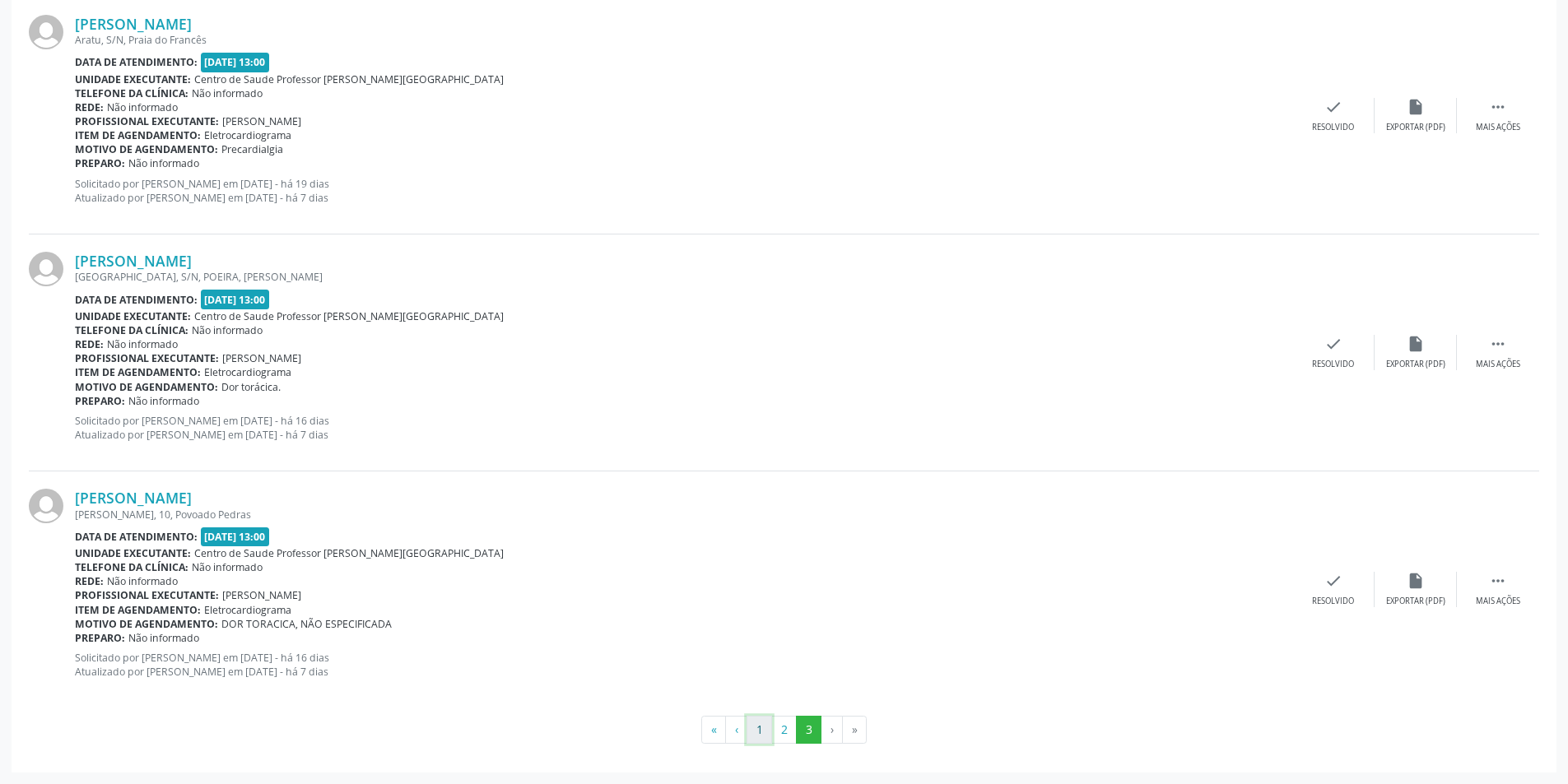
click at [754, 733] on button "1" at bounding box center [759, 729] width 26 height 28
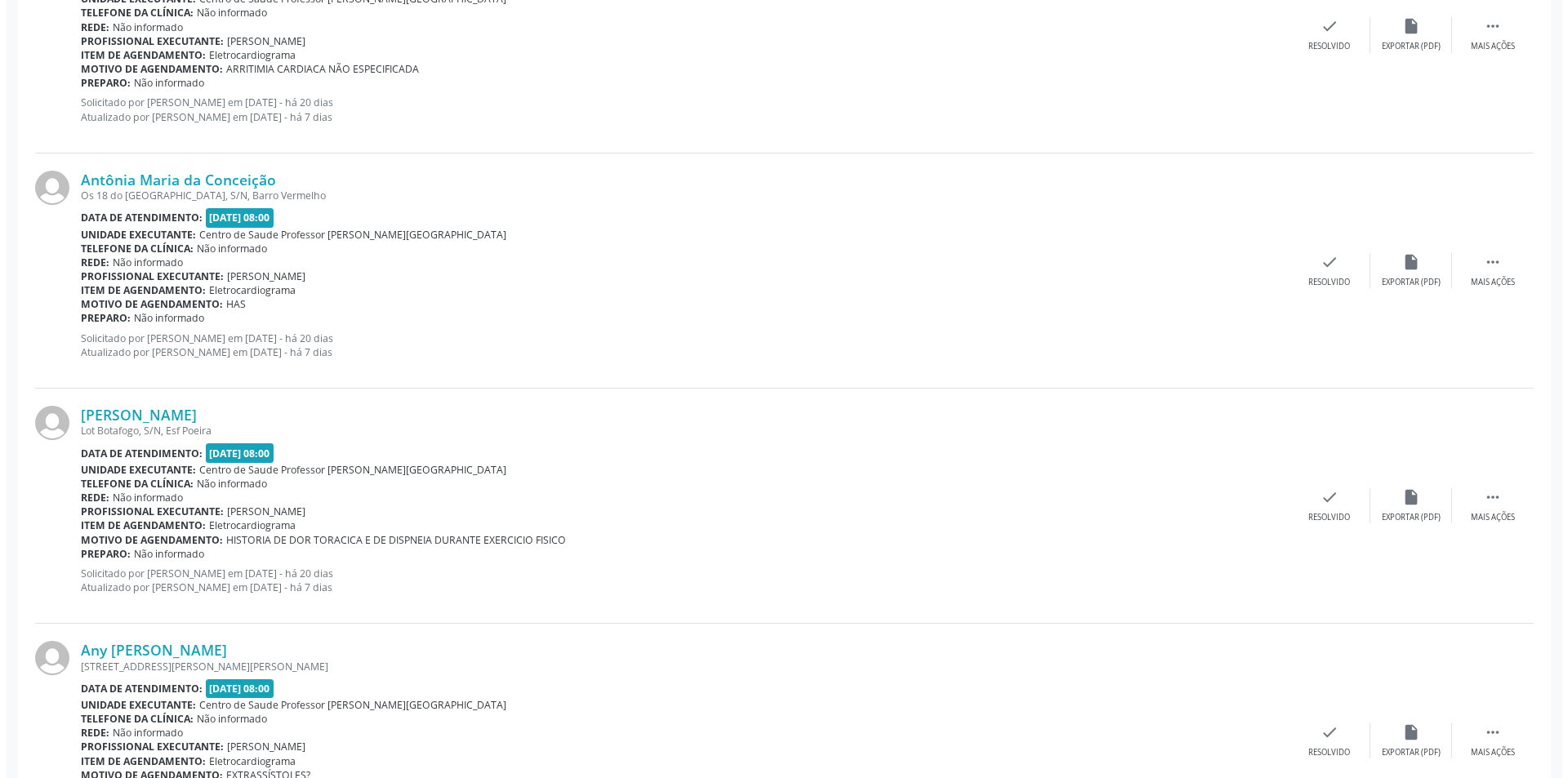
scroll to position [3184, 0]
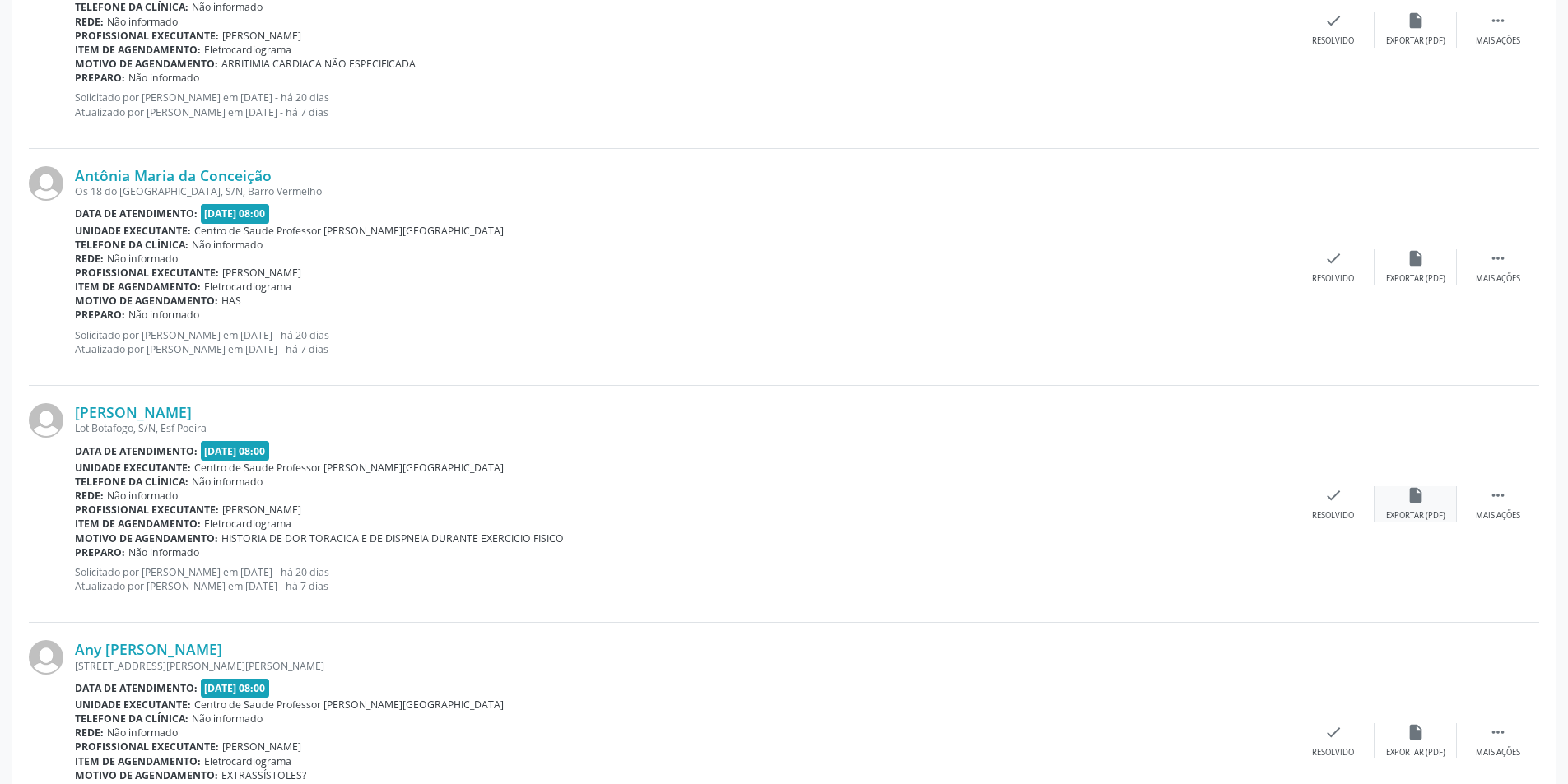
click at [1437, 507] on div "insert_drive_file Exportar (PDF)" at bounding box center [1416, 503] width 82 height 35
click at [1328, 516] on div "Resolvido" at bounding box center [1333, 516] width 42 height 11
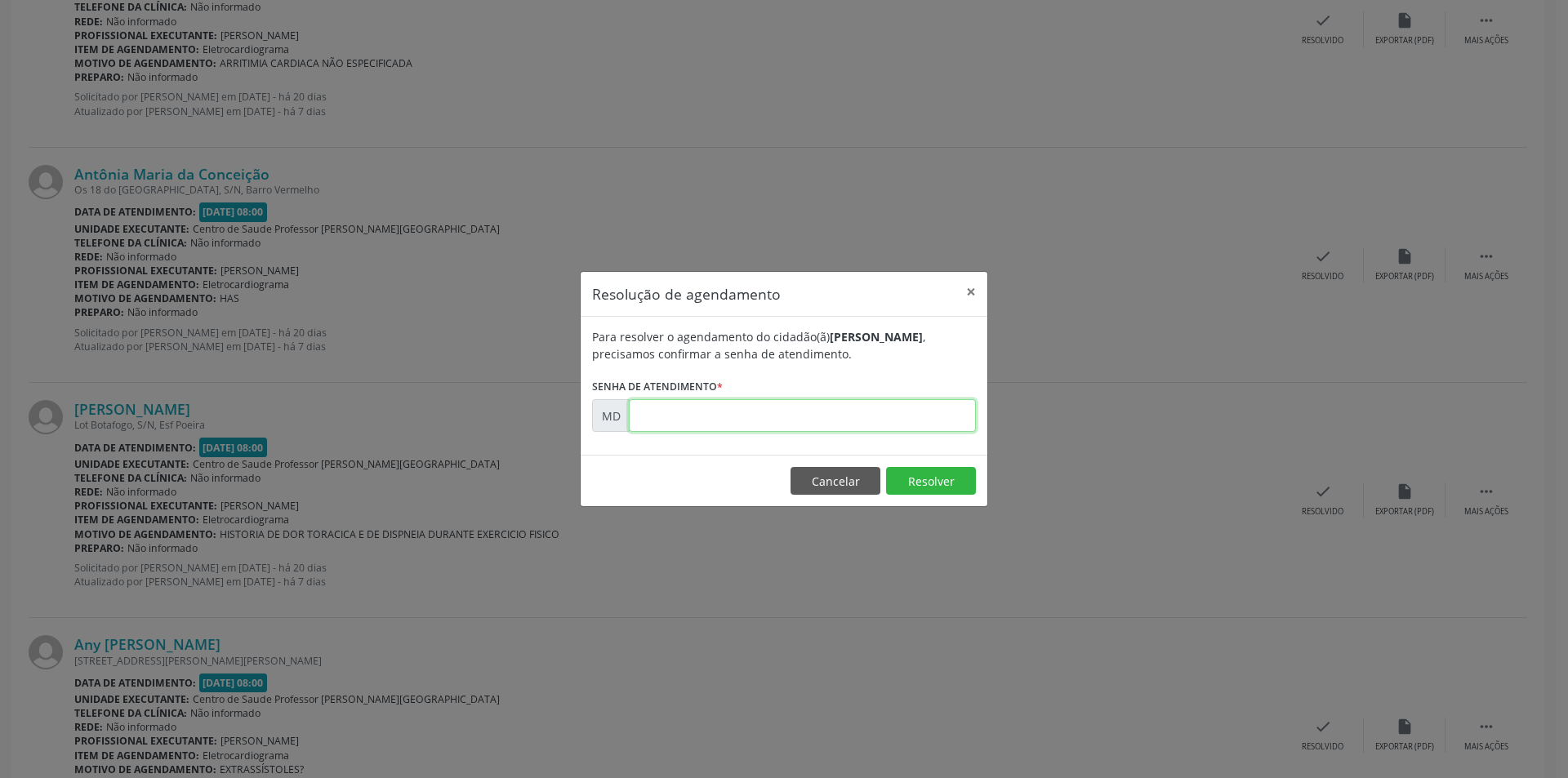
paste input "00005466"
type input "00005466"
click at [950, 482] on button "Resolver" at bounding box center [930, 481] width 90 height 27
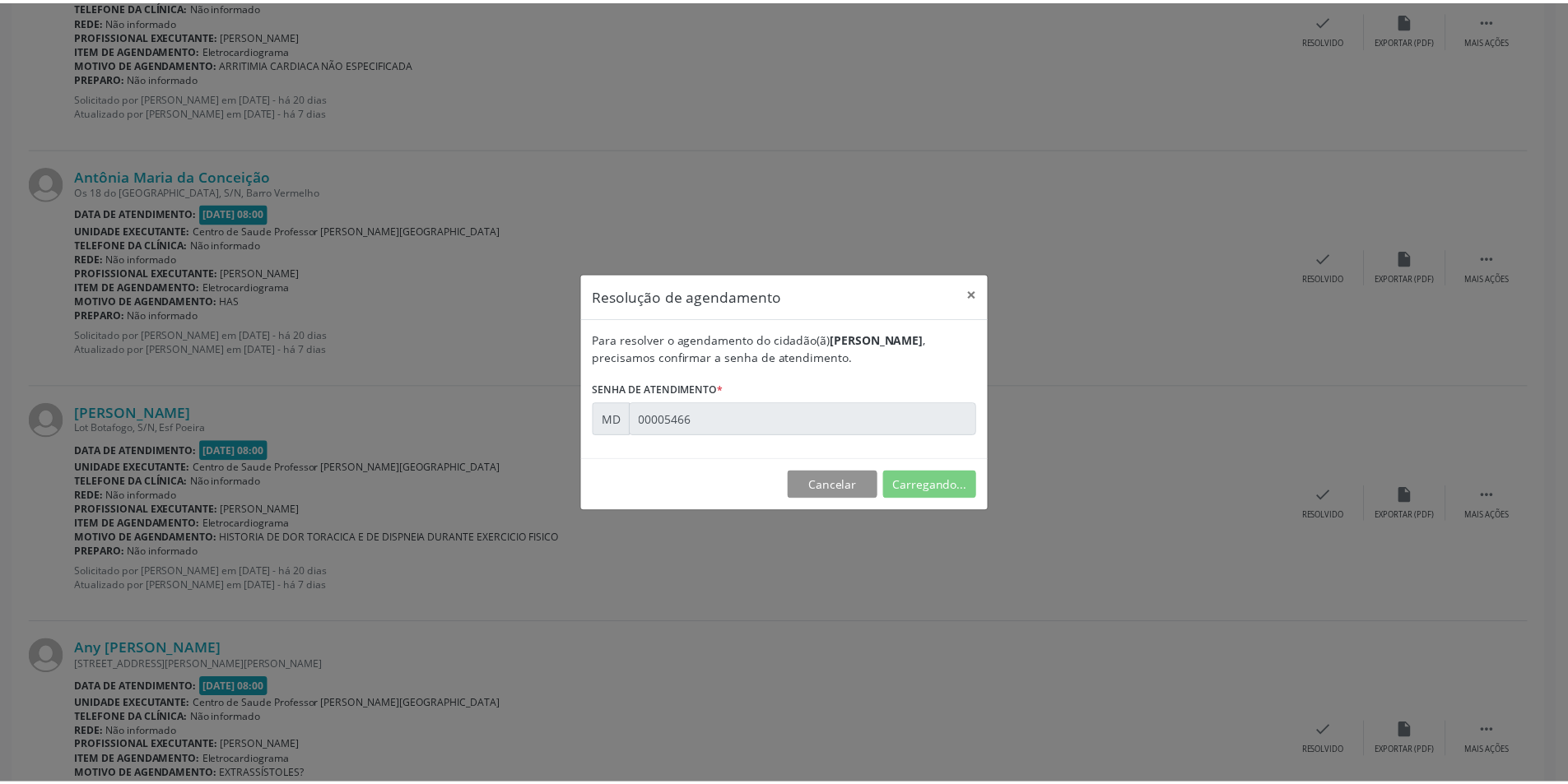
scroll to position [0, 0]
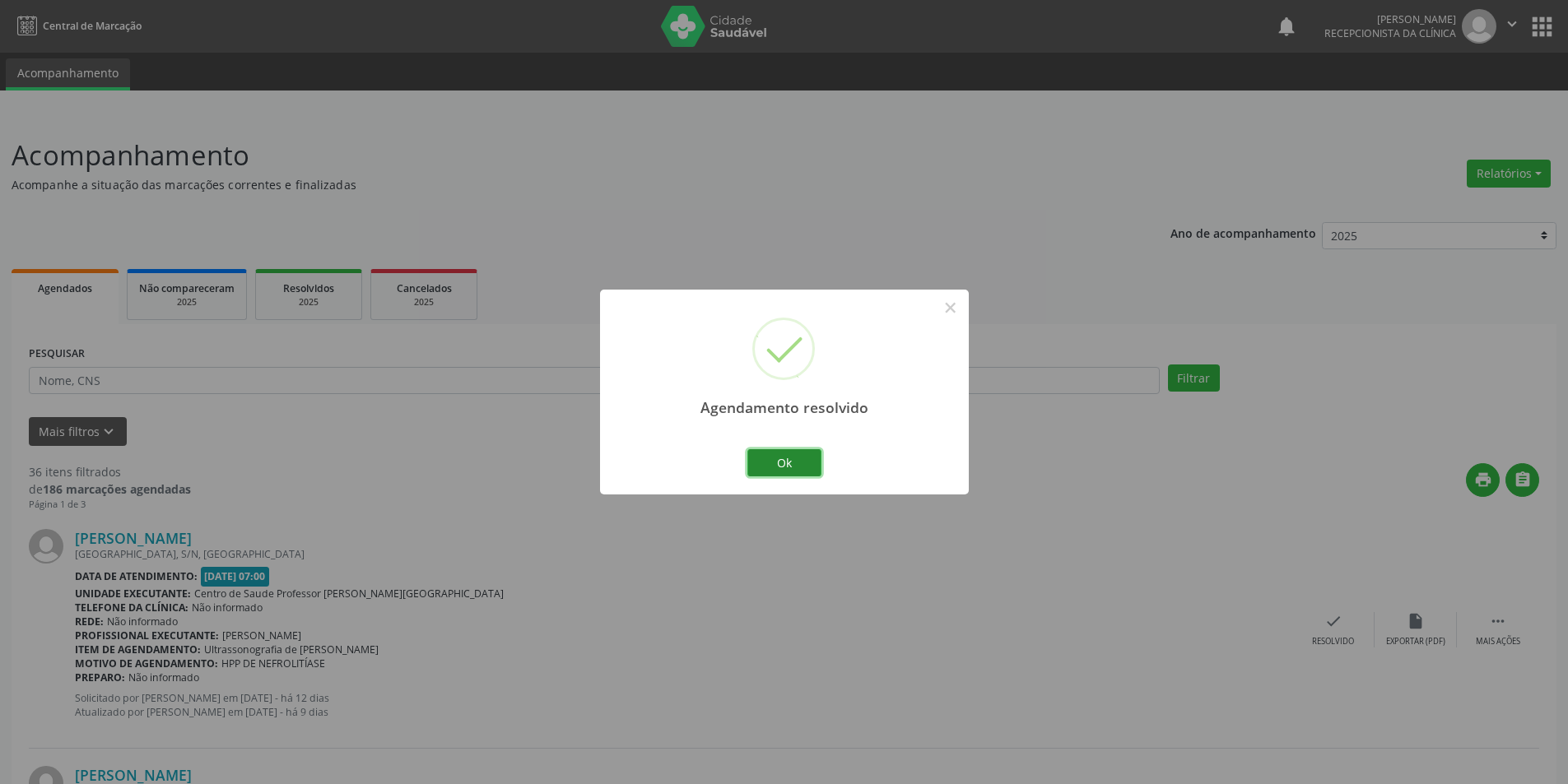
click at [776, 462] on button "Ok" at bounding box center [784, 462] width 74 height 28
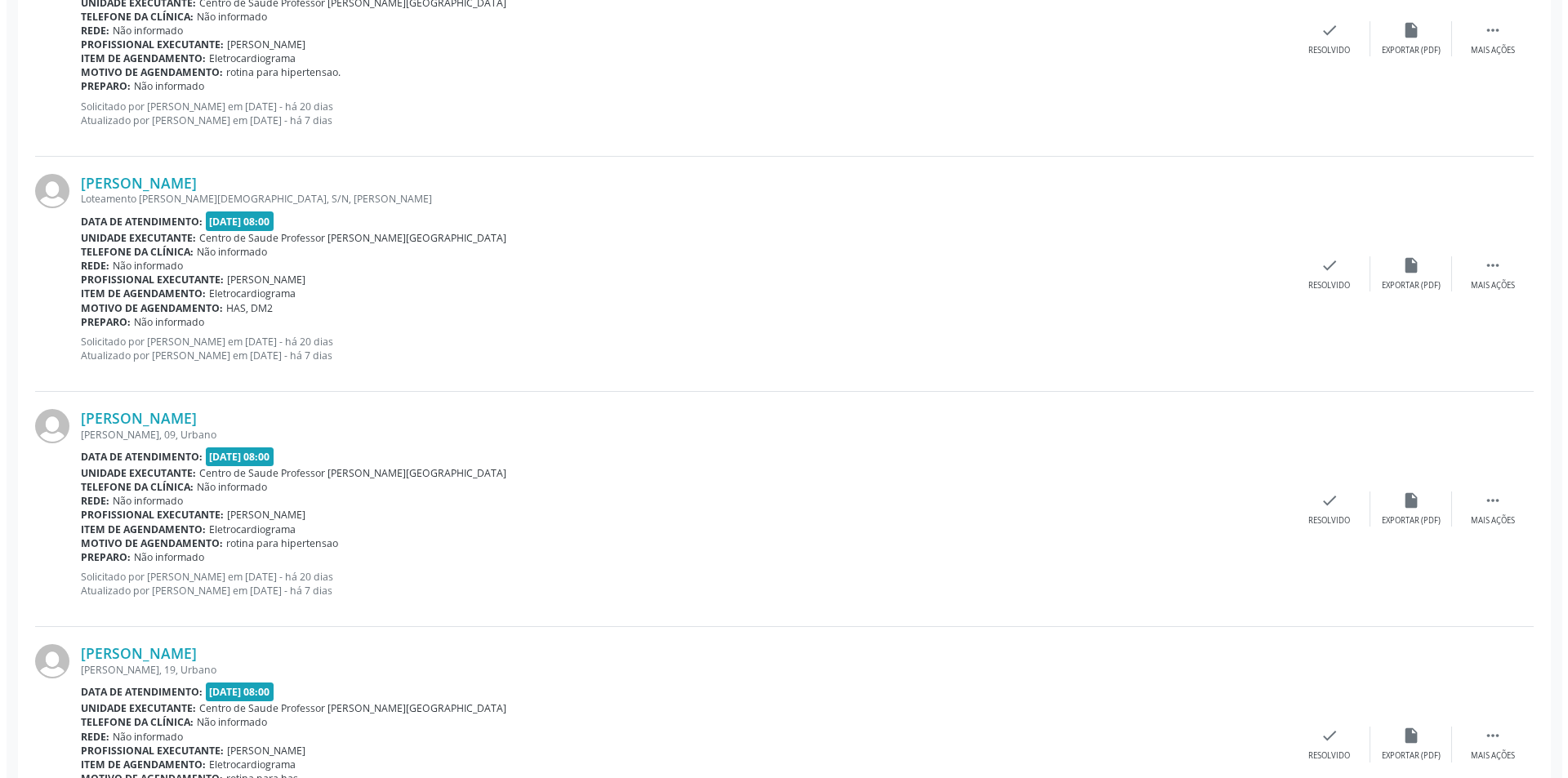
scroll to position [1632, 0]
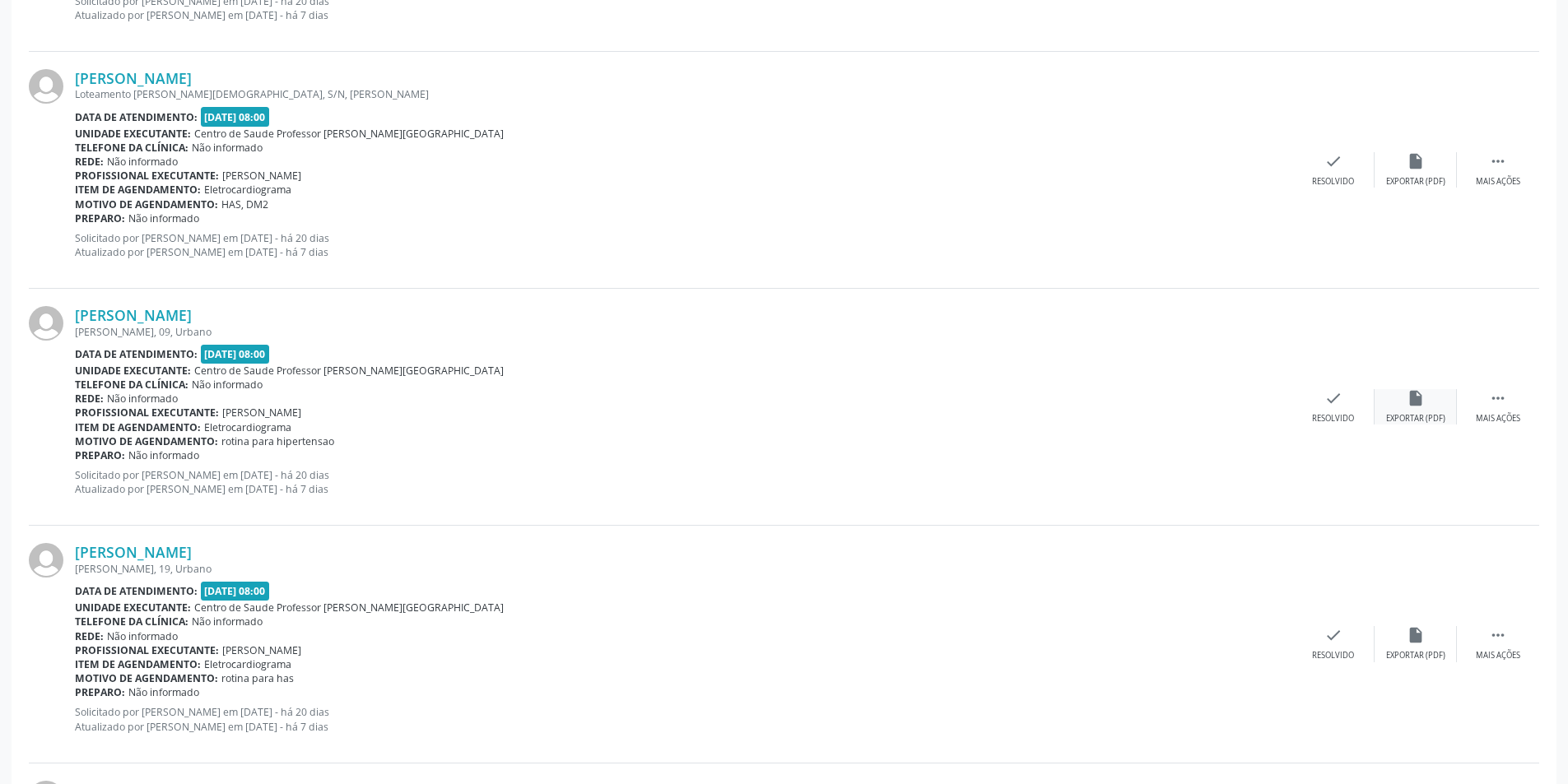
click at [1432, 404] on div "insert_drive_file Exportar (PDF)" at bounding box center [1416, 406] width 82 height 35
click at [1328, 413] on div "Resolvido" at bounding box center [1333, 419] width 42 height 11
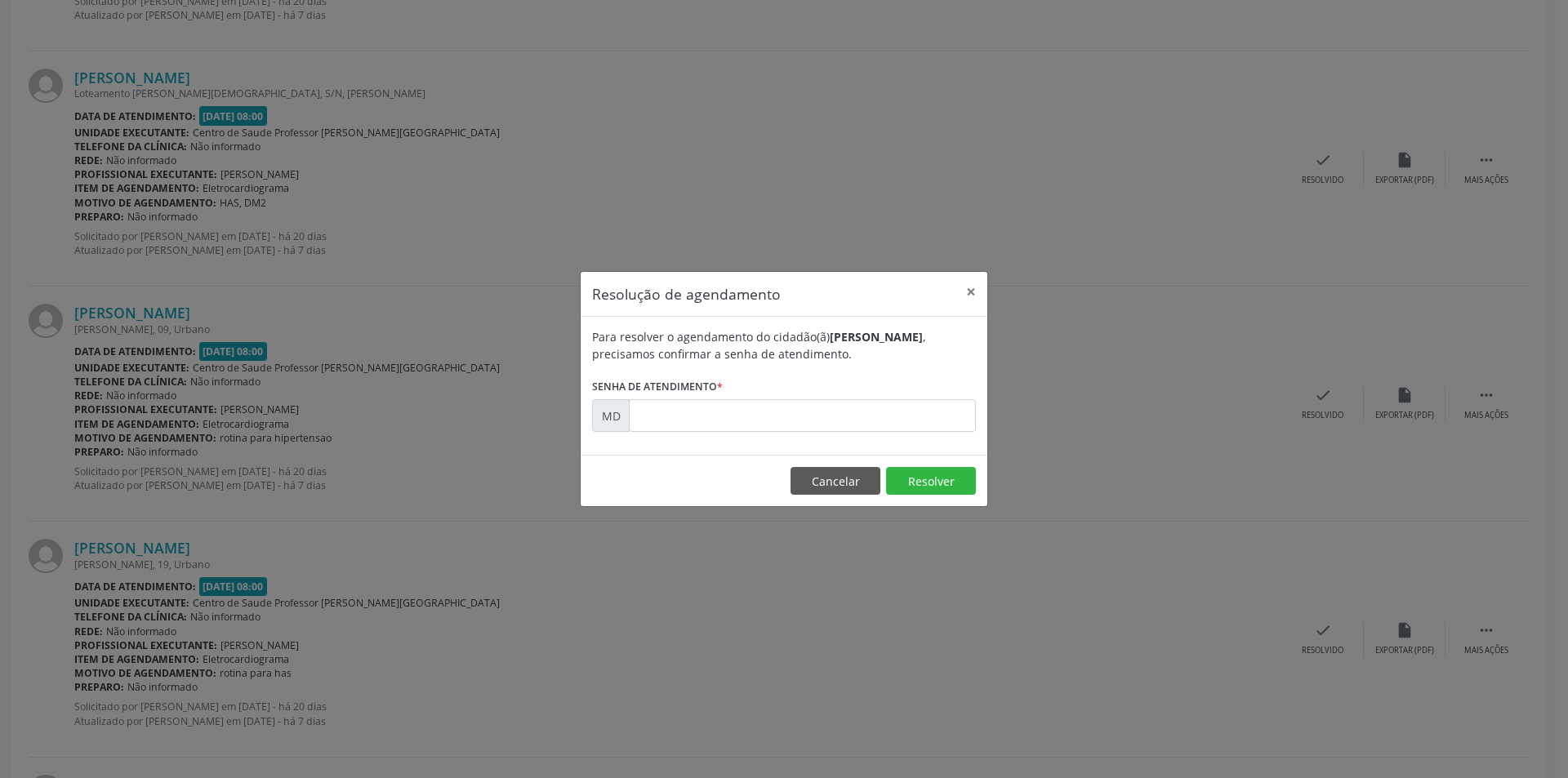
drag, startPoint x: 790, startPoint y: 435, endPoint x: 1060, endPoint y: 528, distance: 285.6
click at [1060, 528] on div "Resolução de agendamento × Para resolver o agendamento do cidadão(ã) [PERSON_NA…" at bounding box center [784, 389] width 1568 height 778
paste input "00005318"
type input "00005318"
click at [914, 480] on button "Resolver" at bounding box center [930, 481] width 90 height 27
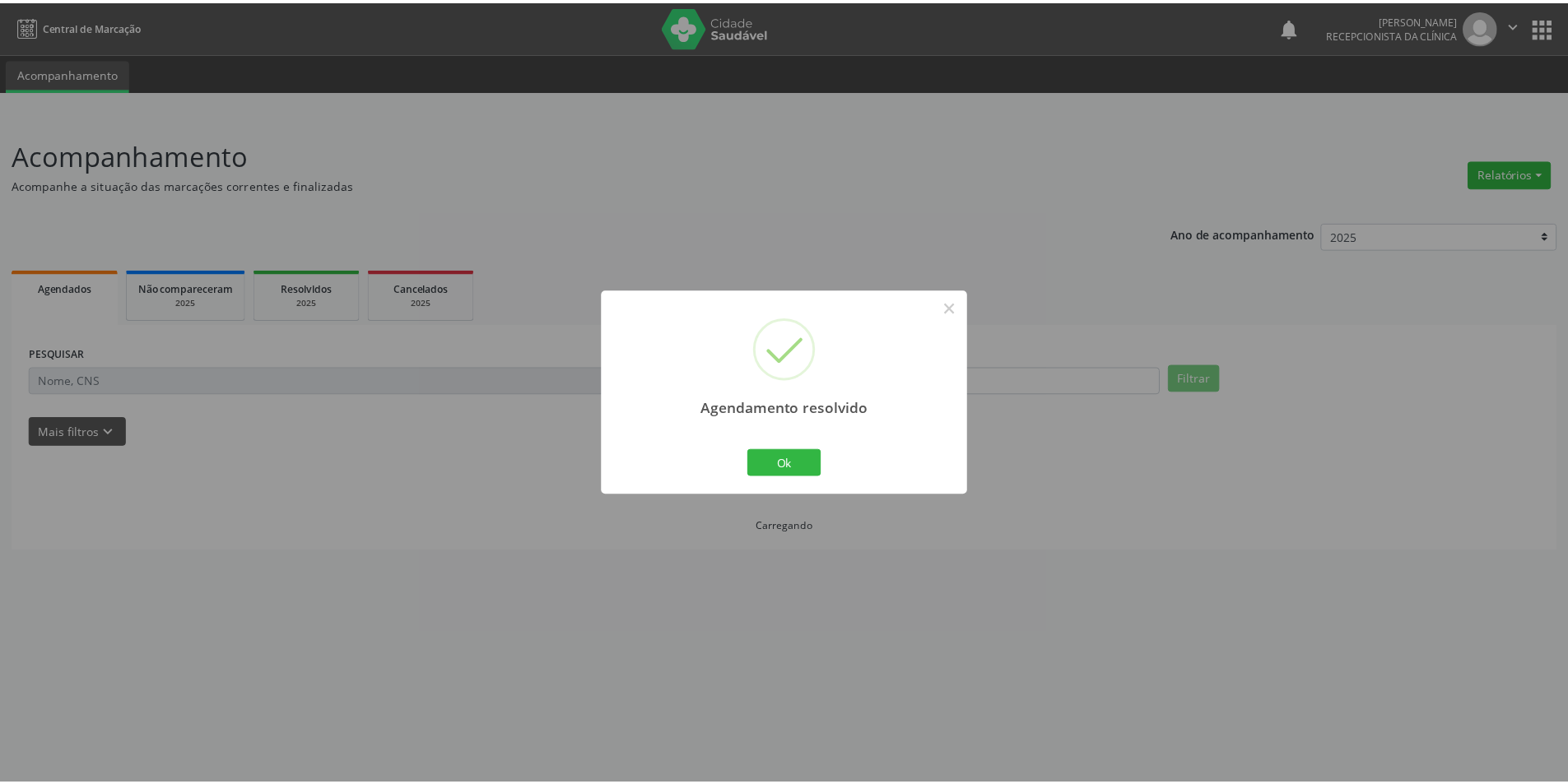
scroll to position [0, 0]
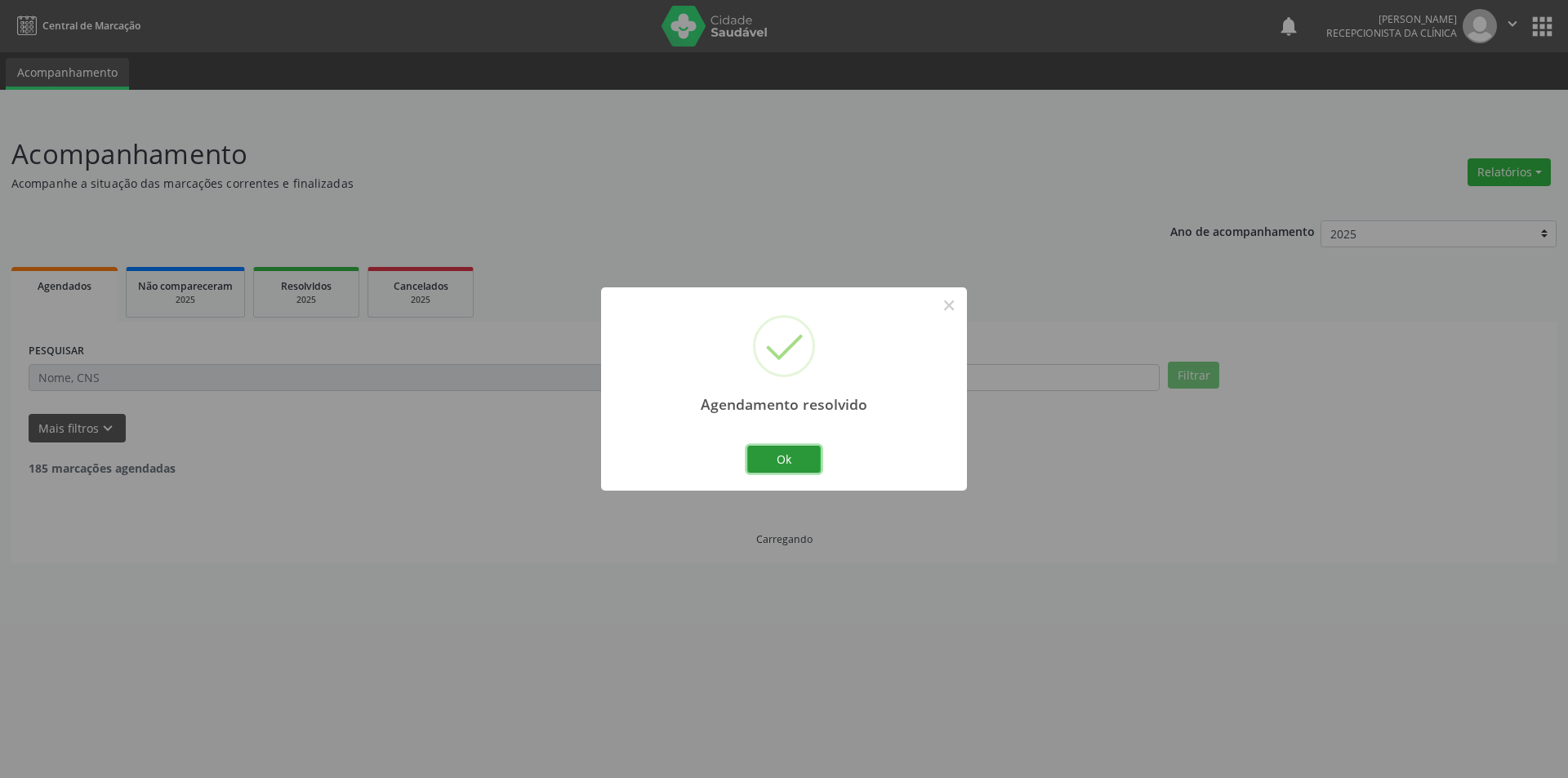
drag, startPoint x: 795, startPoint y: 462, endPoint x: 786, endPoint y: 419, distance: 43.9
click at [793, 452] on button "Ok" at bounding box center [784, 459] width 74 height 27
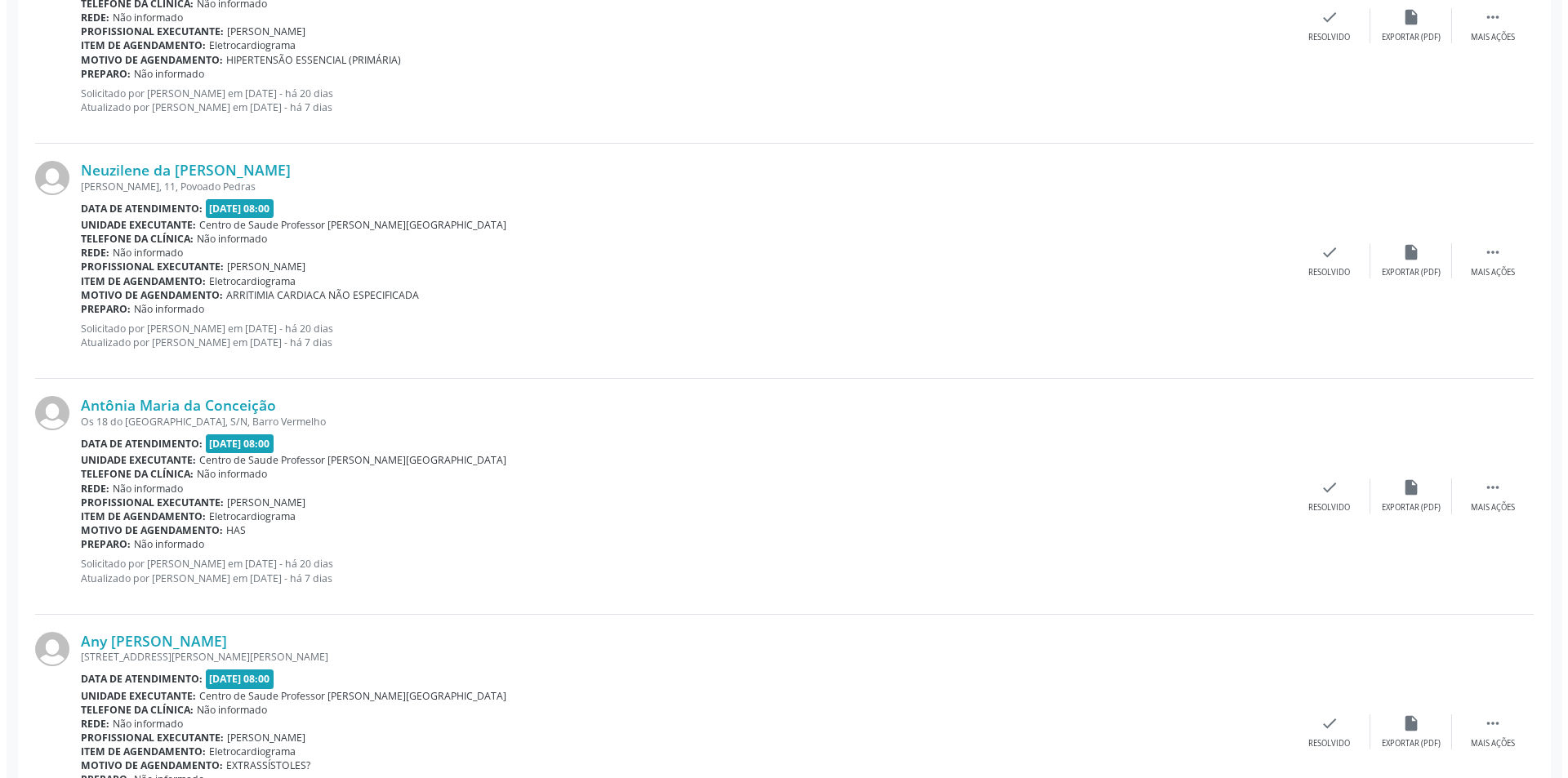
scroll to position [2939, 0]
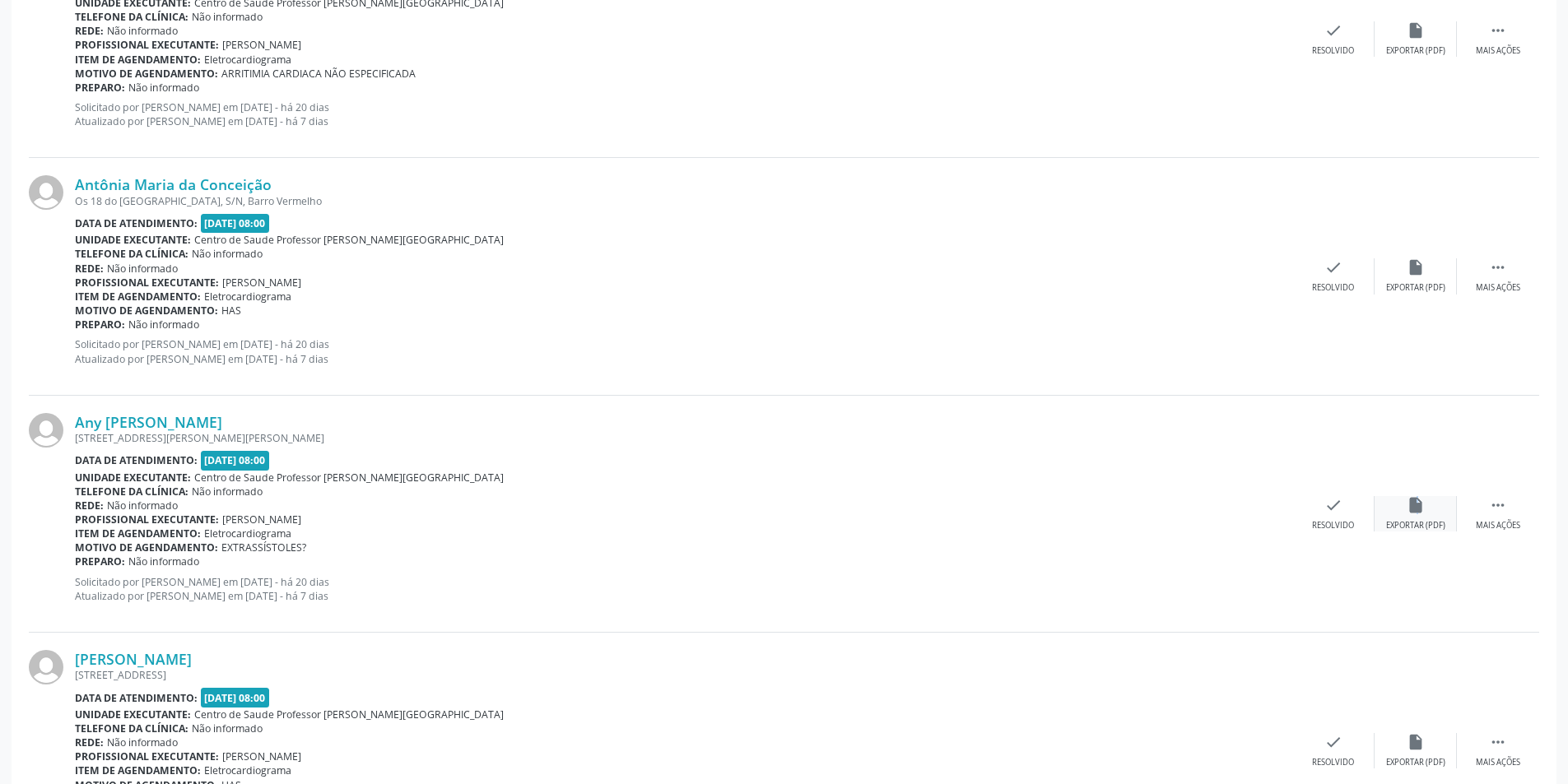
click at [1415, 508] on icon "insert_drive_file" at bounding box center [1416, 504] width 18 height 18
click at [1320, 519] on div "Resolvido" at bounding box center [1333, 525] width 42 height 11
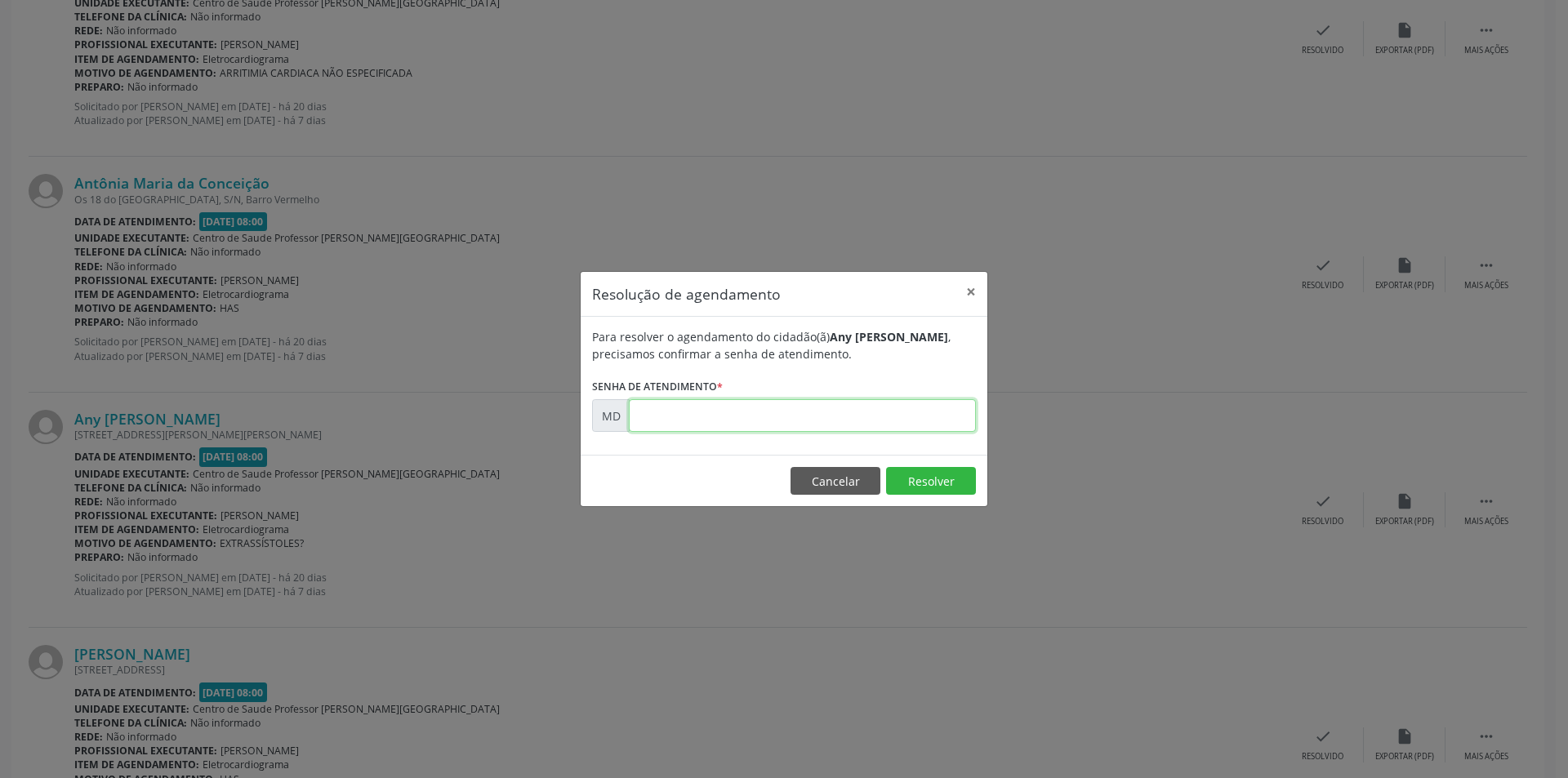
paste input "00005484"
type input "00005484"
click at [932, 488] on button "Resolver" at bounding box center [930, 481] width 90 height 27
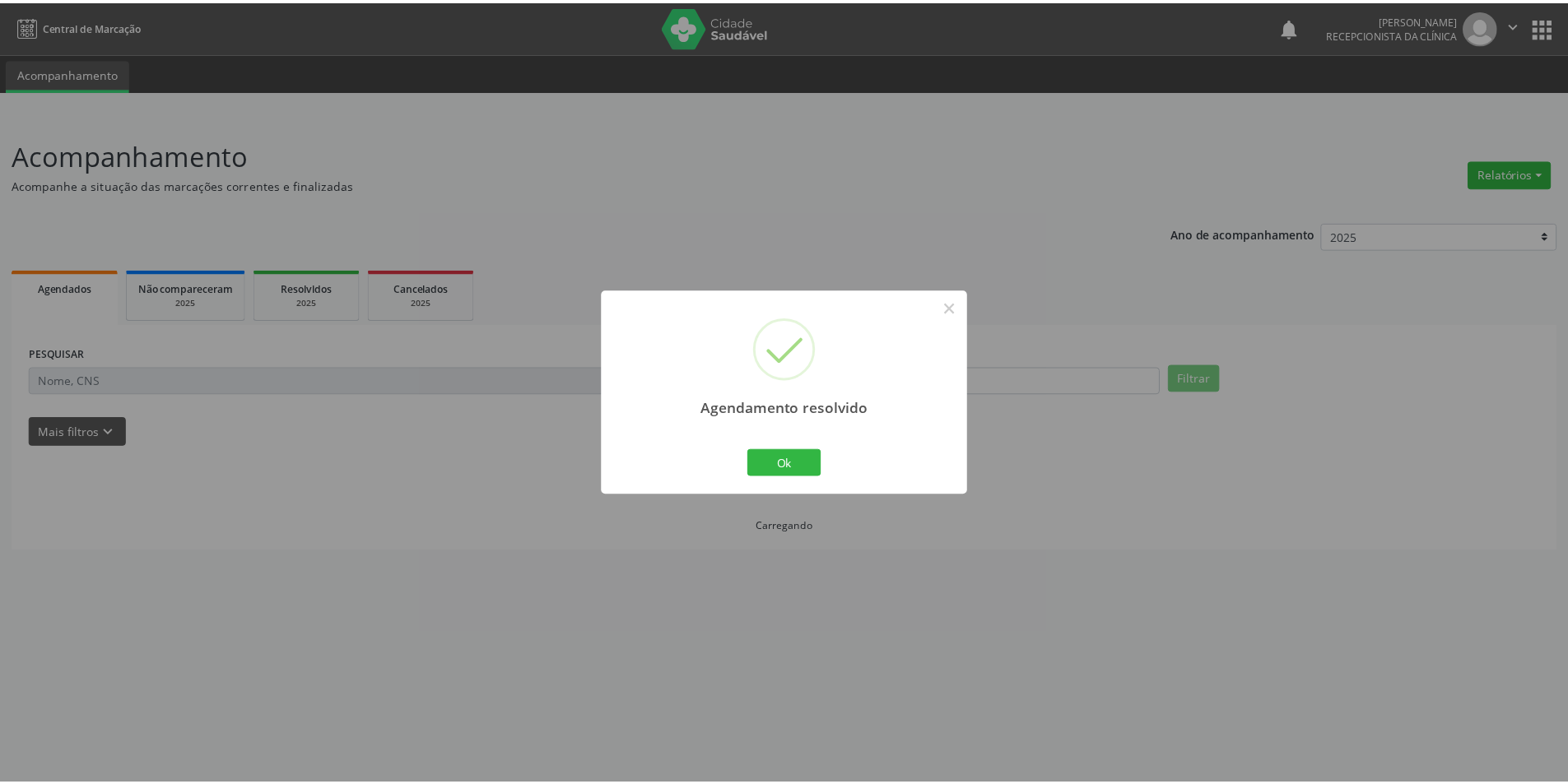
scroll to position [0, 0]
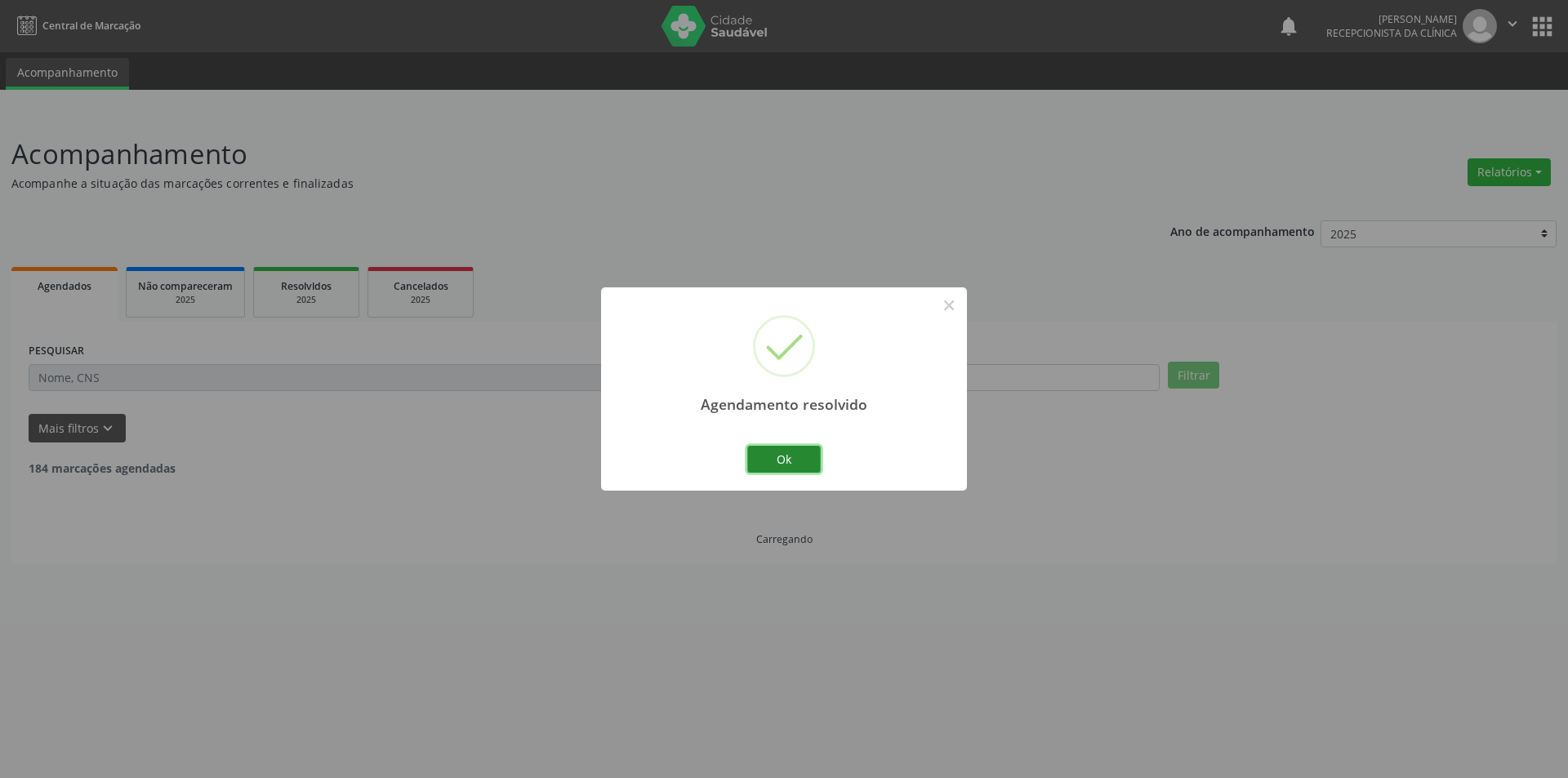
click at [815, 461] on button "Ok" at bounding box center [784, 459] width 74 height 27
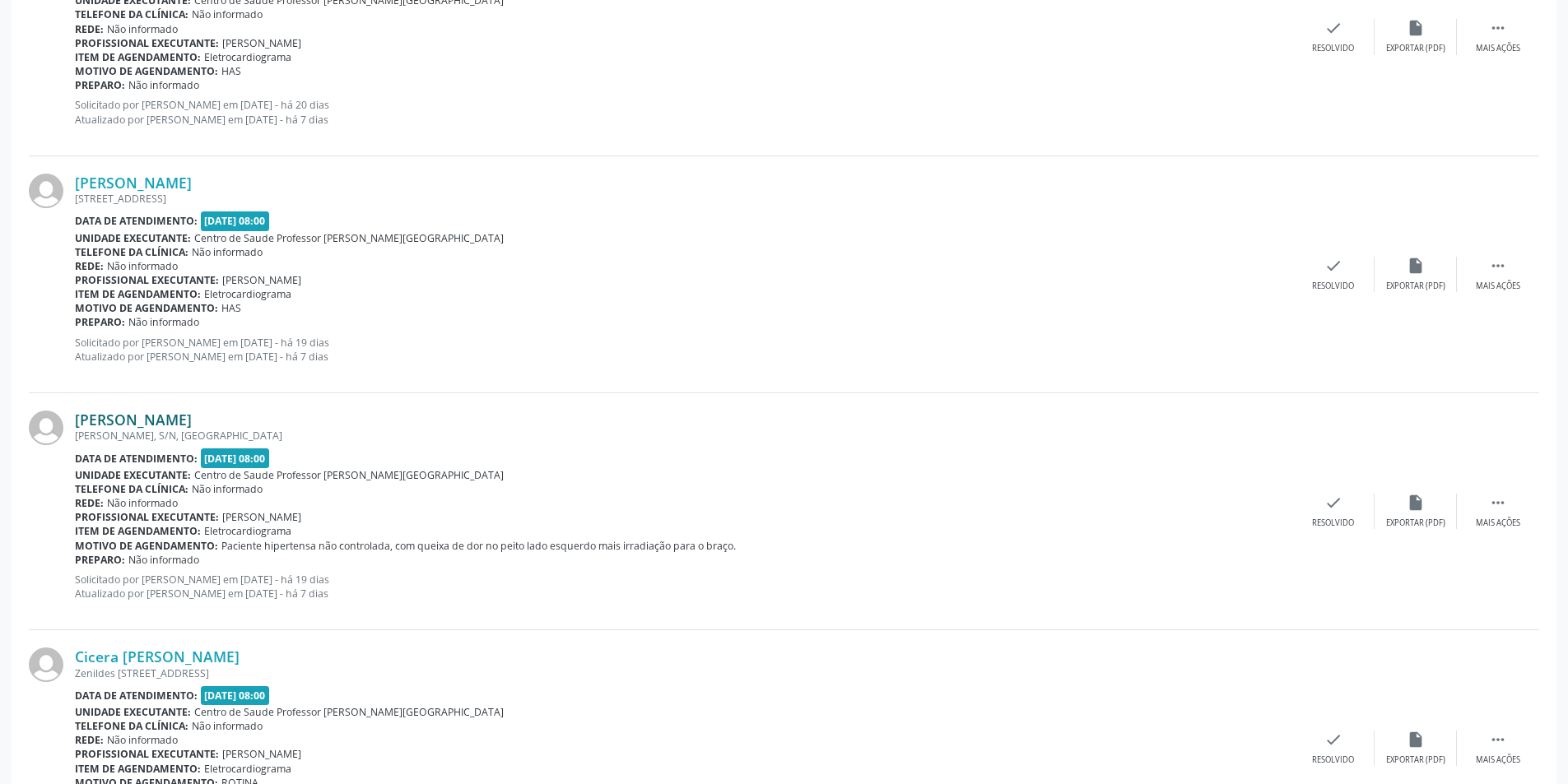
scroll to position [3360, 0]
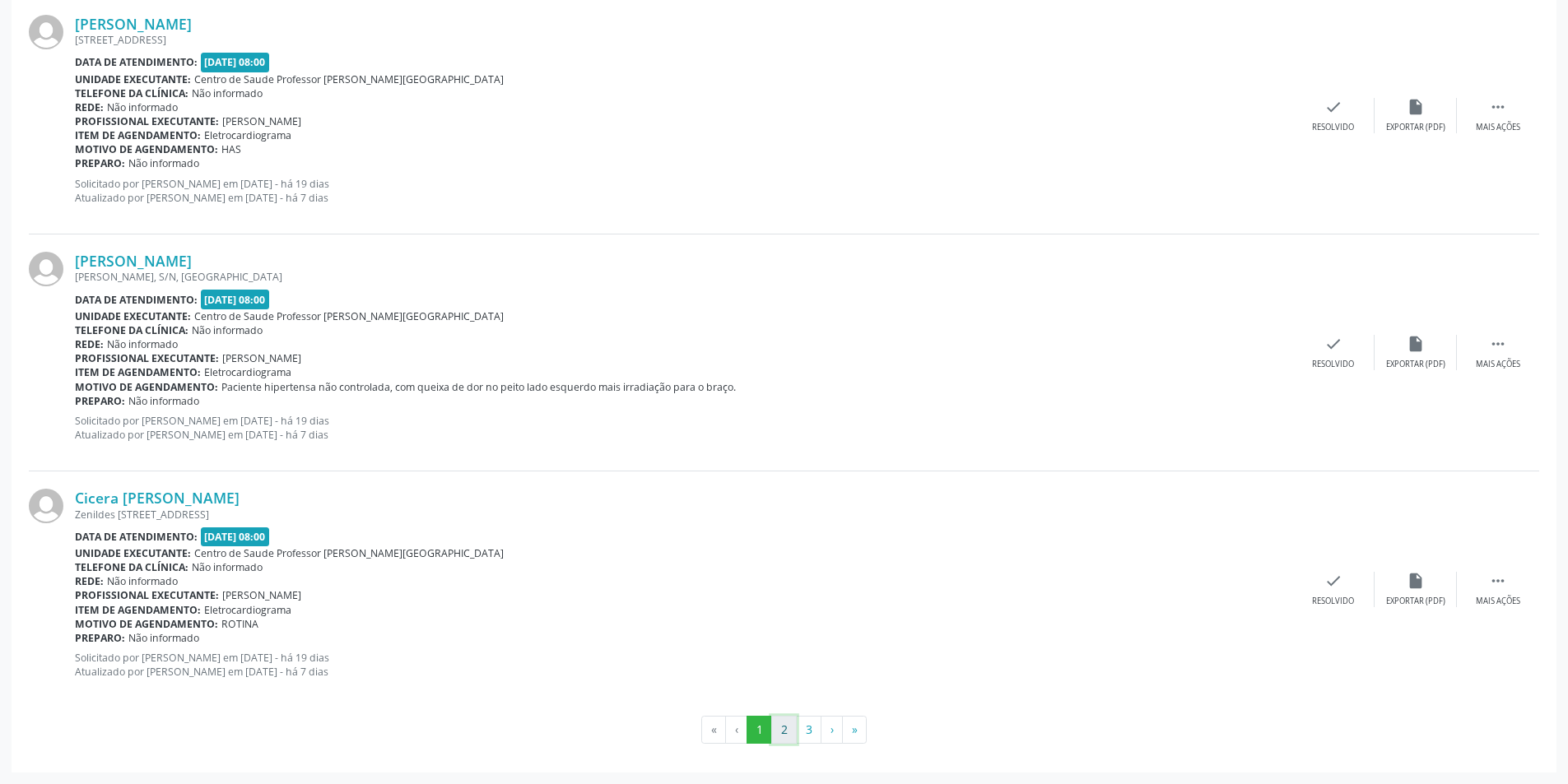
click at [773, 721] on button "2" at bounding box center [784, 729] width 26 height 28
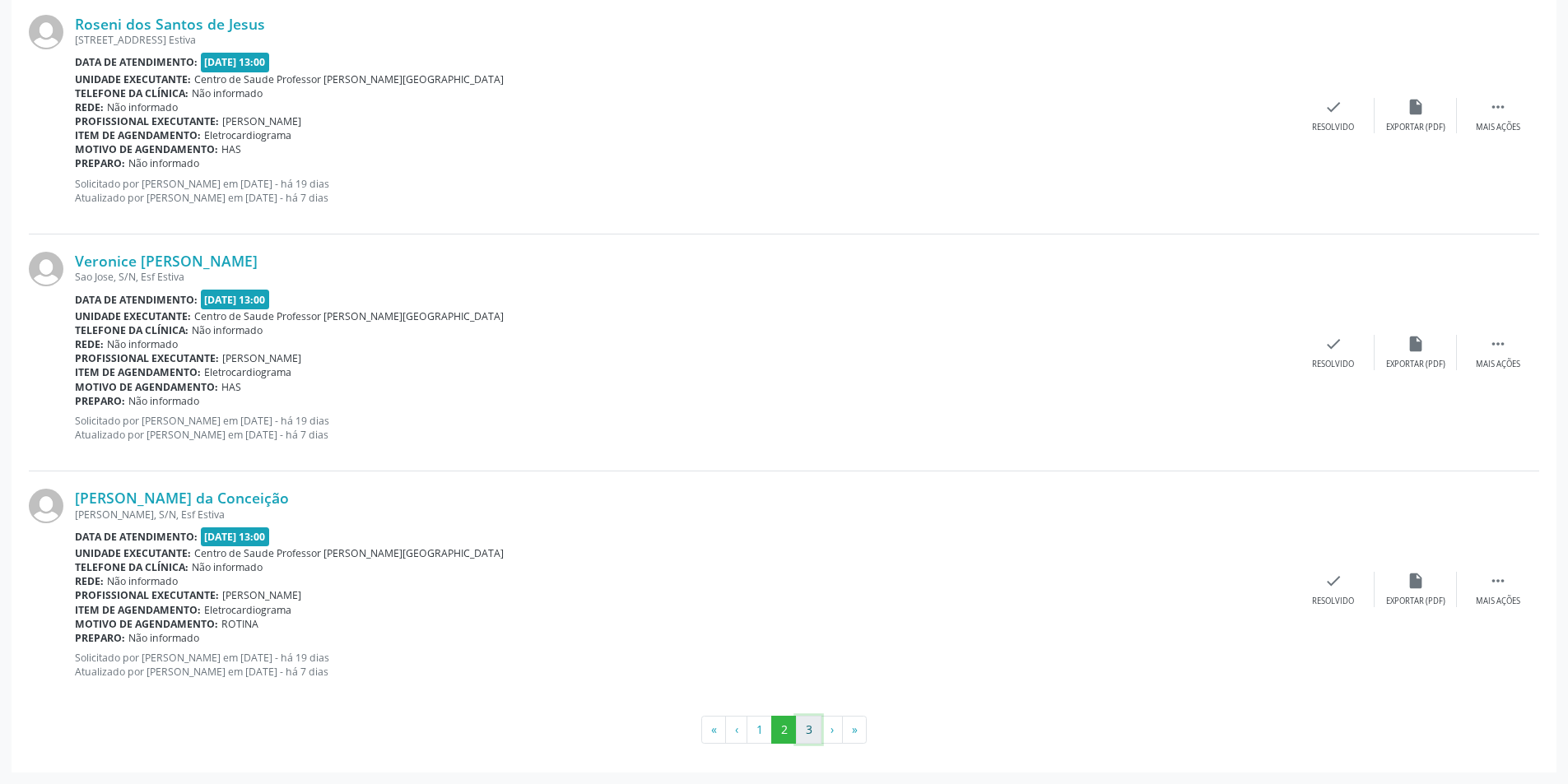
click at [805, 737] on button "3" at bounding box center [808, 729] width 26 height 28
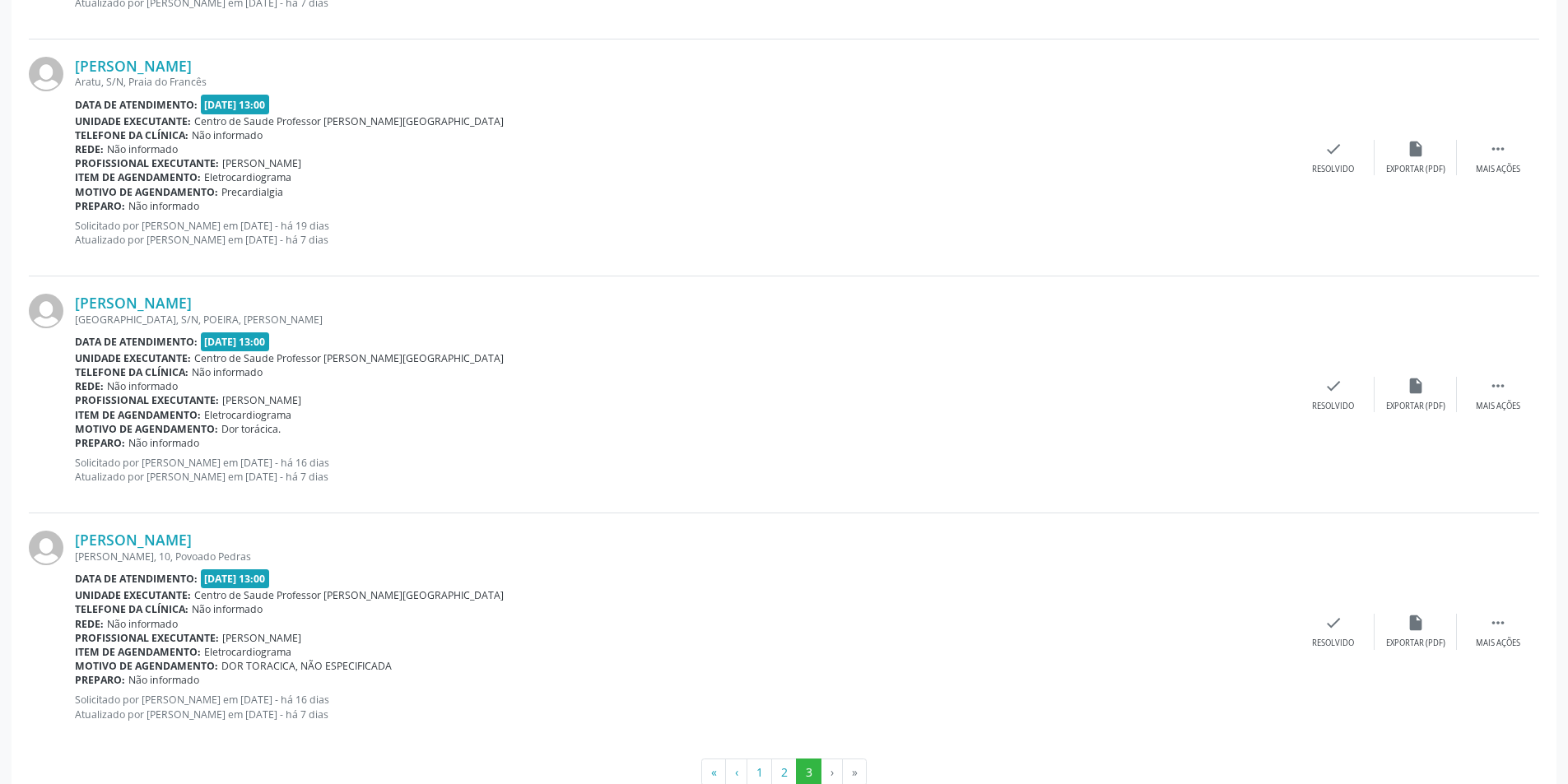
scroll to position [751, 0]
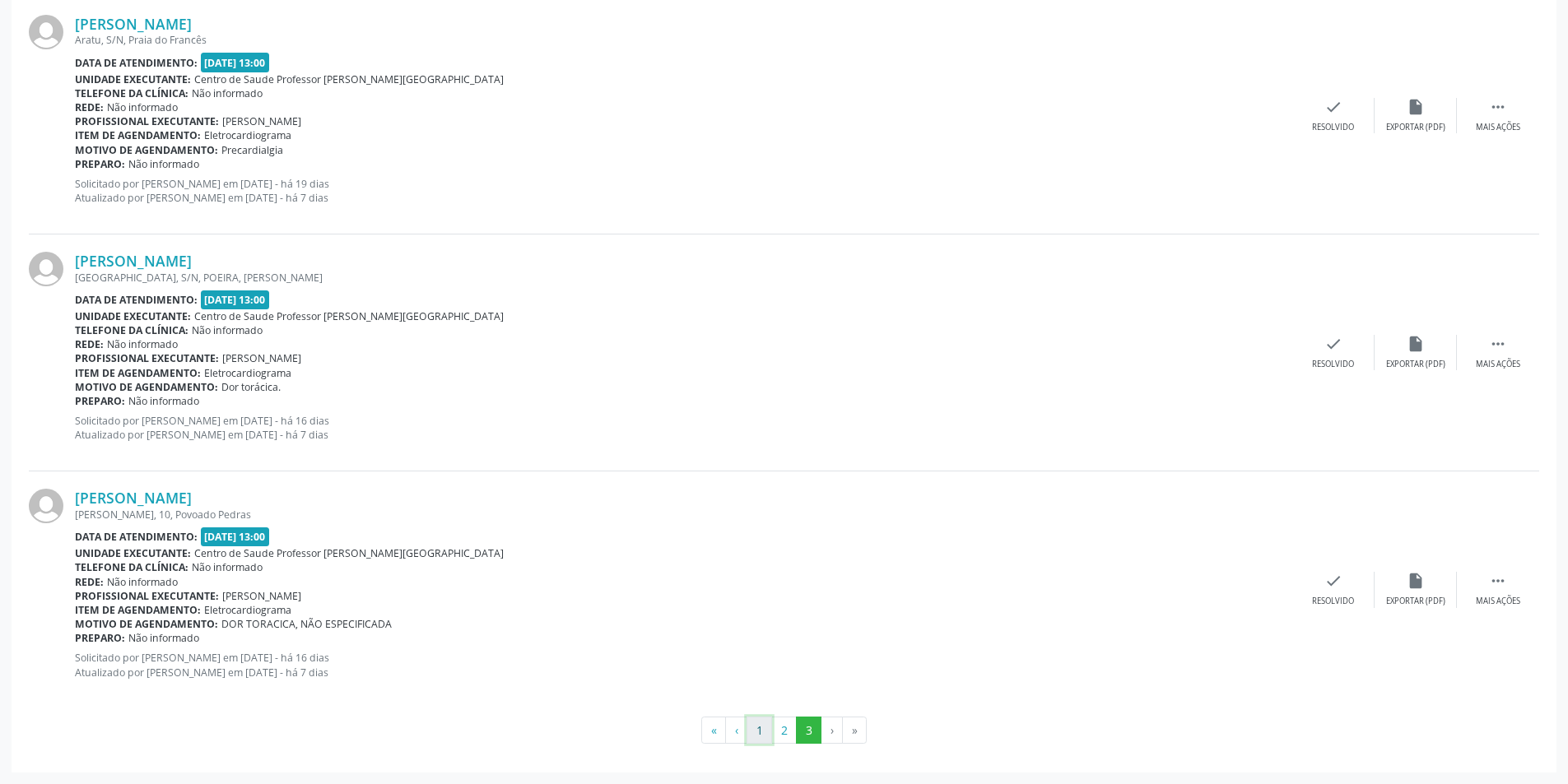
click at [765, 735] on button "1" at bounding box center [759, 730] width 26 height 28
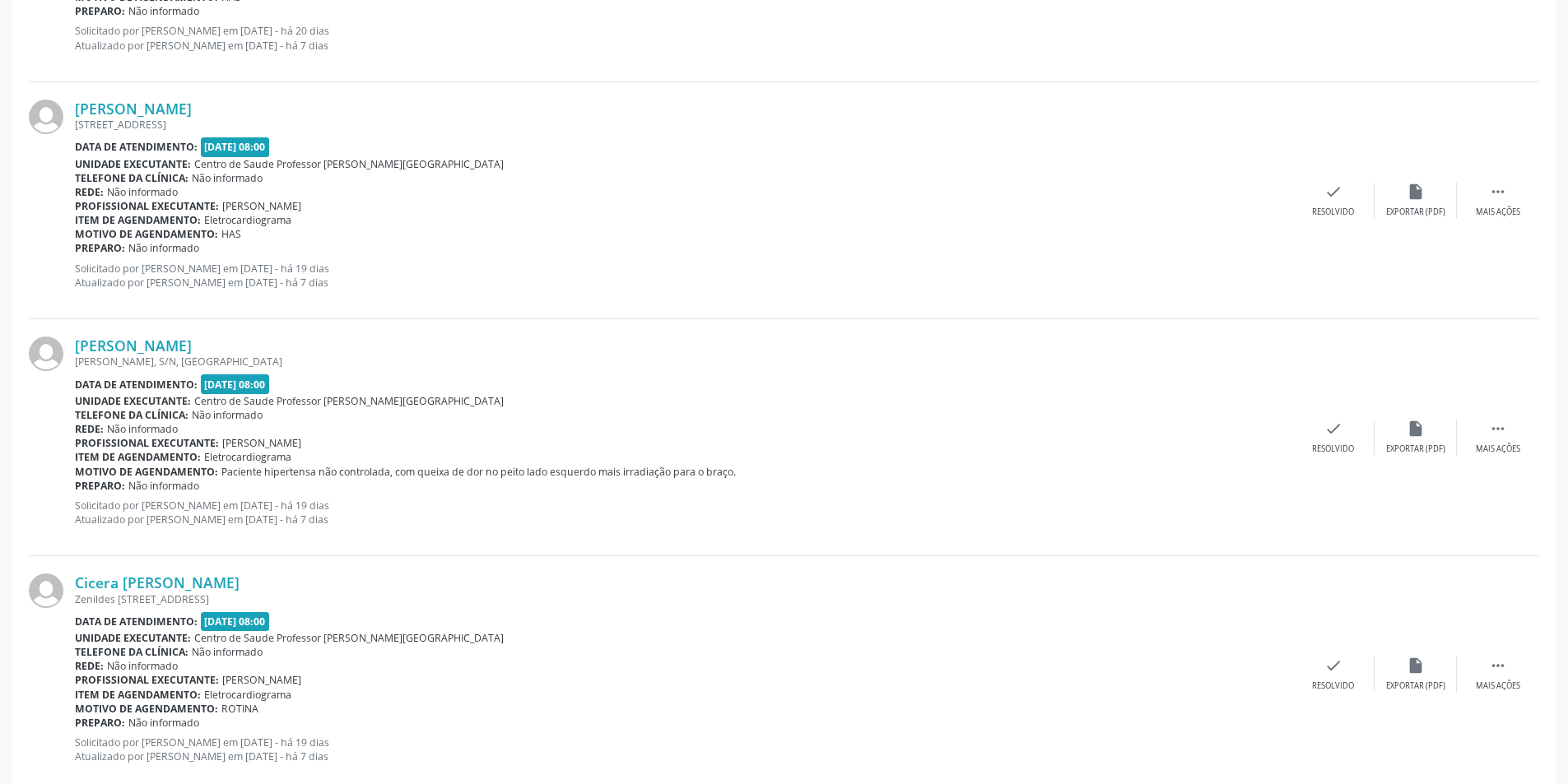
scroll to position [3360, 0]
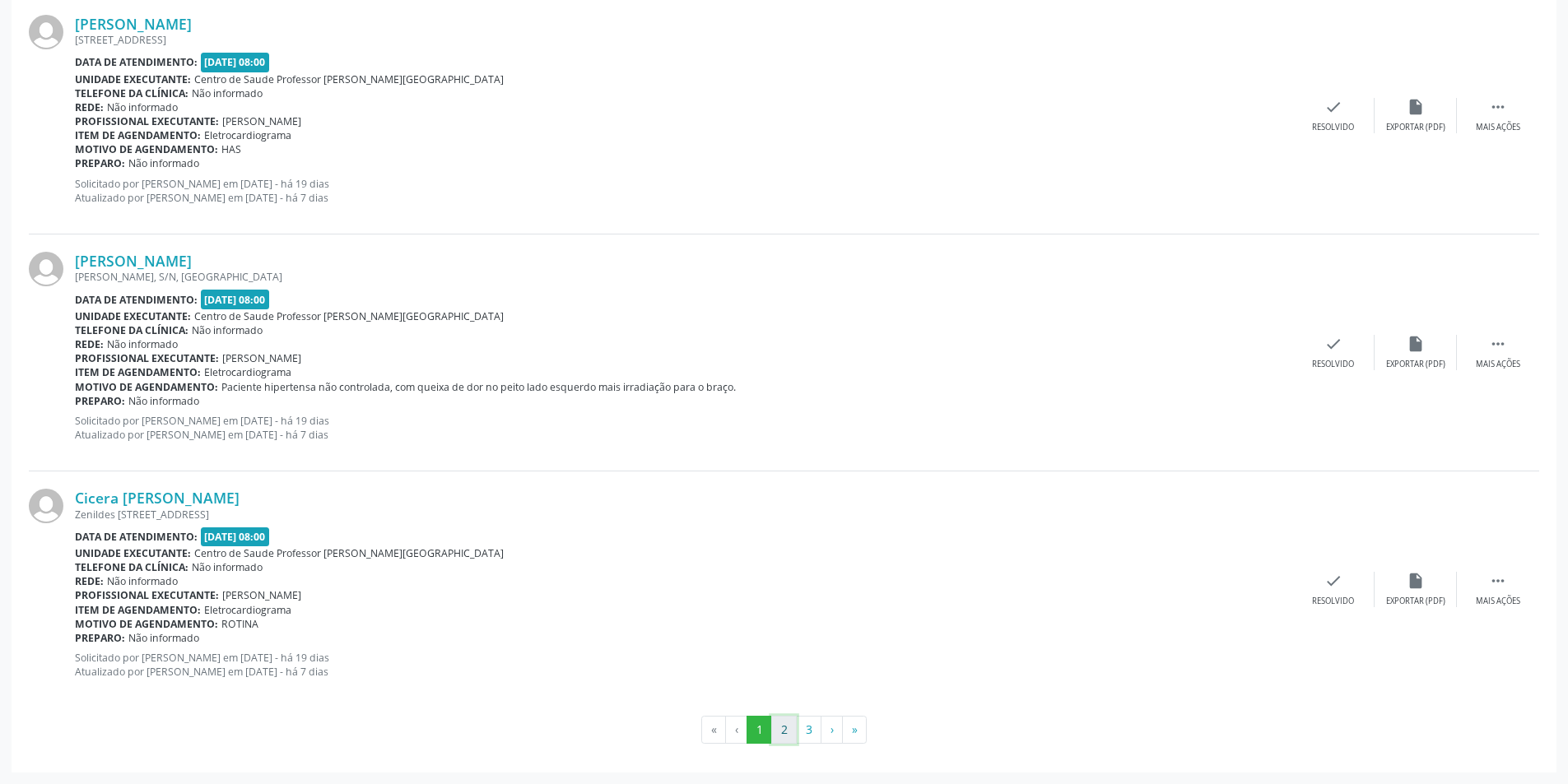
click at [782, 738] on button "2" at bounding box center [784, 729] width 26 height 28
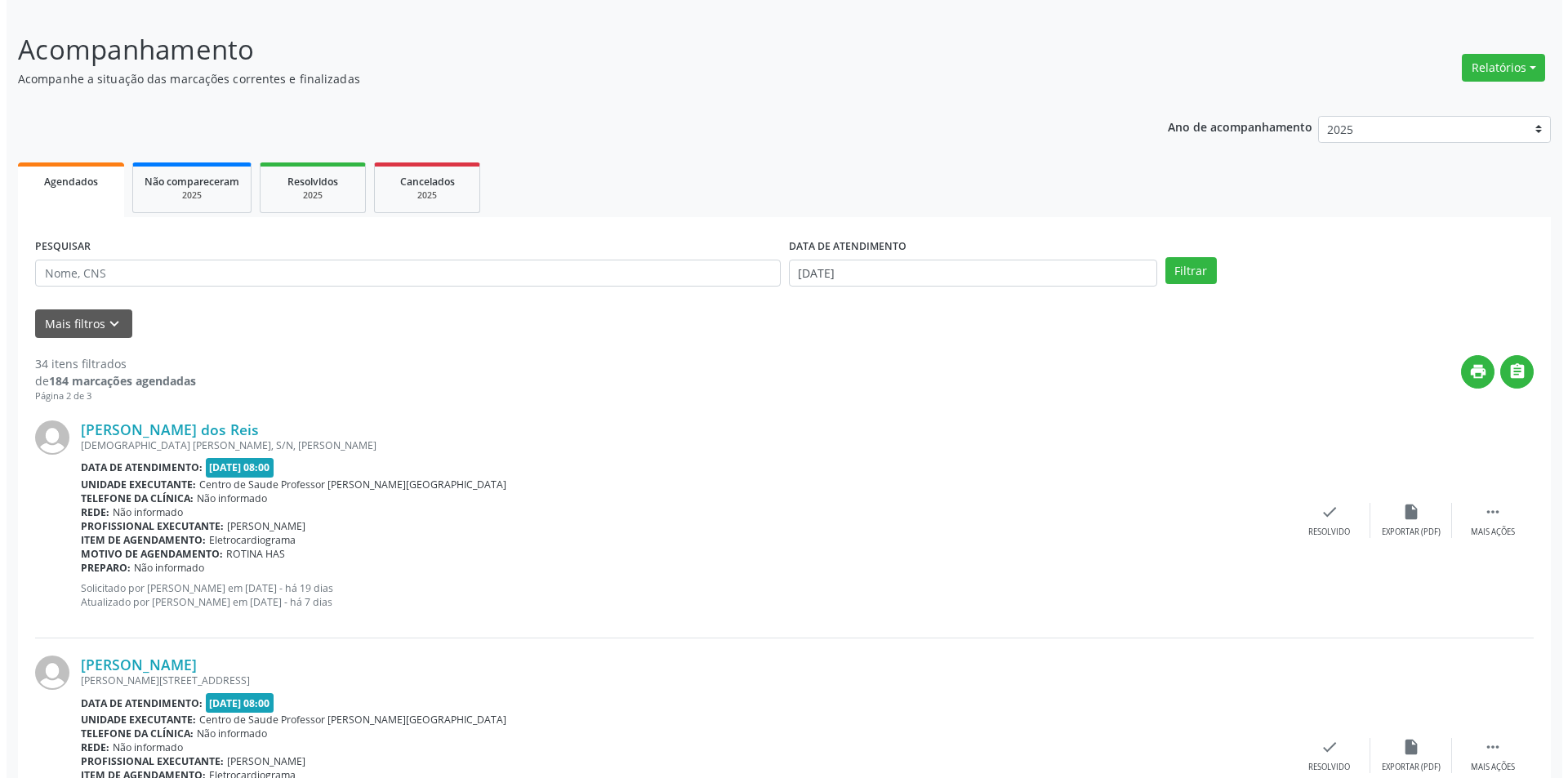
scroll to position [245, 0]
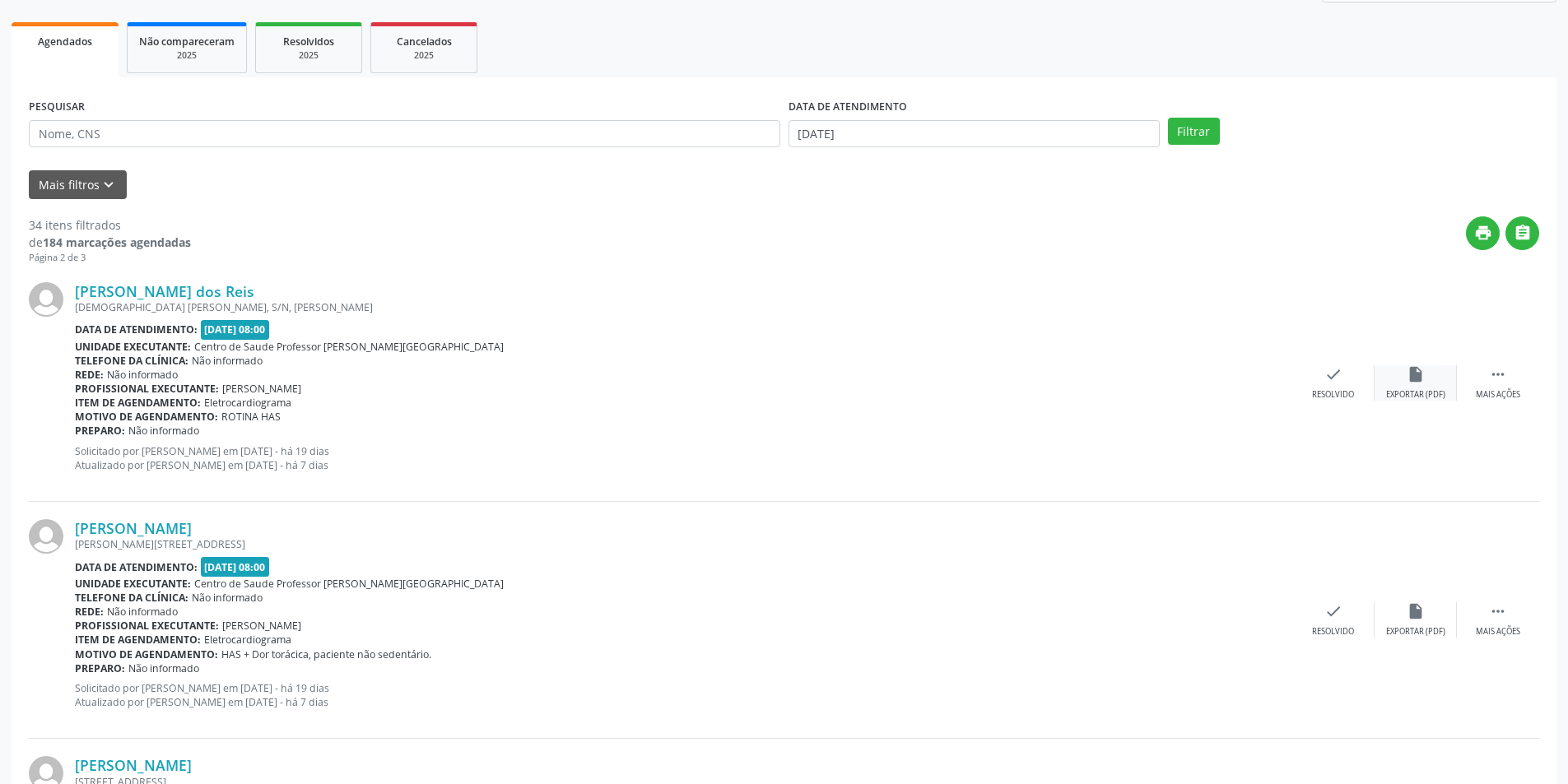
click at [1420, 396] on div "Exportar (PDF)" at bounding box center [1416, 395] width 59 height 11
click at [1322, 401] on div "[PERSON_NAME] dos Reis [DEMOGRAPHIC_DATA] Pedrosa, S/N, [PERSON_NAME] Data de a…" at bounding box center [784, 382] width 1511 height 237
click at [1337, 399] on div "Resolvido" at bounding box center [1333, 395] width 42 height 11
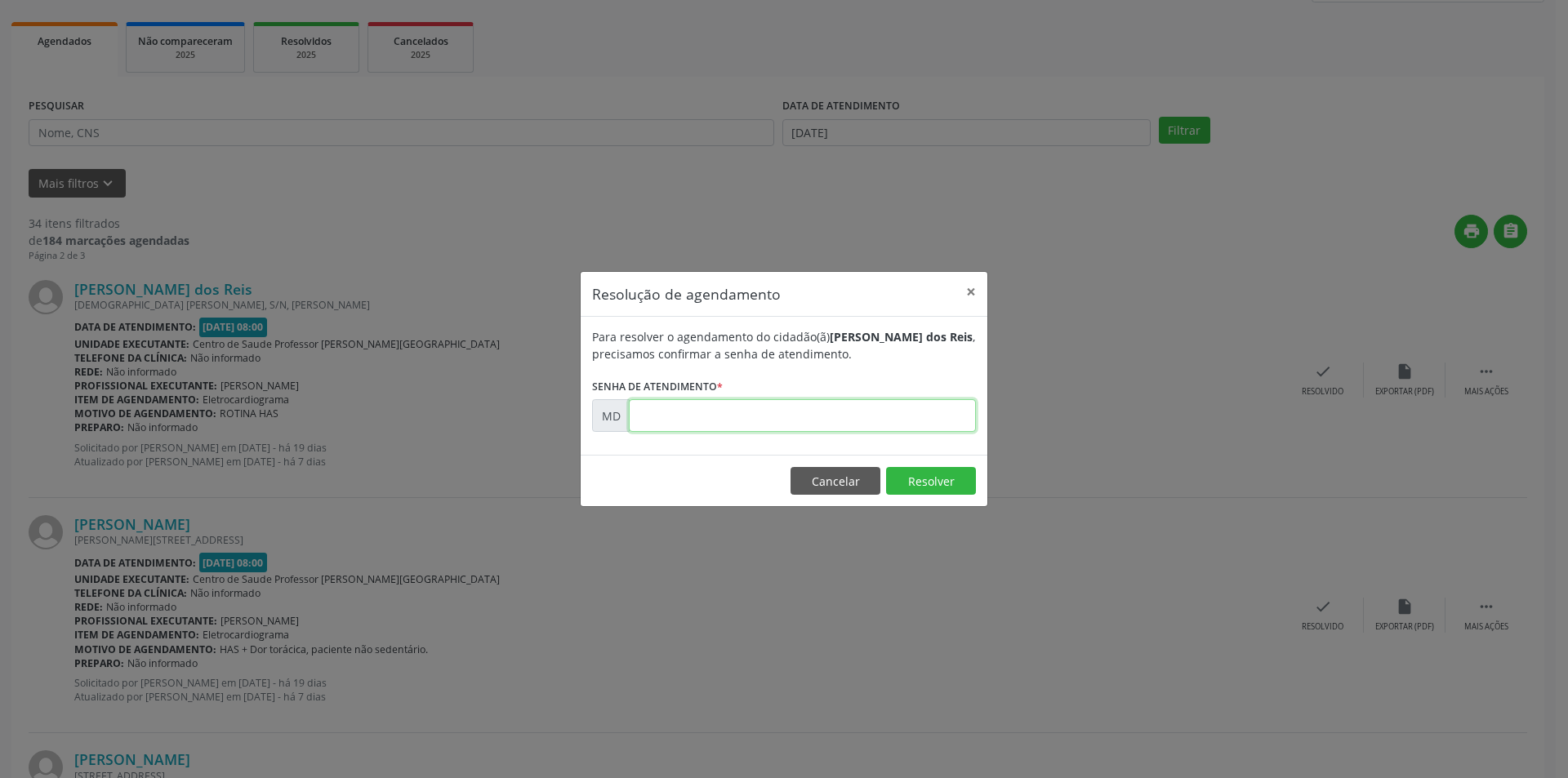
paste input "00005547"
type input "00005547"
click at [925, 476] on button "Resolver" at bounding box center [930, 481] width 90 height 27
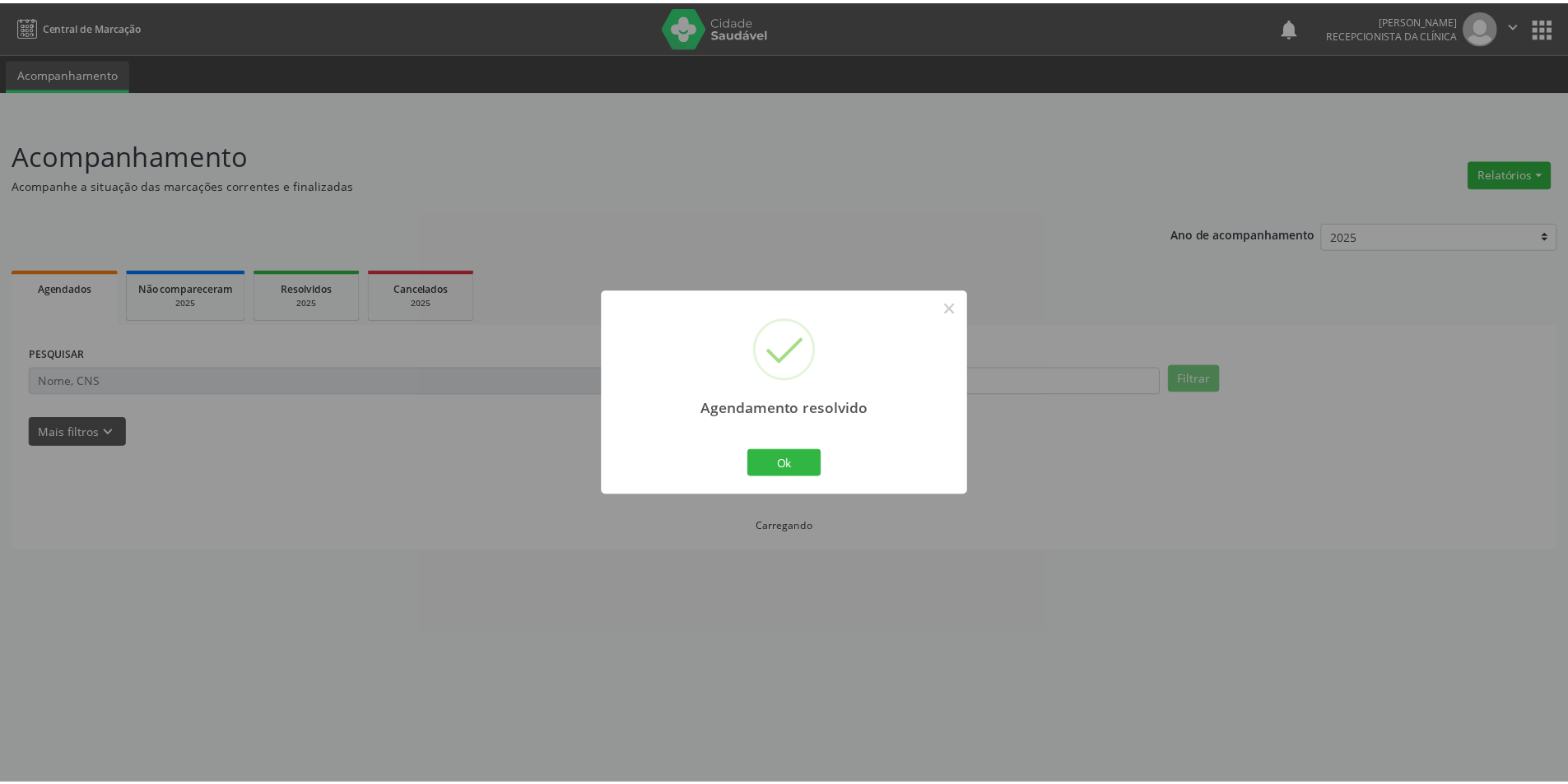
scroll to position [0, 0]
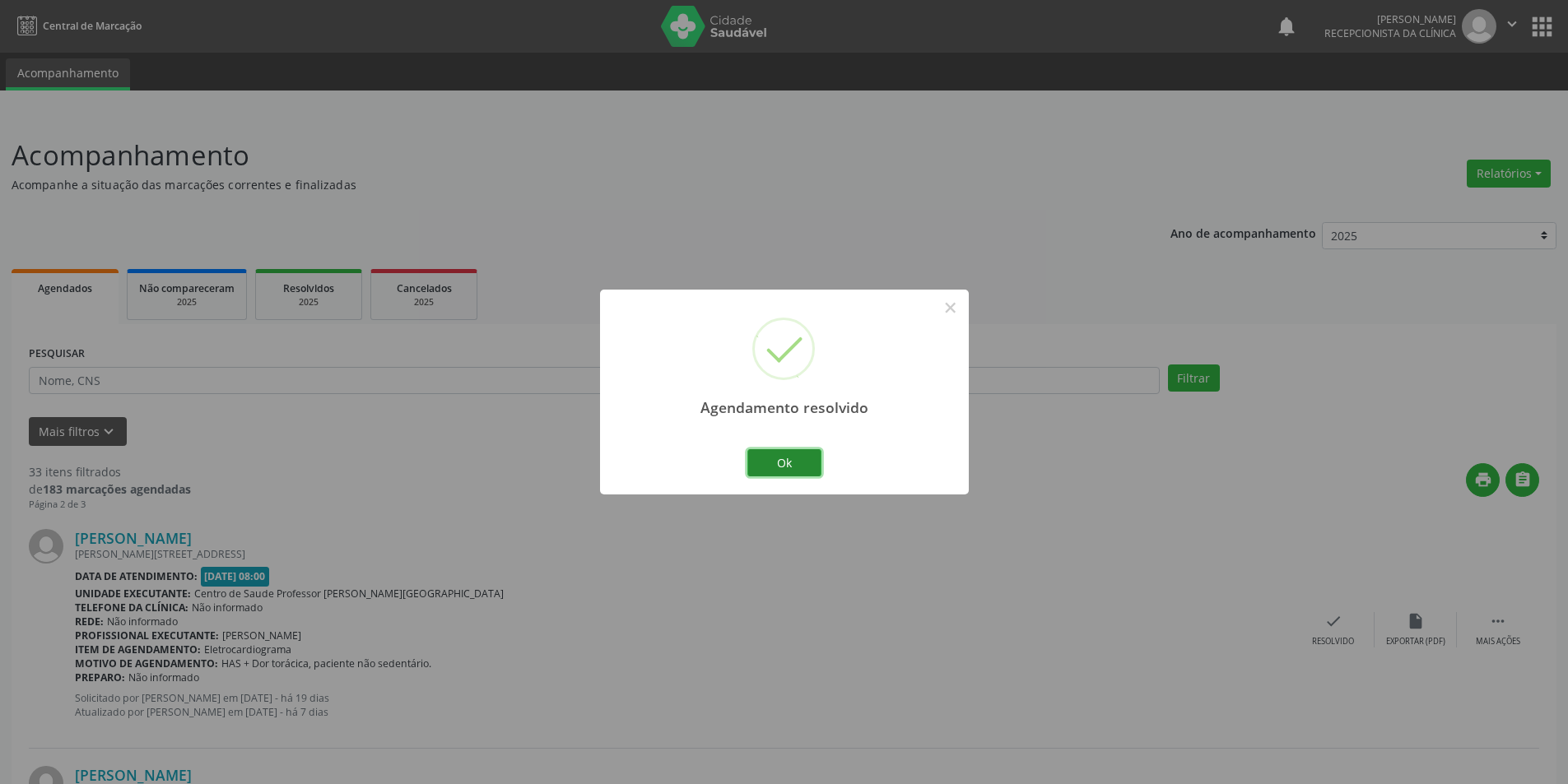
click at [775, 458] on button "Ok" at bounding box center [784, 462] width 74 height 28
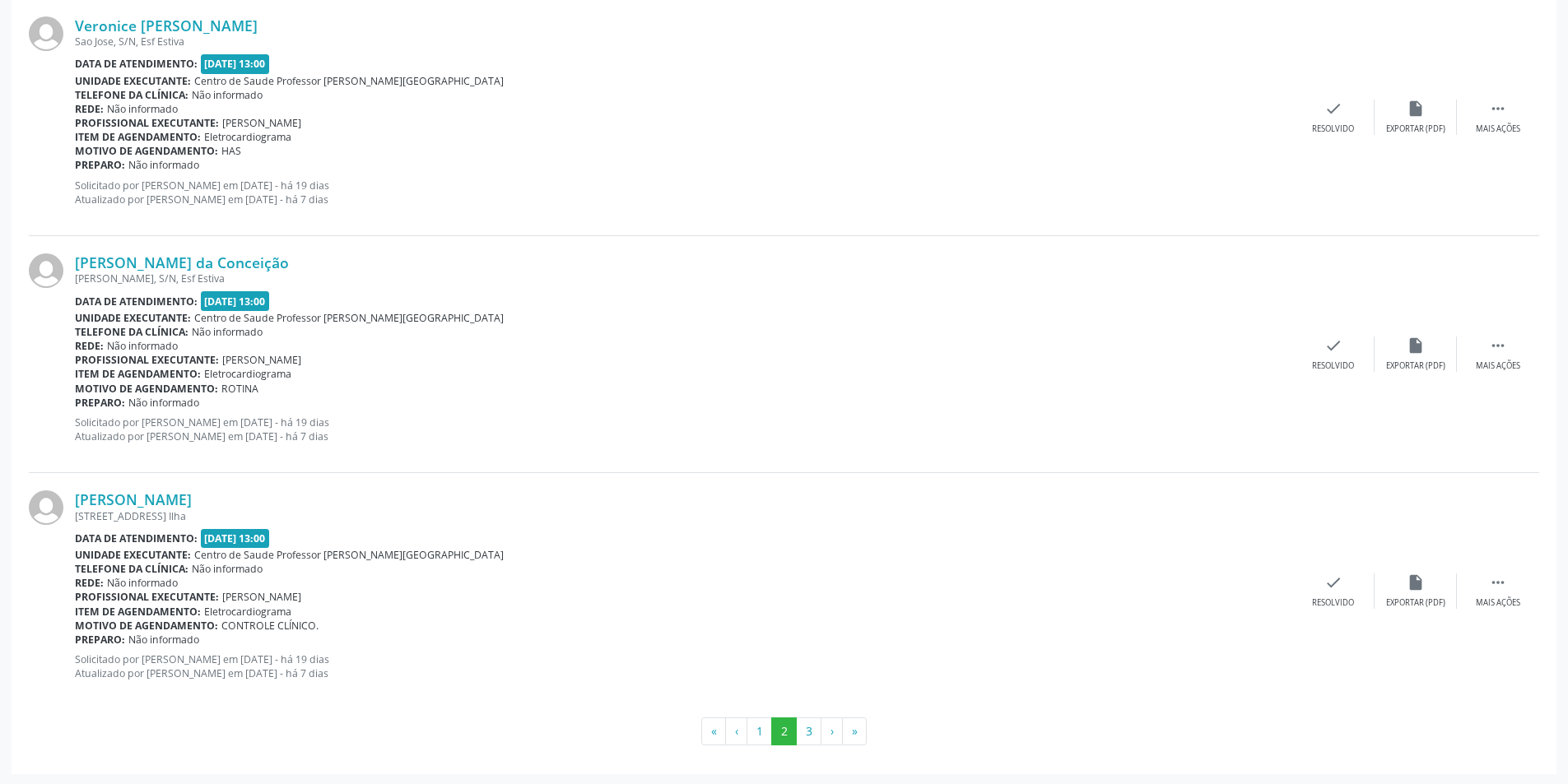
scroll to position [3360, 0]
click at [769, 727] on button "1" at bounding box center [759, 729] width 26 height 28
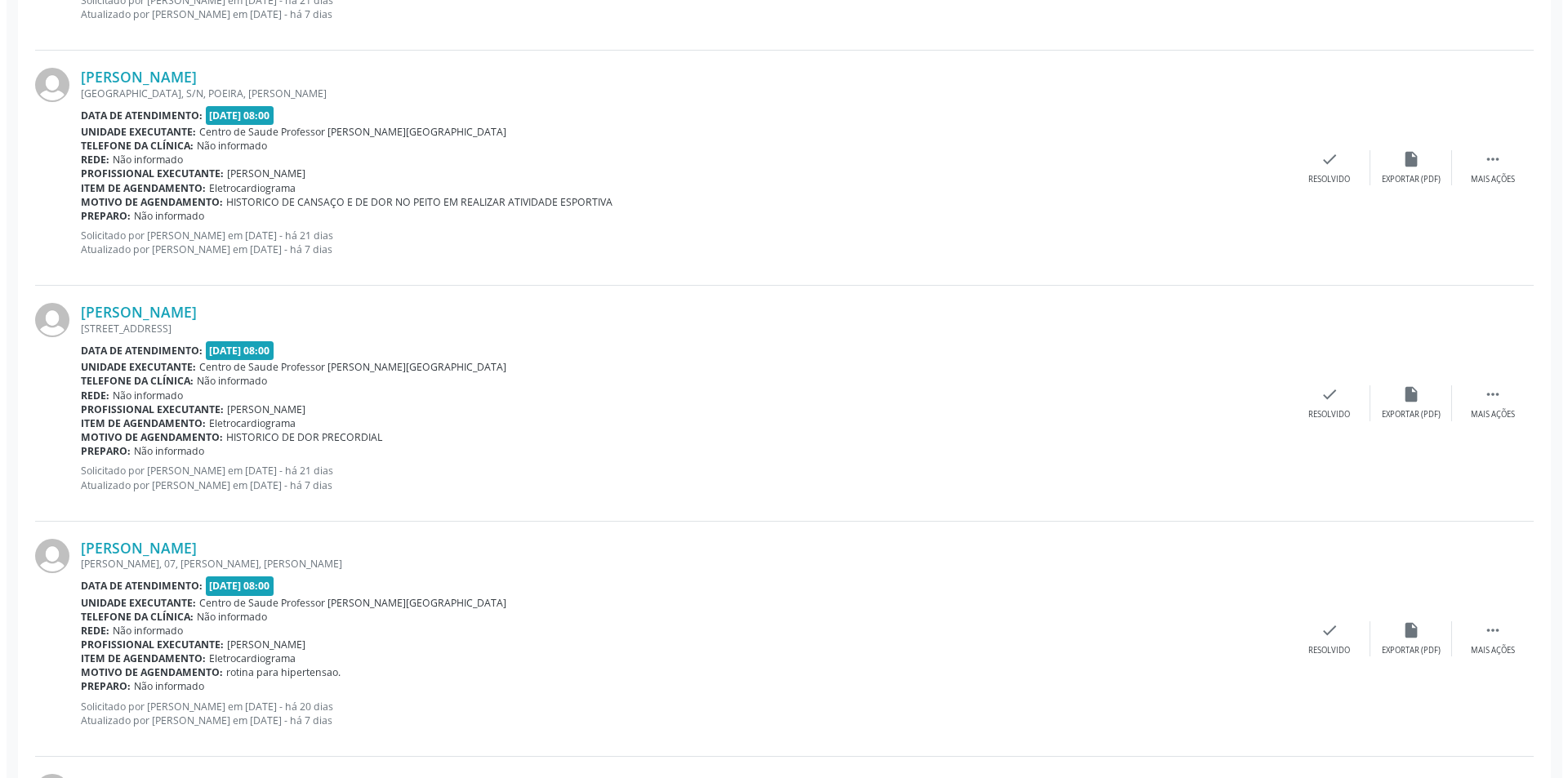
scroll to position [1225, 0]
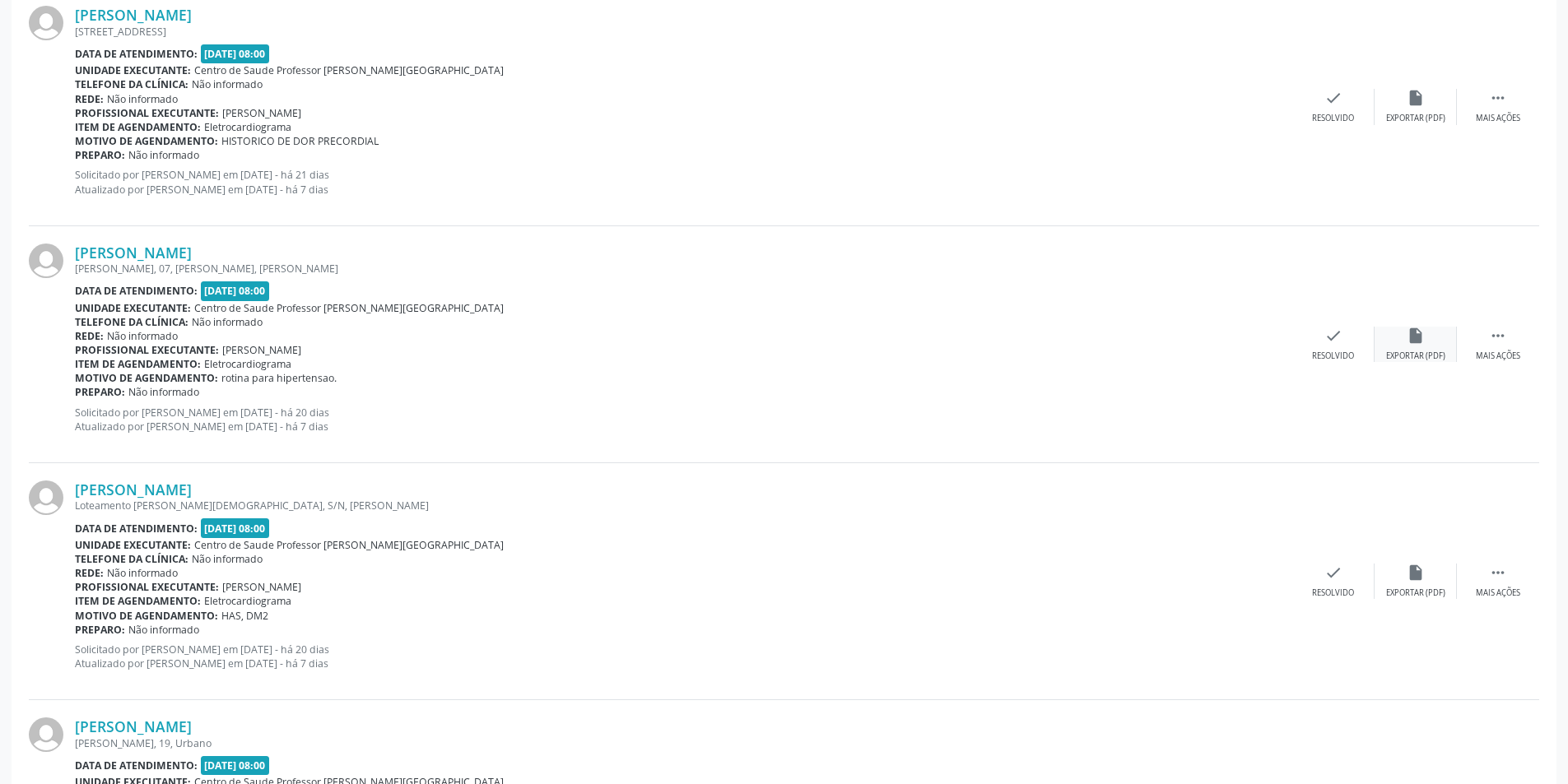
click at [1415, 343] on icon "insert_drive_file" at bounding box center [1416, 335] width 18 height 18
click at [1342, 363] on div "[PERSON_NAME] [PERSON_NAME], 07, [PERSON_NAME], [PERSON_NAME] Data de atendimen…" at bounding box center [784, 344] width 1511 height 237
click at [1339, 341] on icon "check" at bounding box center [1333, 335] width 18 height 18
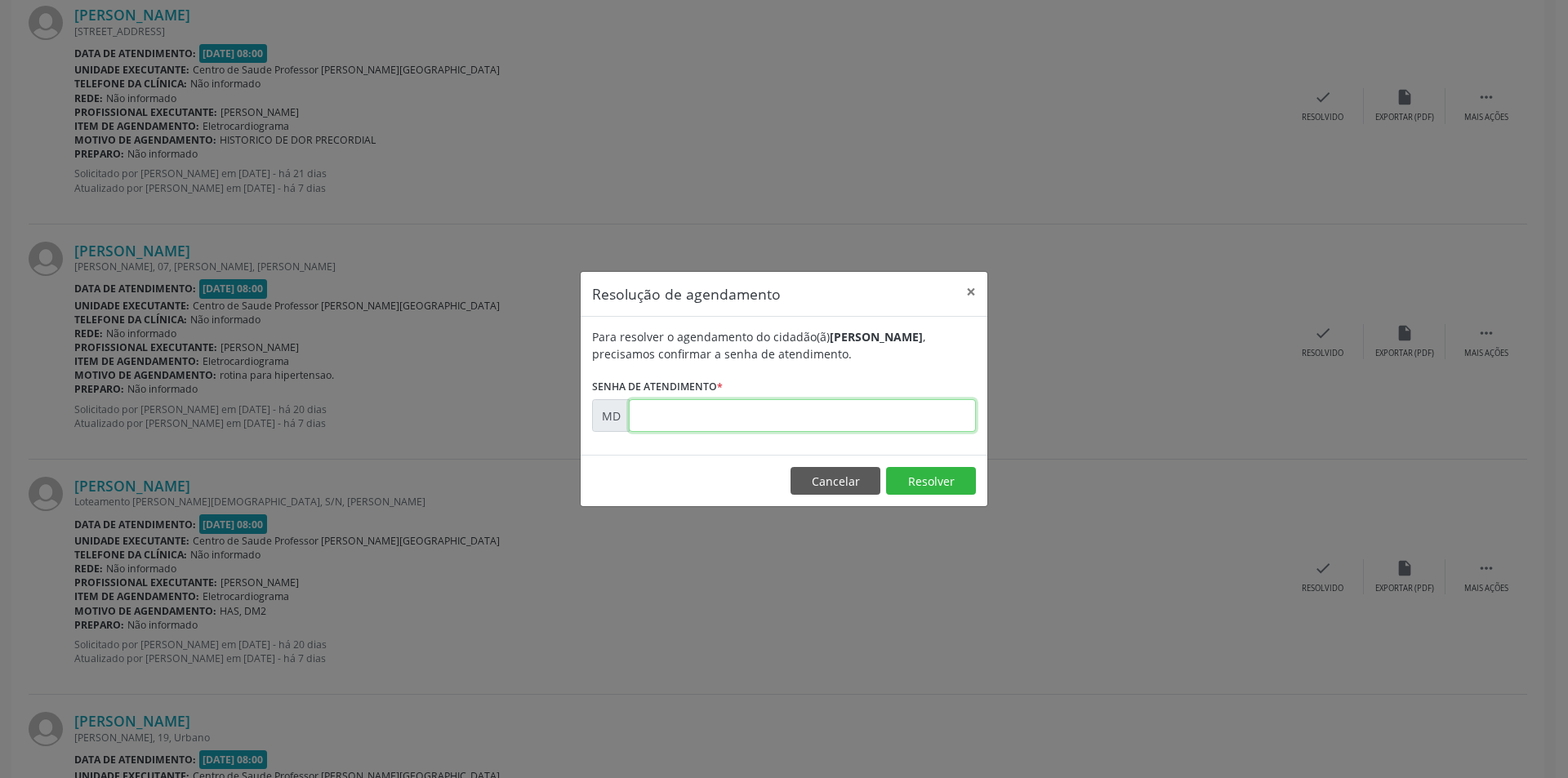
paste input "00005249"
type input "00005249"
click at [921, 475] on button "Resolver" at bounding box center [930, 481] width 90 height 27
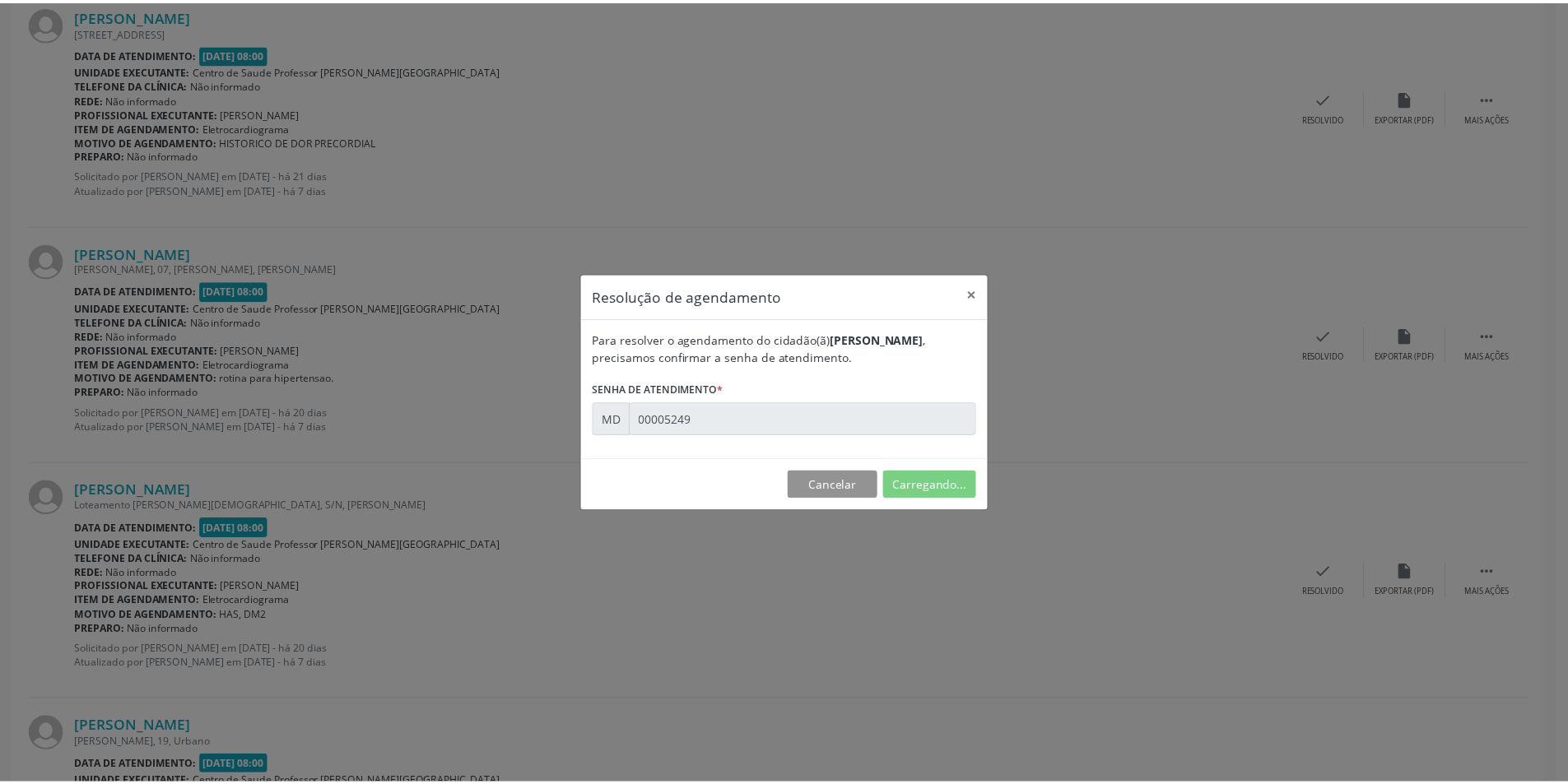
scroll to position [0, 0]
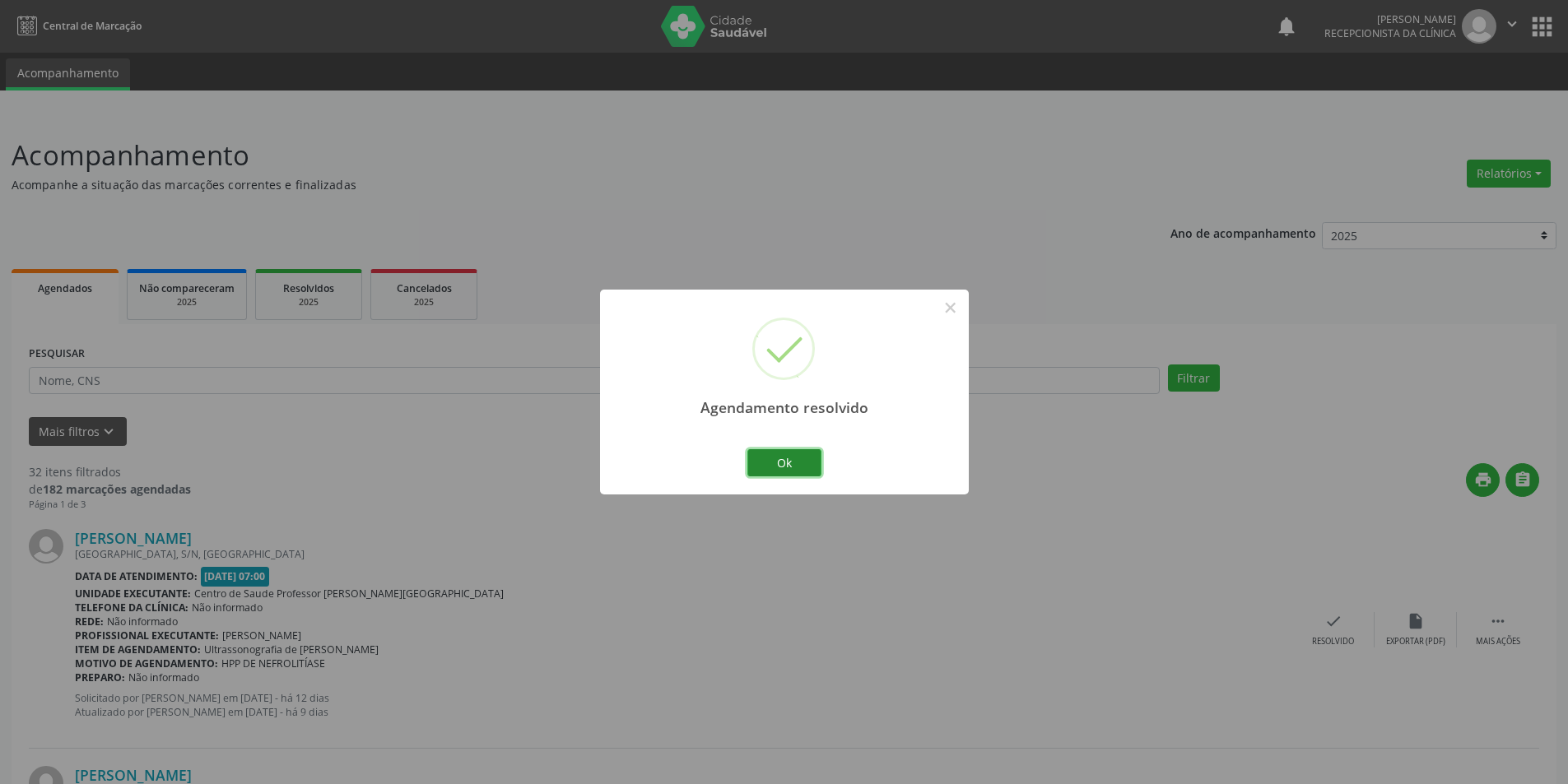
click at [816, 469] on button "Ok" at bounding box center [784, 462] width 74 height 28
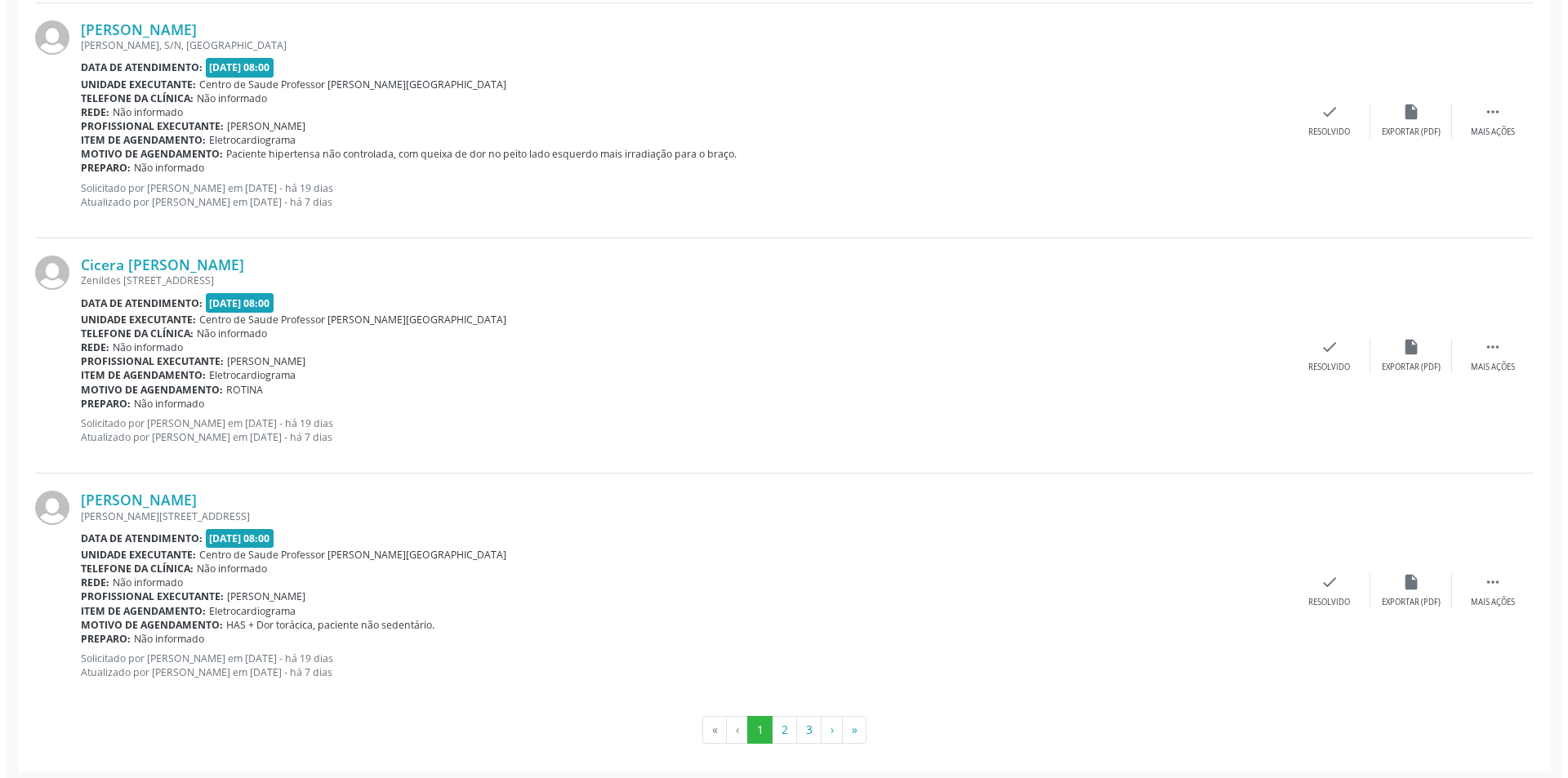
scroll to position [3334, 0]
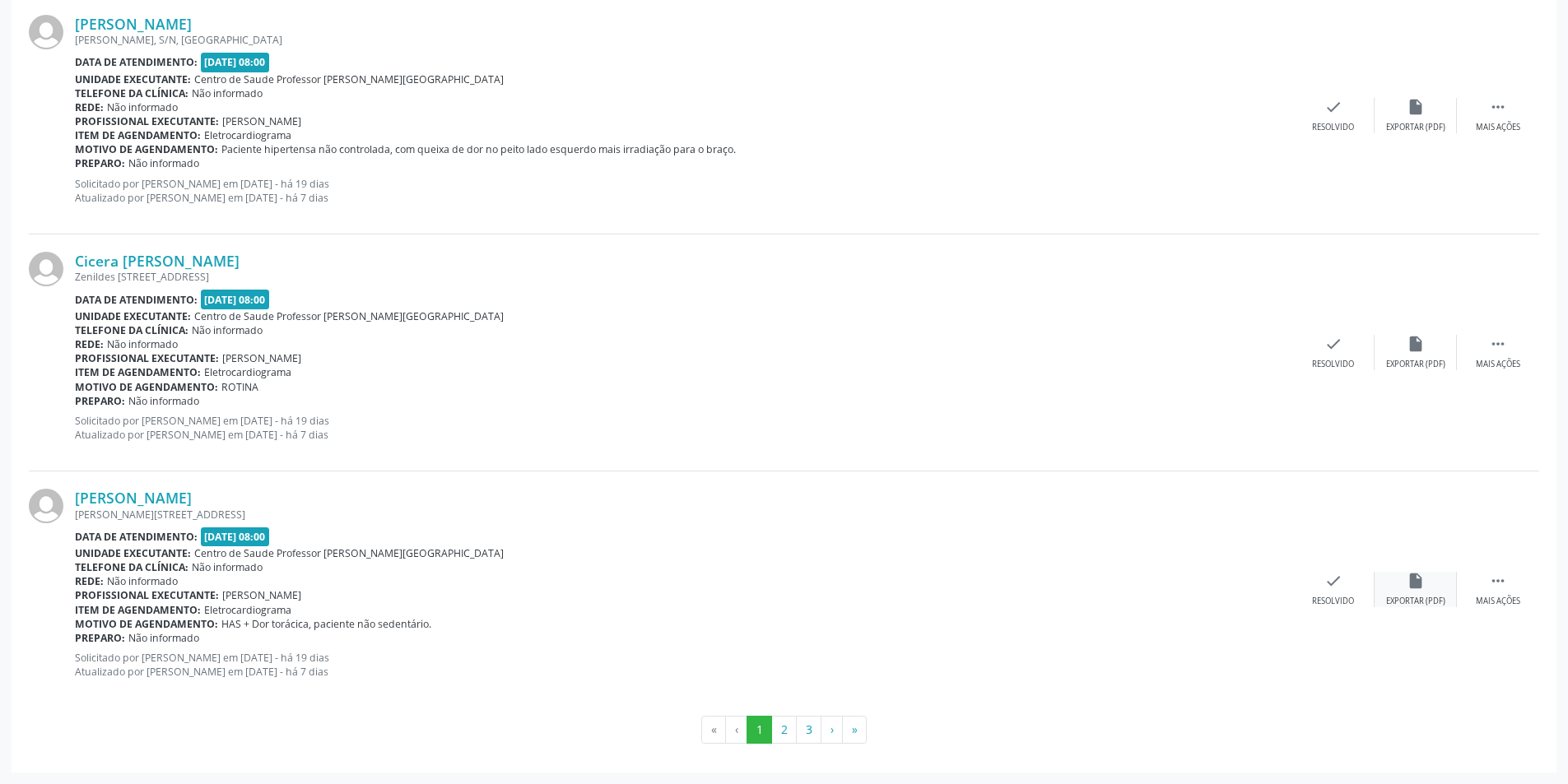
click at [1447, 606] on div "insert_drive_file Exportar (PDF)" at bounding box center [1416, 589] width 82 height 35
click at [1320, 600] on div "Resolvido" at bounding box center [1333, 601] width 42 height 11
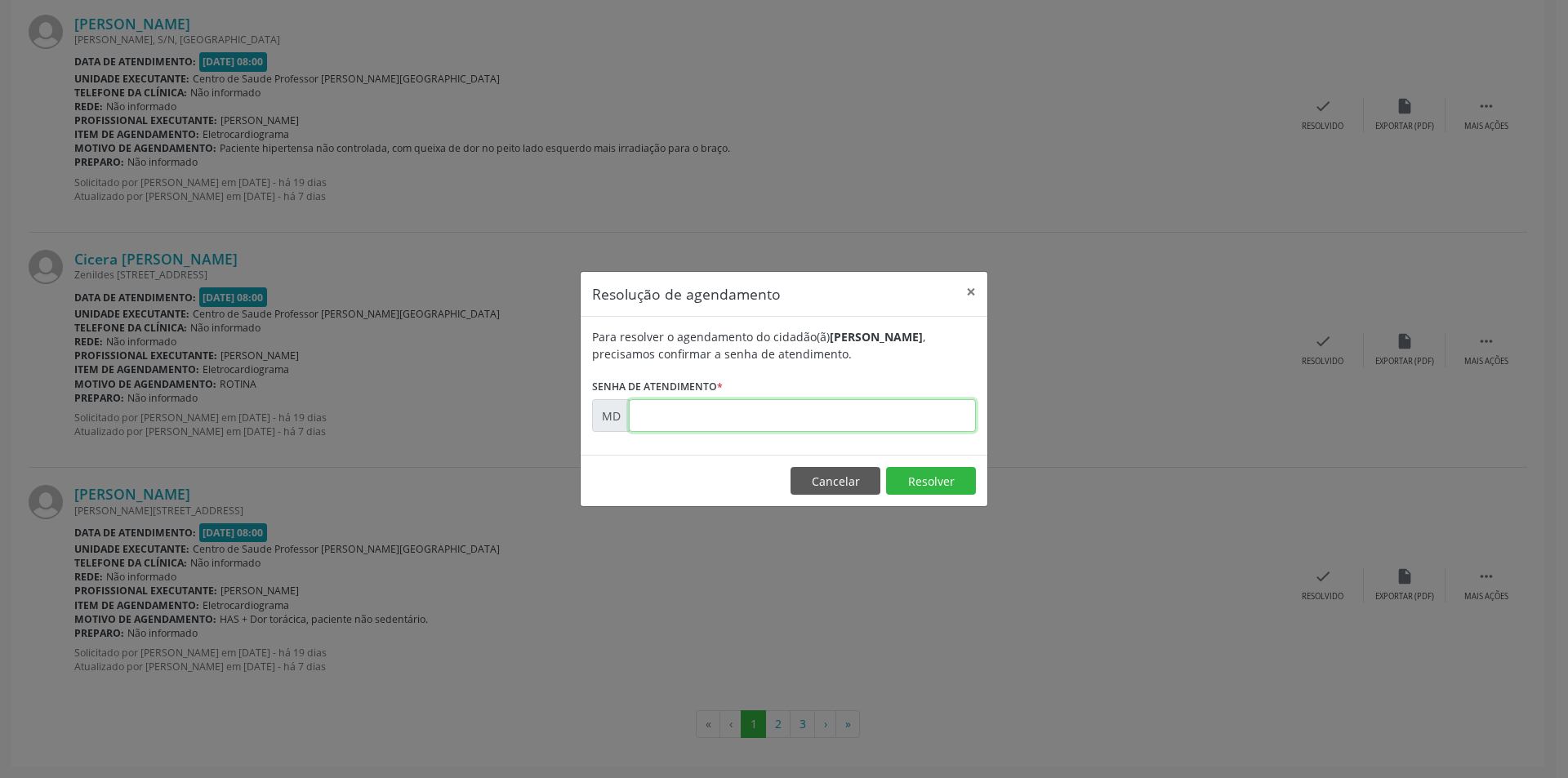
paste input "00005589"
type input "00005589"
click at [910, 491] on button "Resolver" at bounding box center [930, 481] width 90 height 27
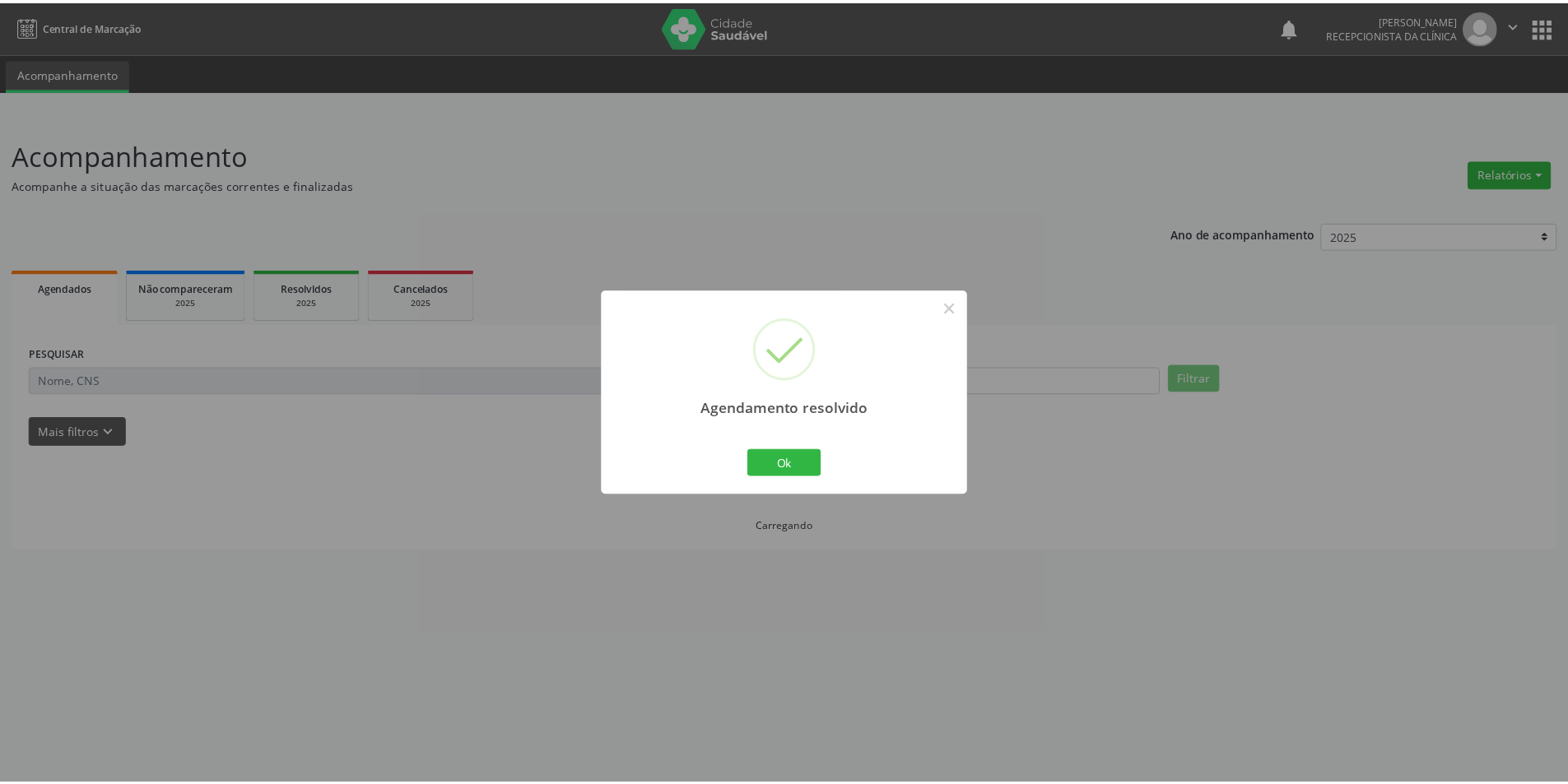
scroll to position [0, 0]
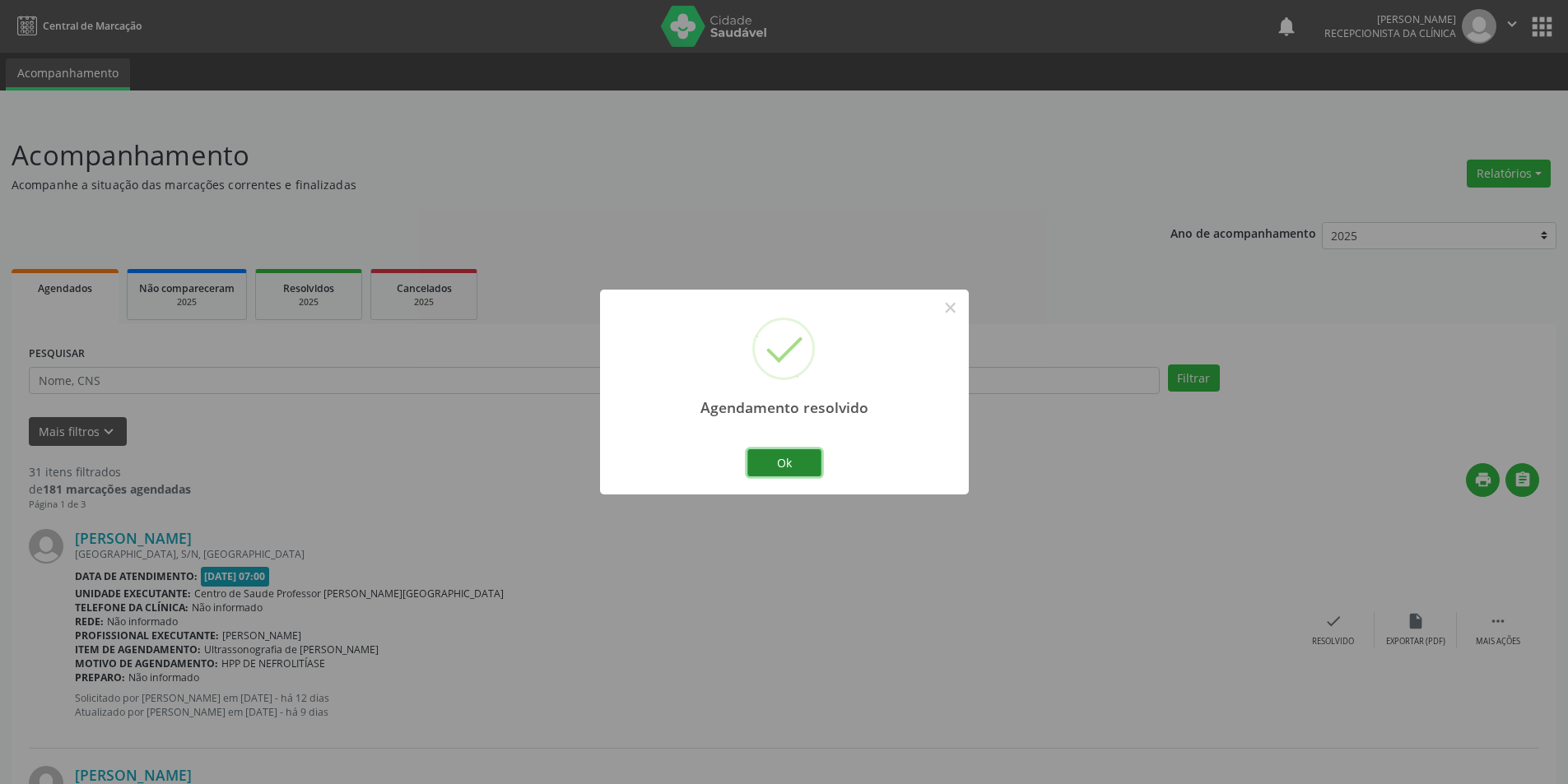
drag, startPoint x: 799, startPoint y: 464, endPoint x: 828, endPoint y: 400, distance: 70.3
click at [810, 460] on button "Ok" at bounding box center [784, 462] width 74 height 28
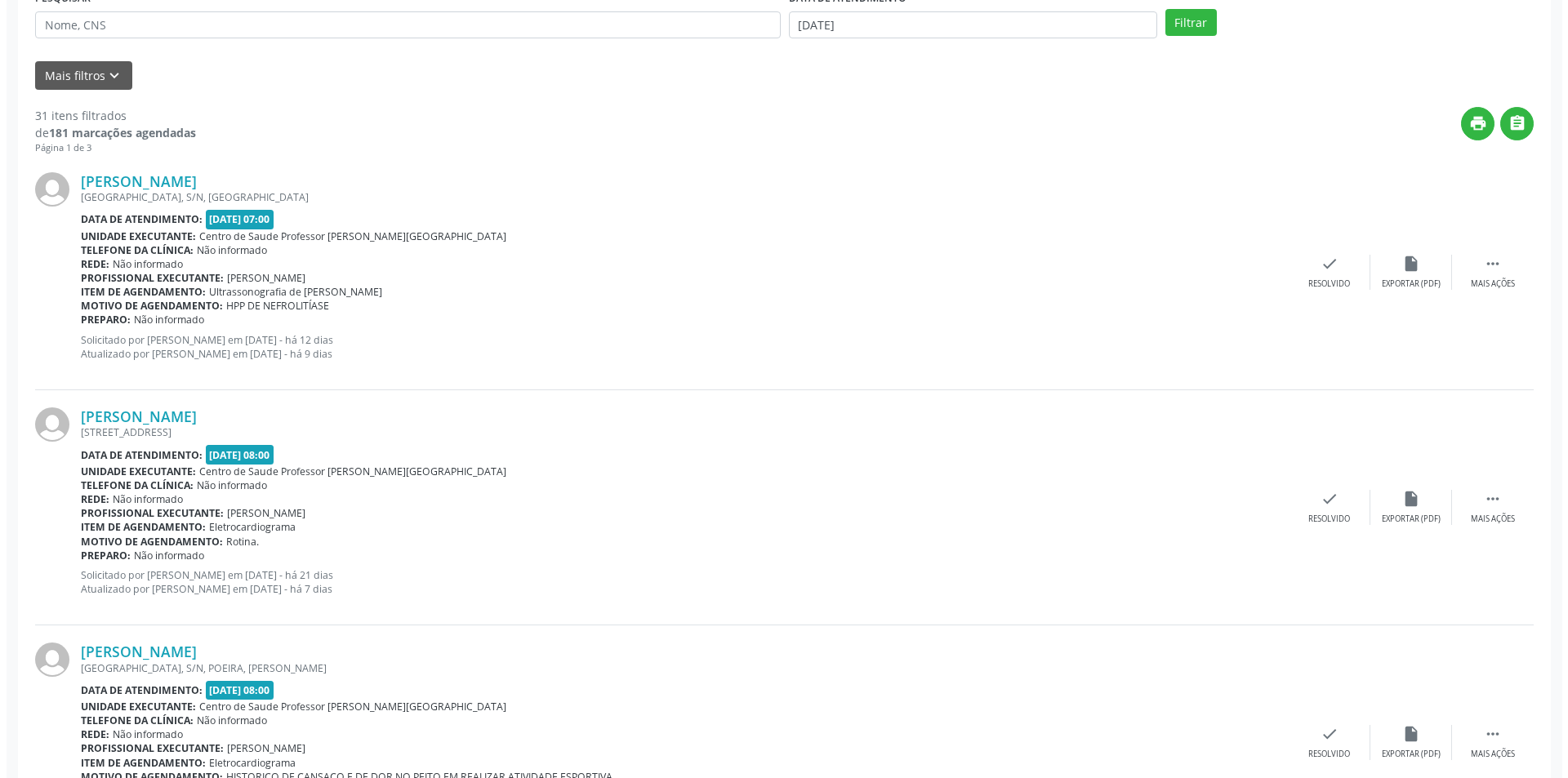
scroll to position [408, 0]
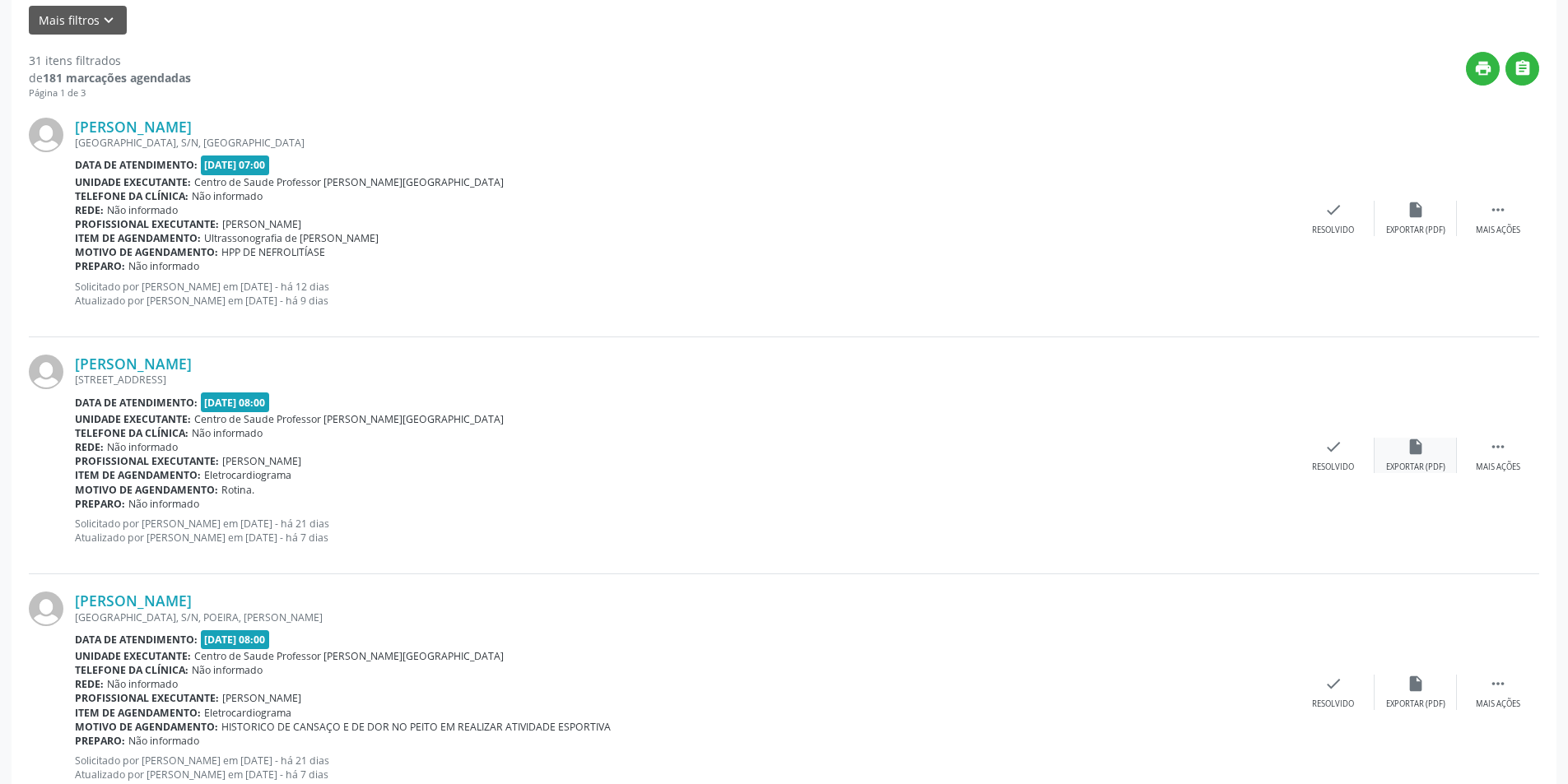
click at [1425, 454] on div "insert_drive_file Exportar (PDF)" at bounding box center [1416, 455] width 82 height 35
click at [1341, 466] on div "Resolvido" at bounding box center [1333, 467] width 42 height 11
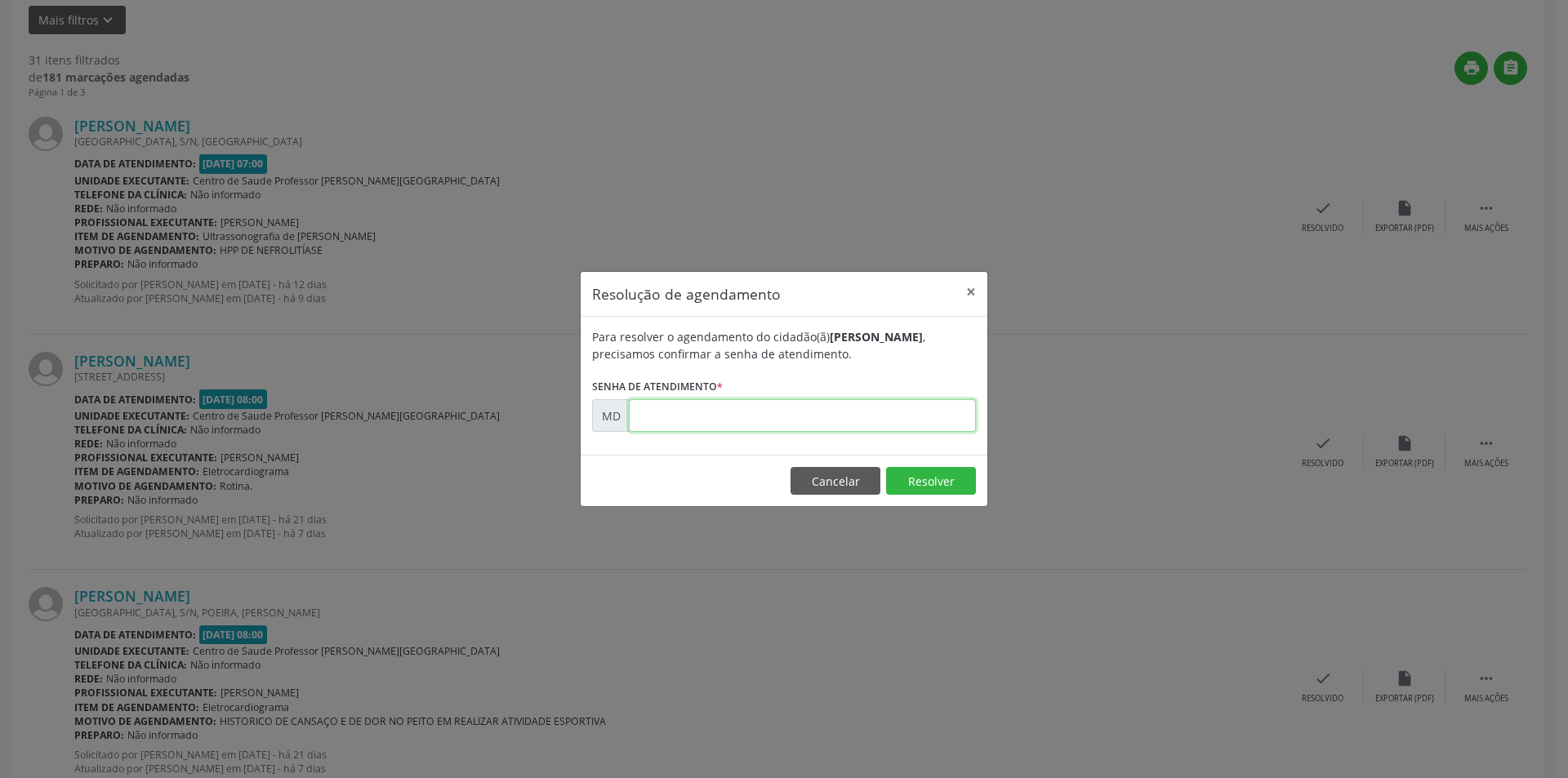
paste input "00005084"
type input "00005084"
click at [928, 483] on button "Resolver" at bounding box center [930, 481] width 90 height 27
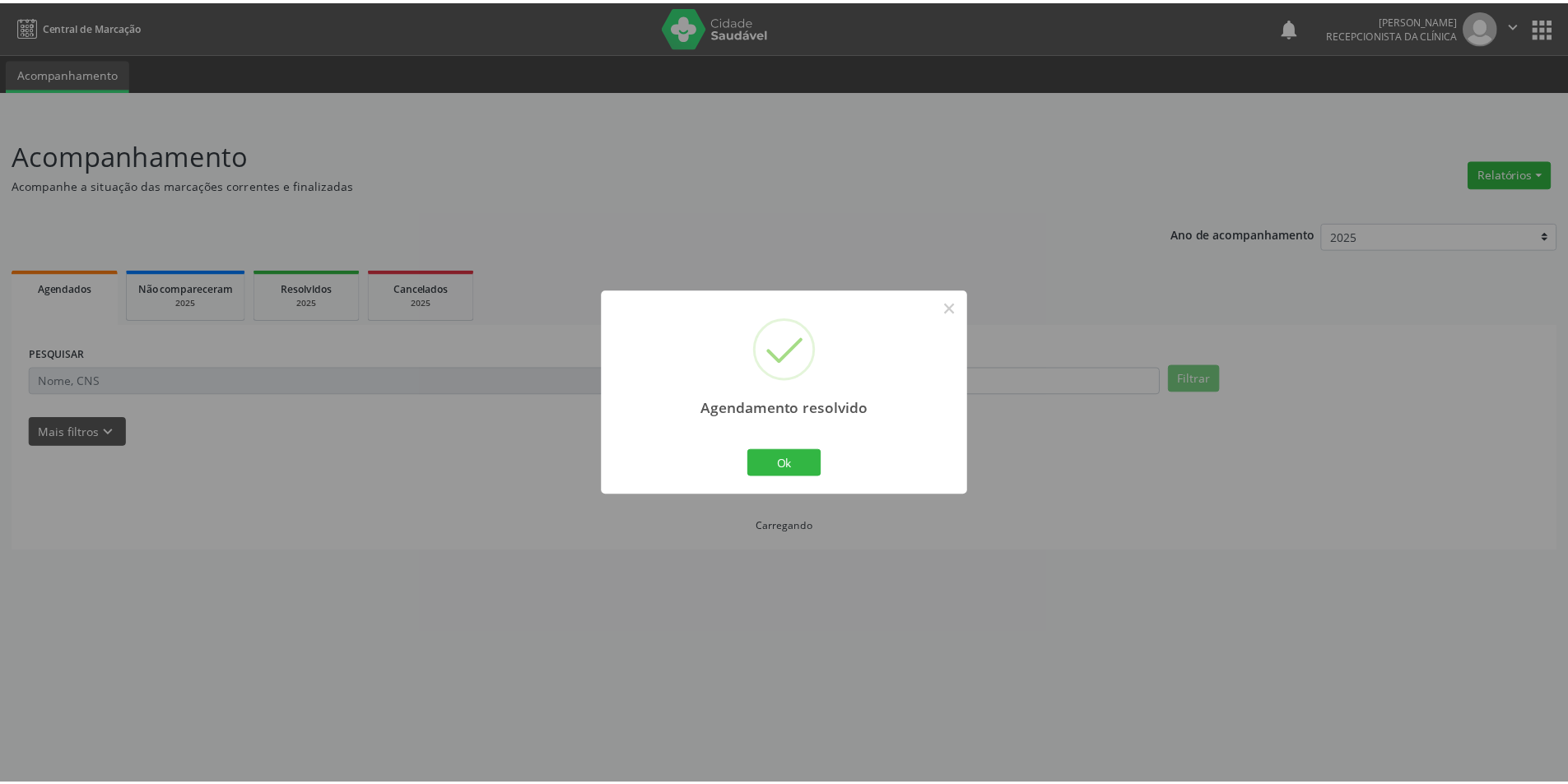
scroll to position [0, 0]
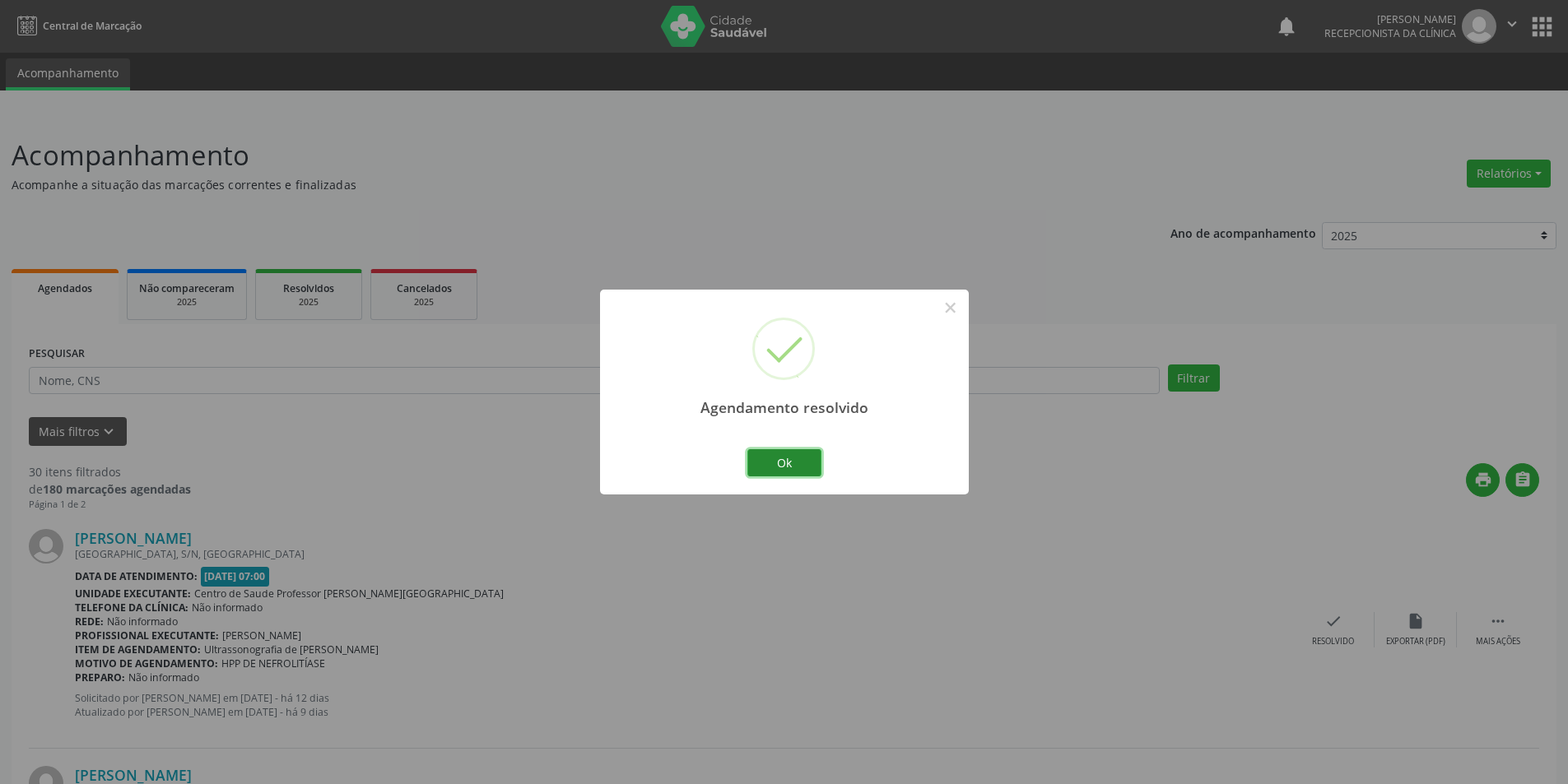
click at [798, 463] on button "Ok" at bounding box center [784, 462] width 74 height 28
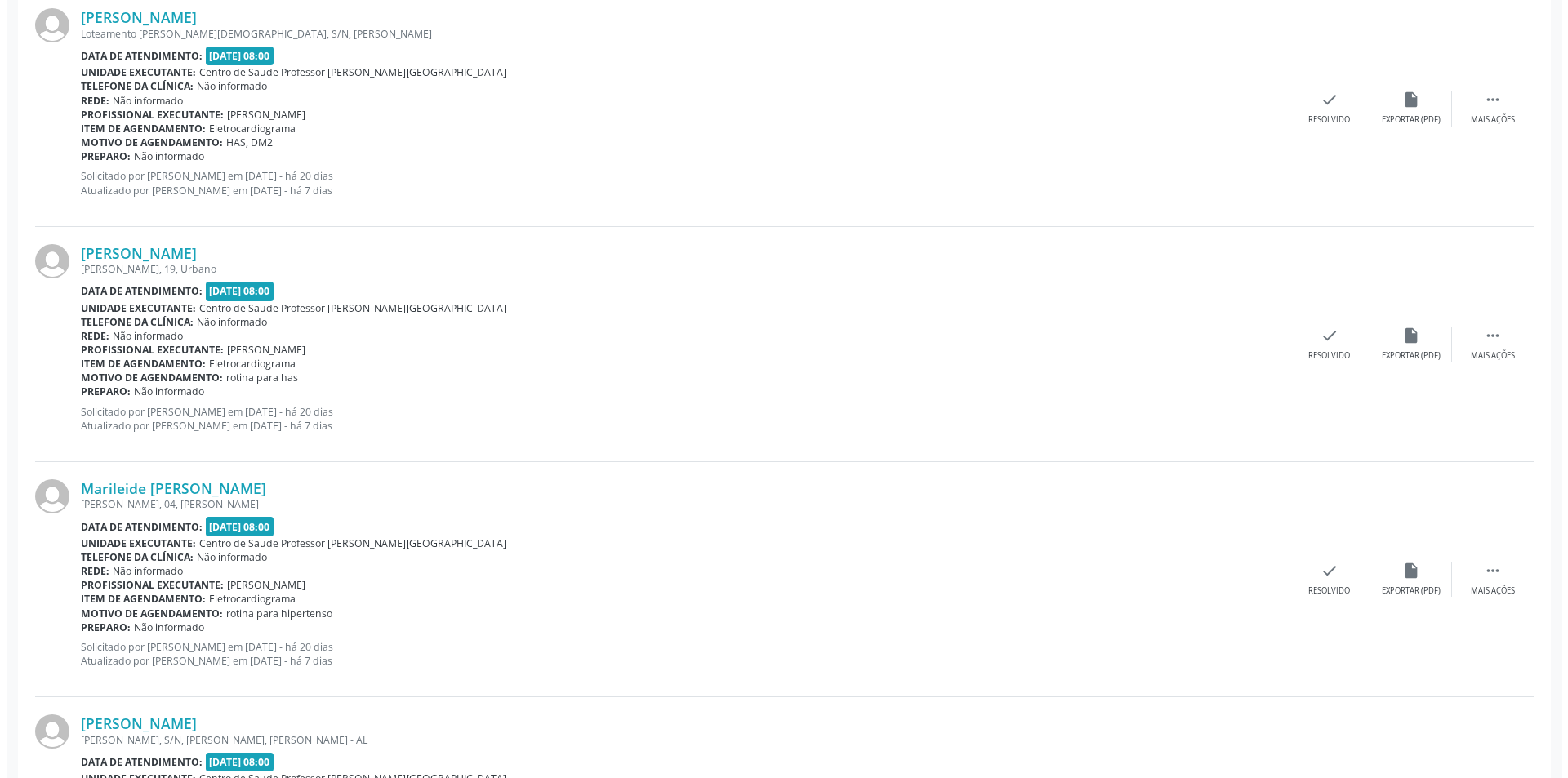
scroll to position [1225, 0]
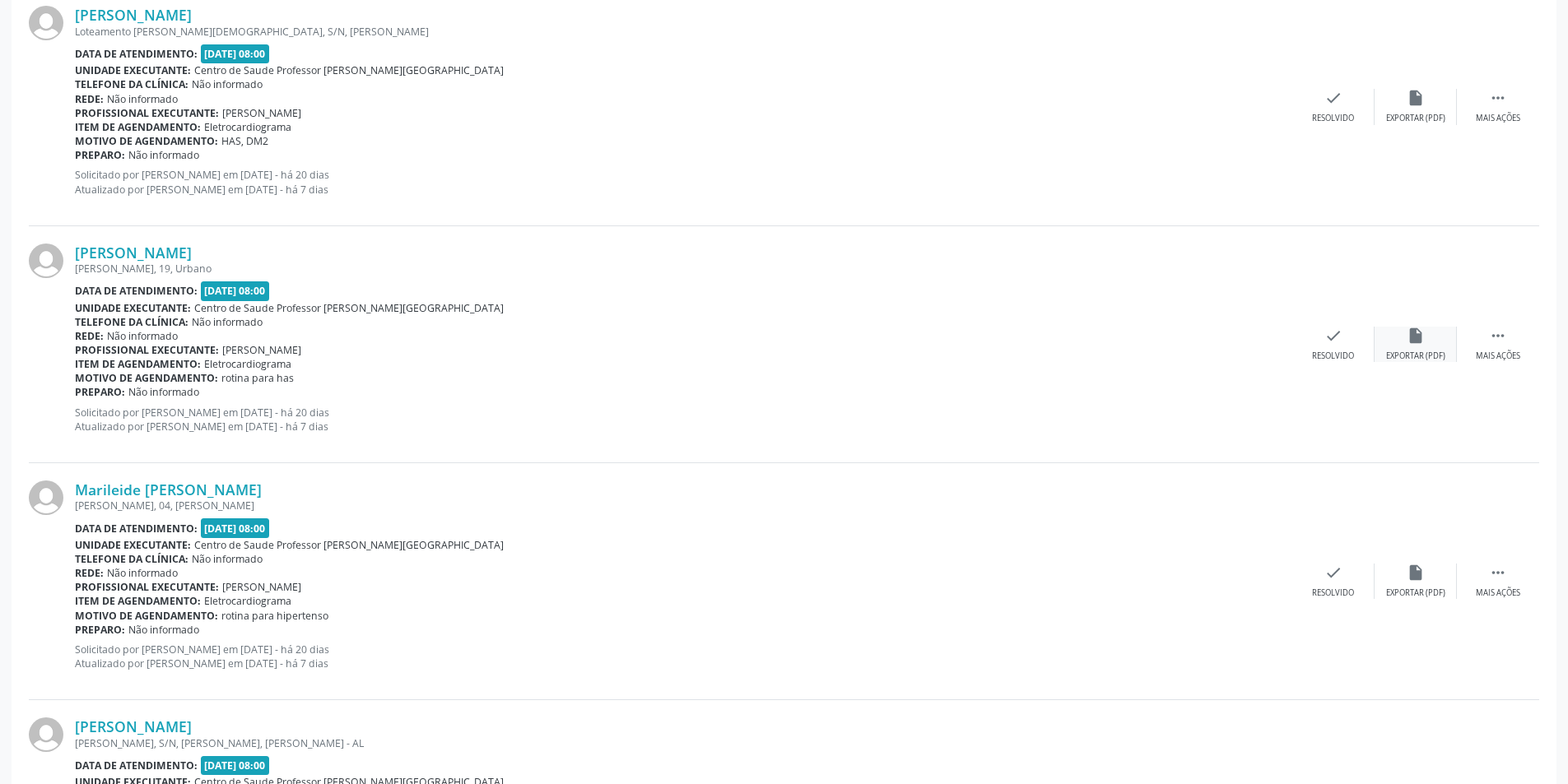
click at [1438, 351] on div "Exportar (PDF)" at bounding box center [1416, 356] width 59 height 11
click at [1338, 343] on icon "check" at bounding box center [1333, 335] width 18 height 18
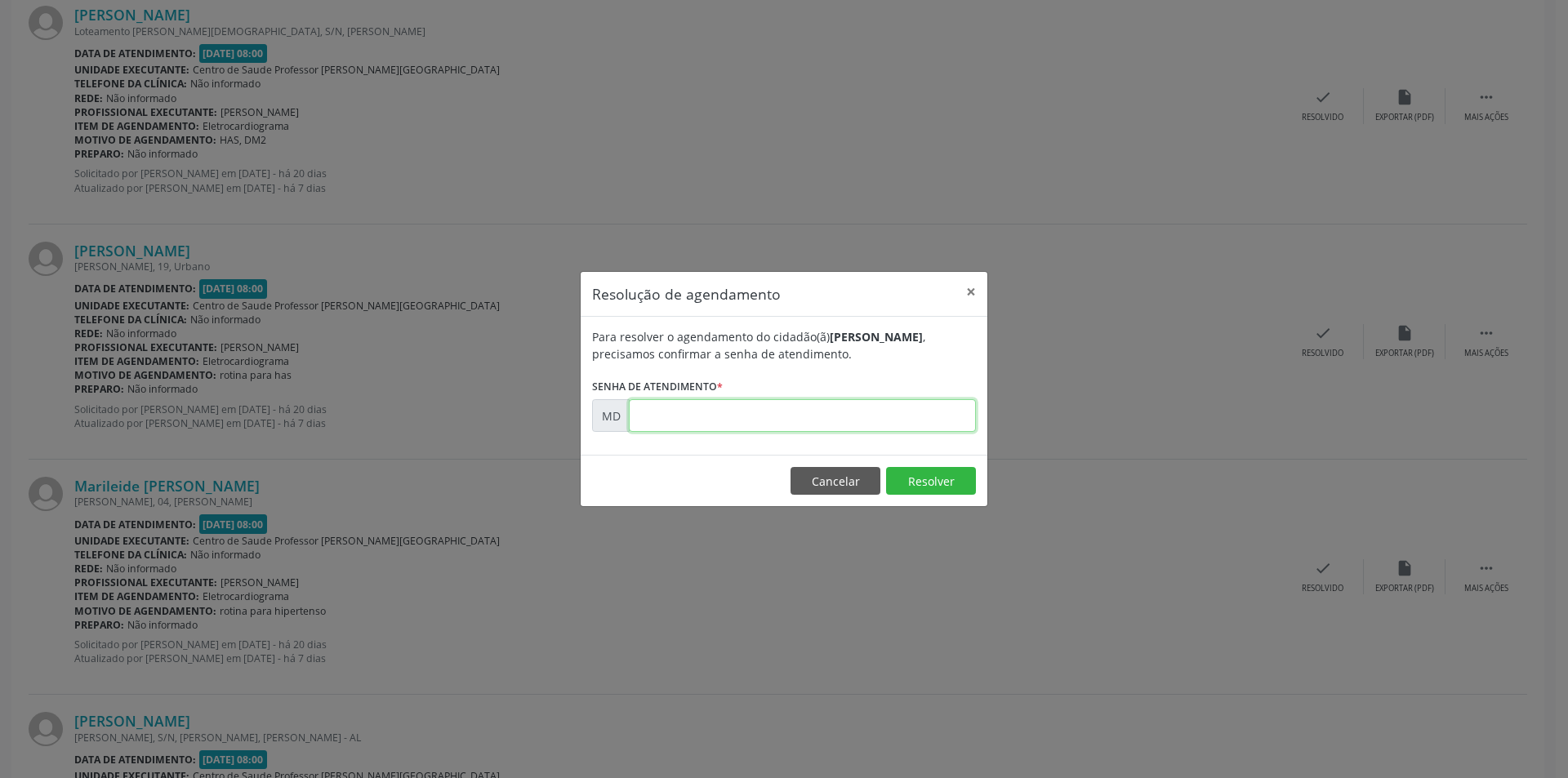
paste input "00005346"
type input "00005346"
click at [934, 492] on button "Resolver" at bounding box center [930, 481] width 90 height 27
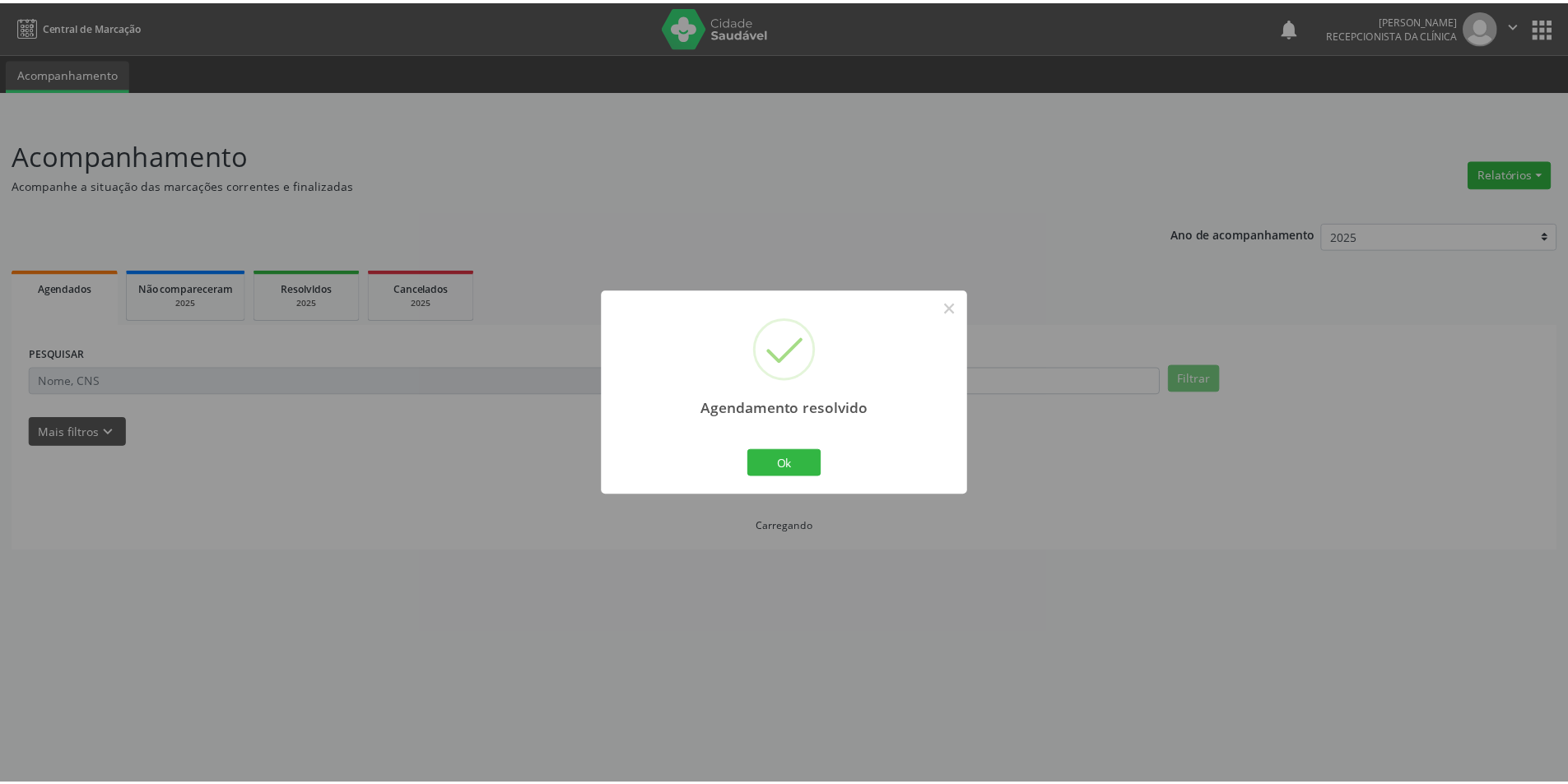
scroll to position [0, 0]
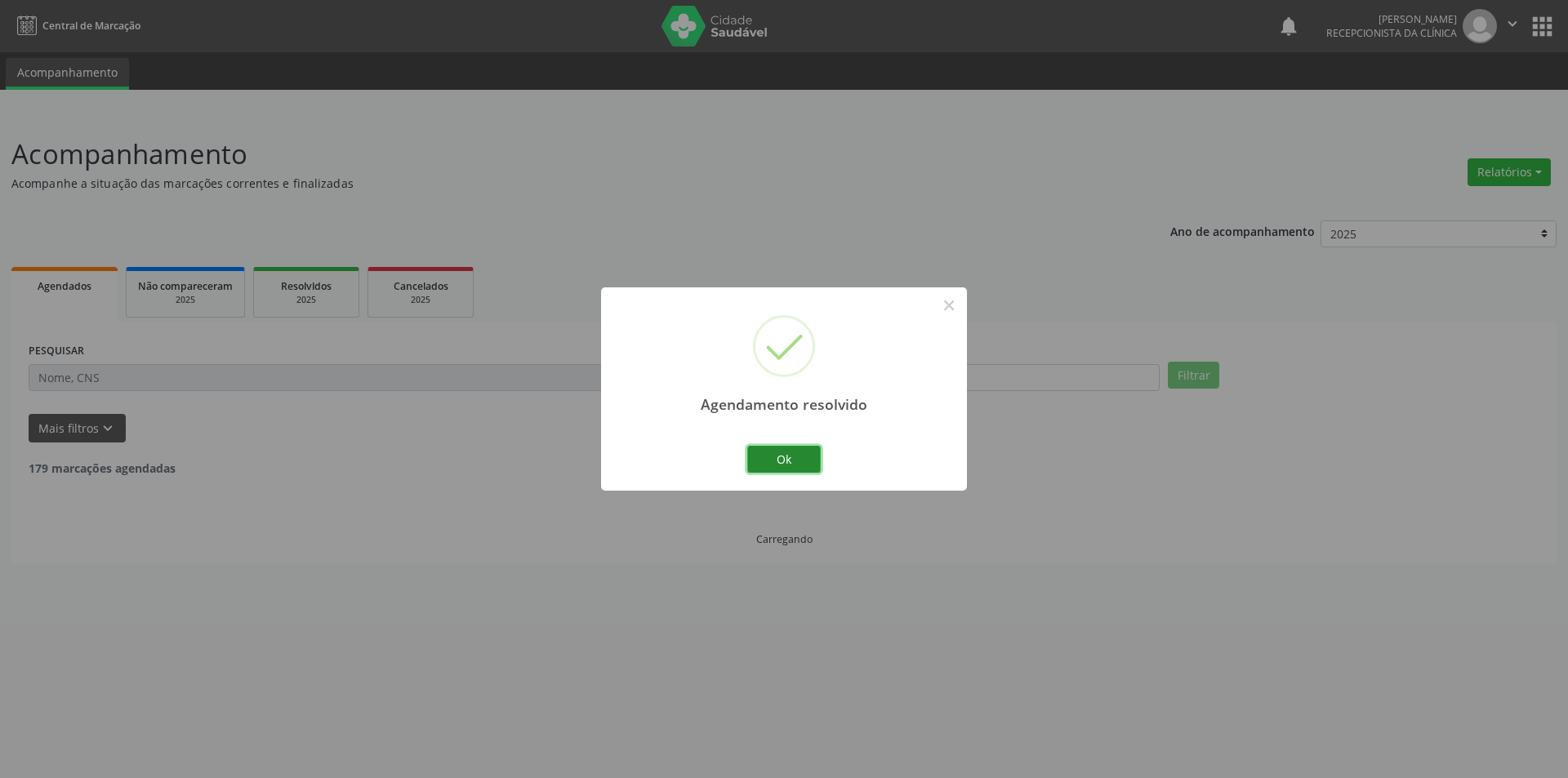
click at [806, 469] on button "Ok" at bounding box center [784, 459] width 74 height 27
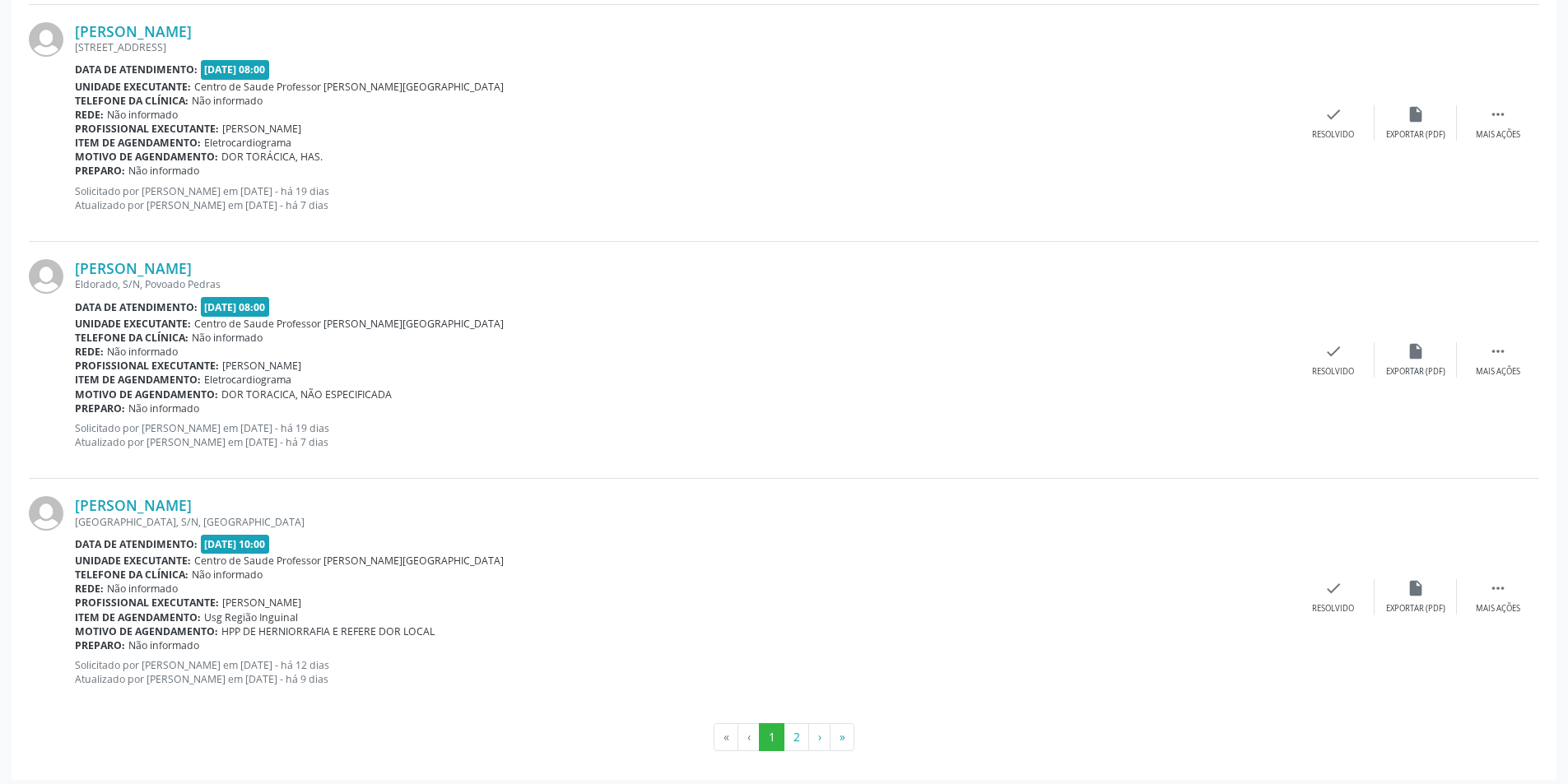
scroll to position [3360, 0]
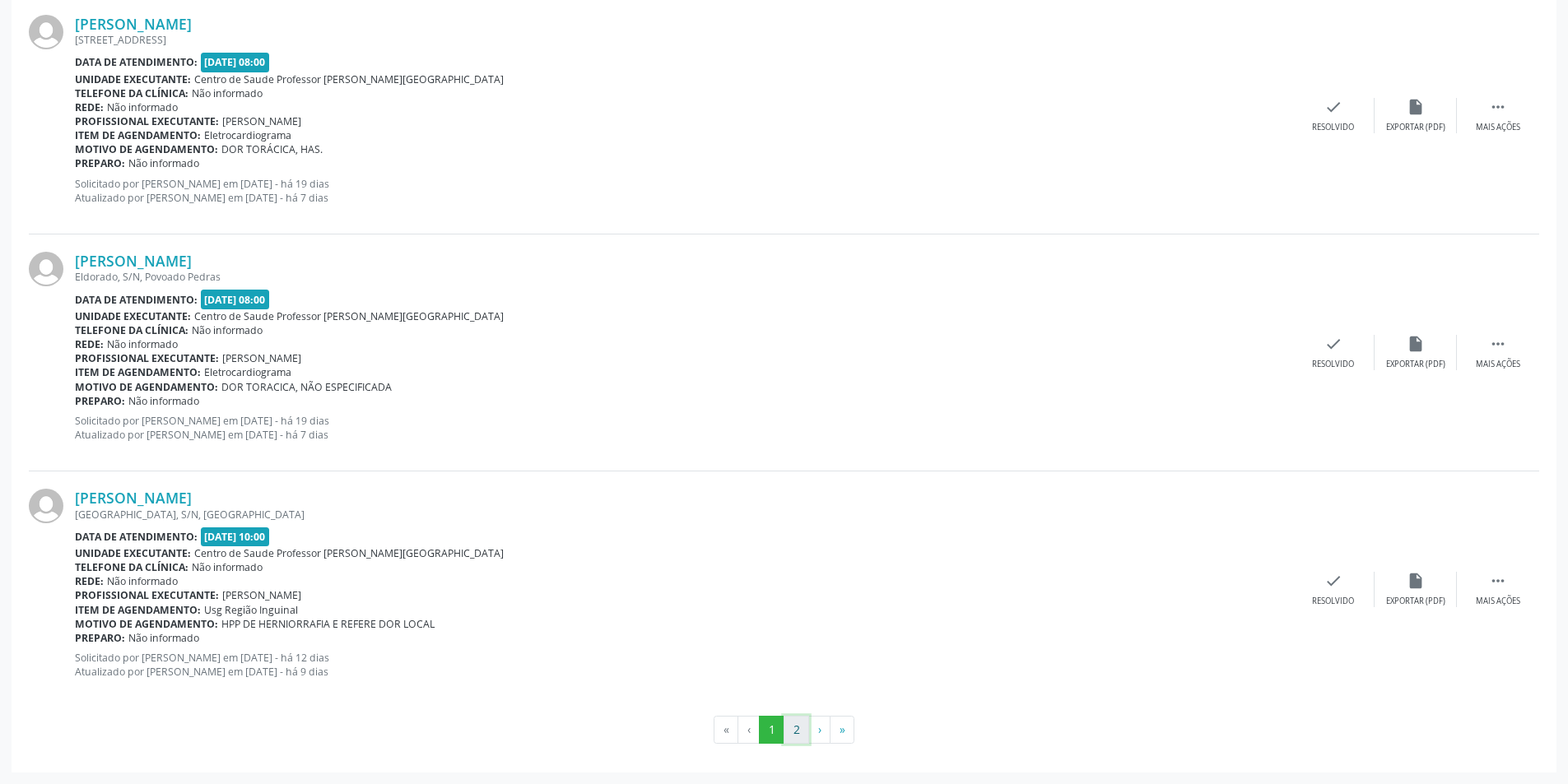
click at [802, 734] on button "2" at bounding box center [796, 729] width 26 height 28
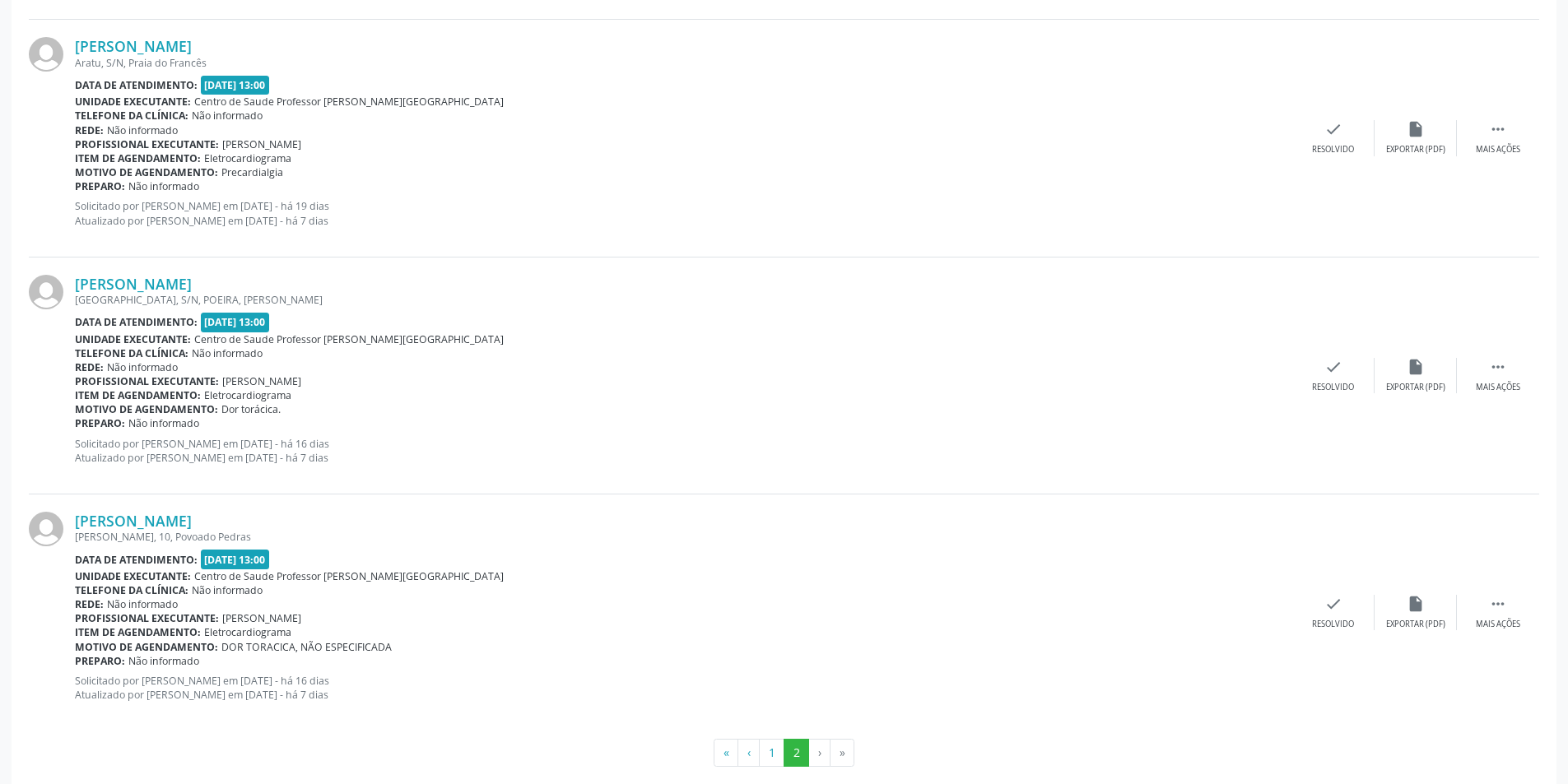
scroll to position [3123, 0]
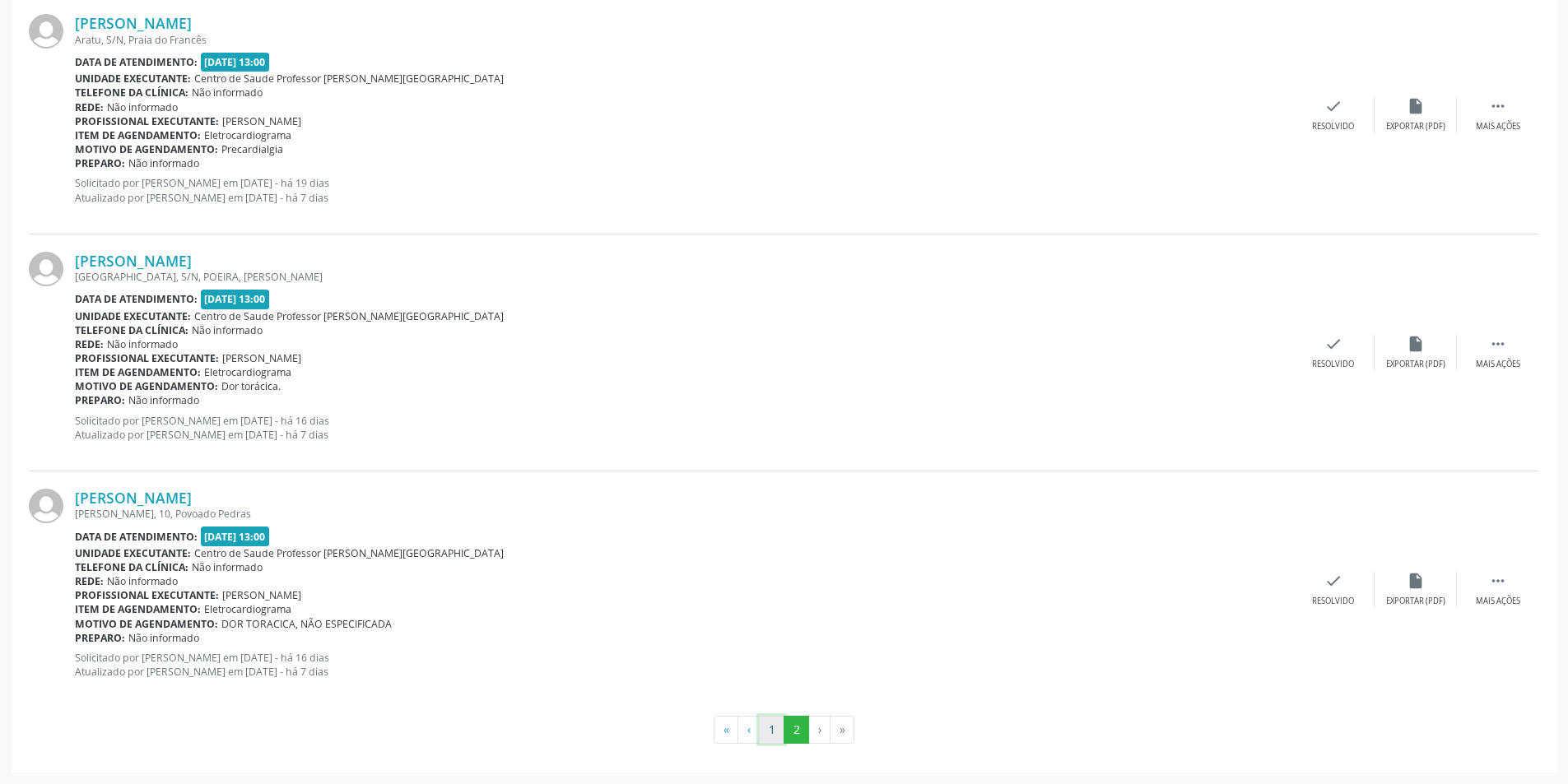
click at [774, 734] on button "1" at bounding box center [771, 729] width 26 height 28
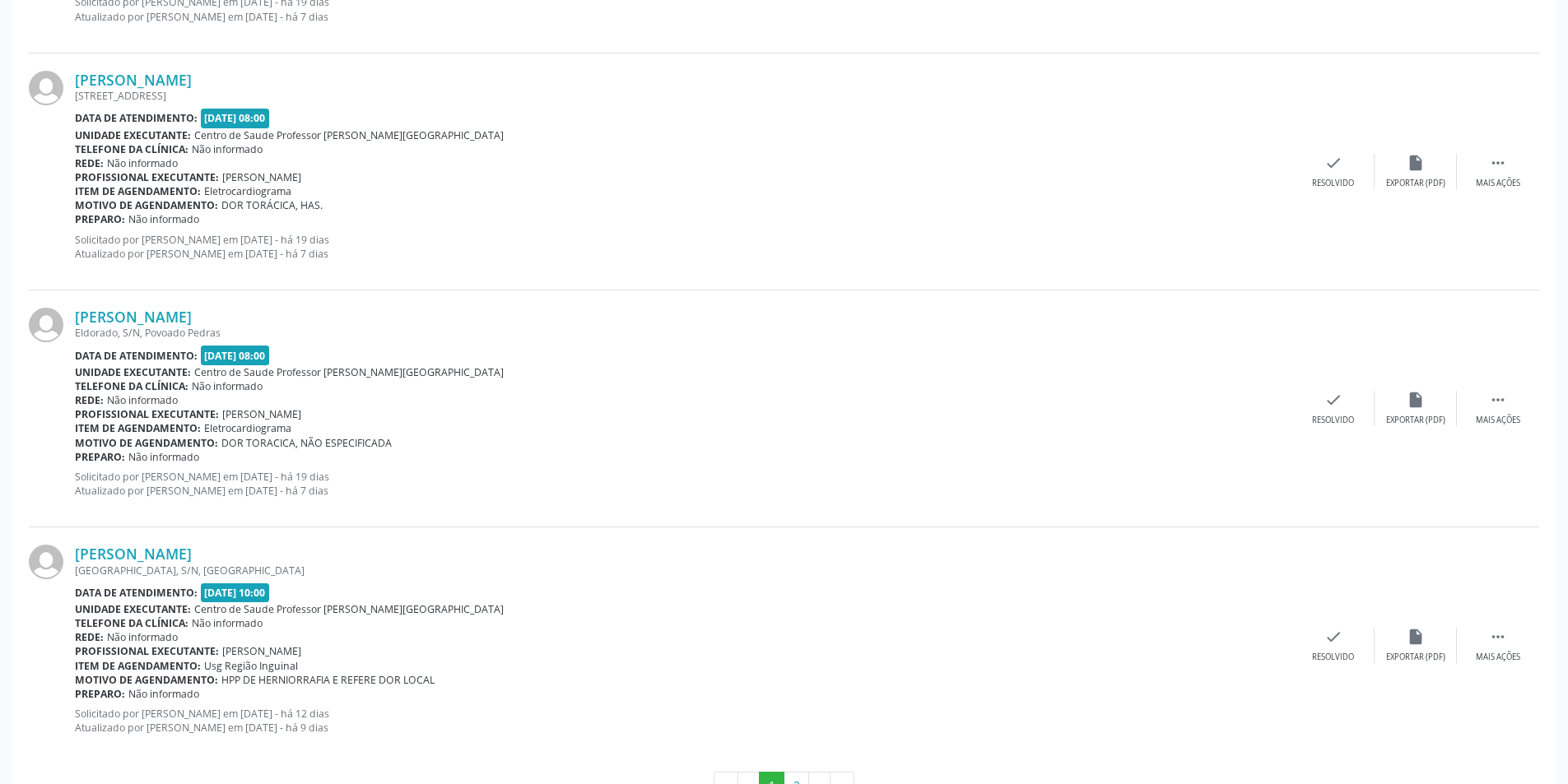
scroll to position [3360, 0]
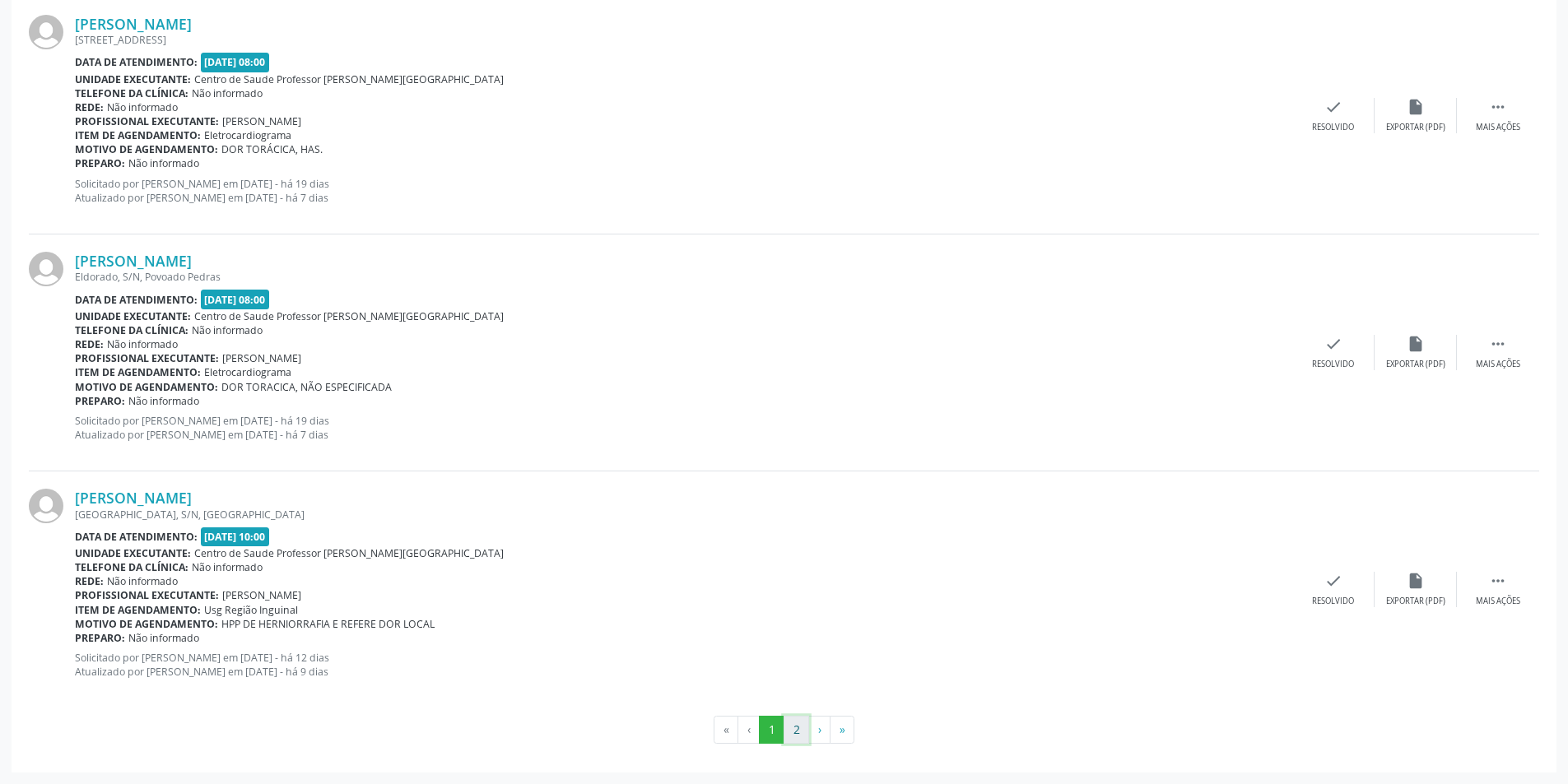
click at [797, 733] on button "2" at bounding box center [796, 729] width 26 height 28
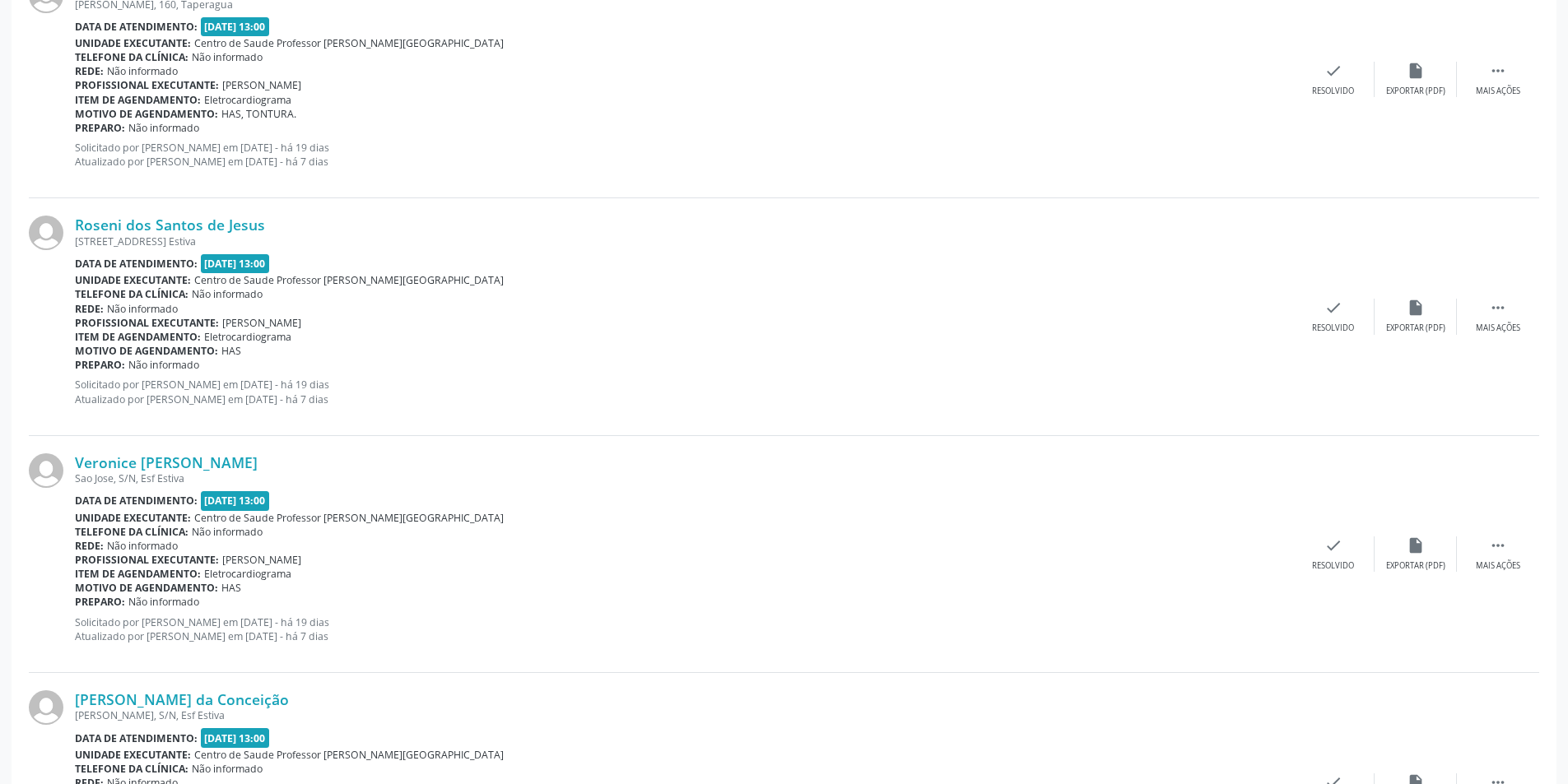
scroll to position [1971, 0]
